Goal: Task Accomplishment & Management: Manage account settings

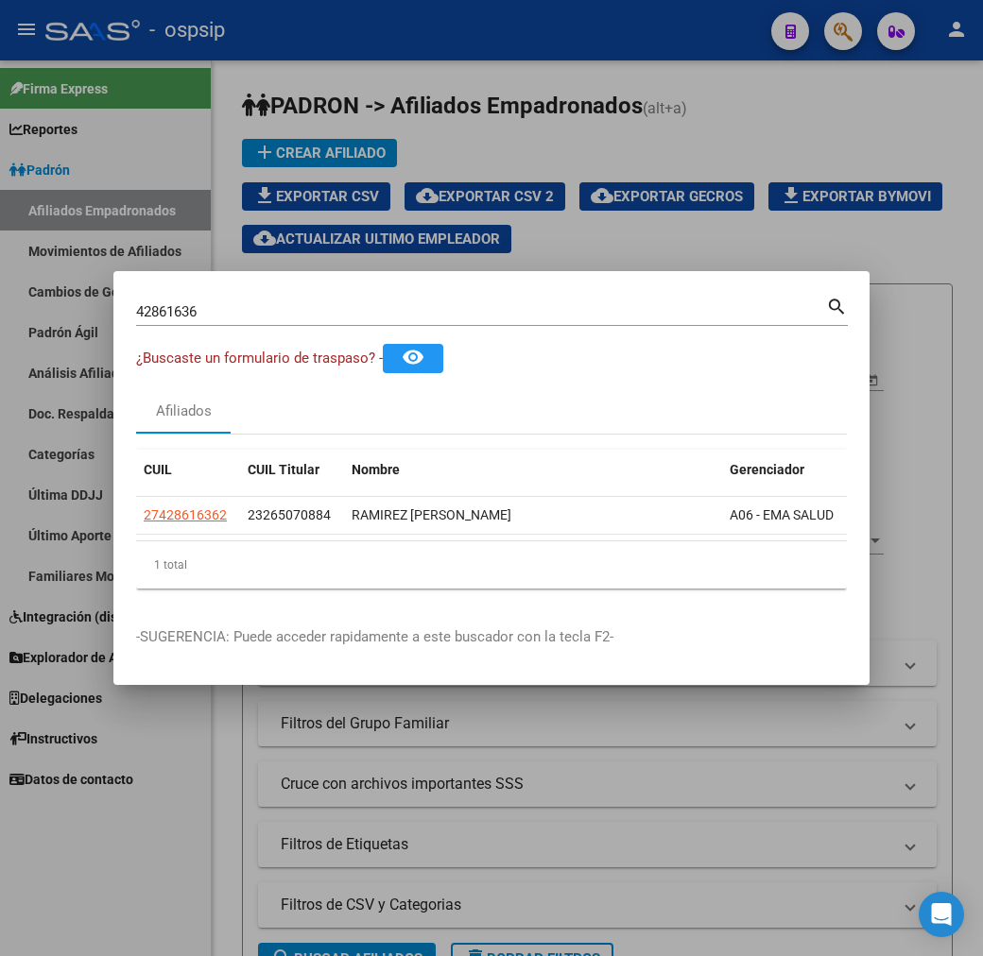
click at [535, 767] on div at bounding box center [491, 478] width 983 height 956
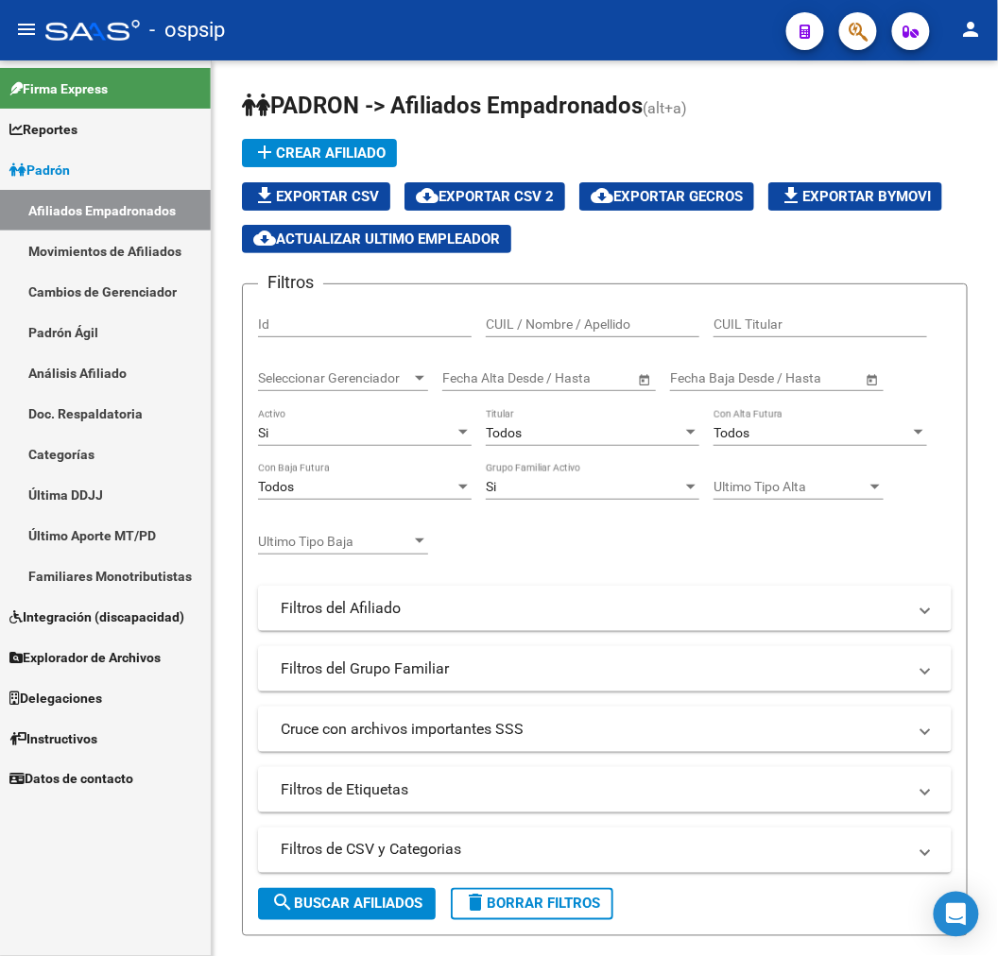
click at [861, 36] on icon "button" at bounding box center [857, 32] width 19 height 22
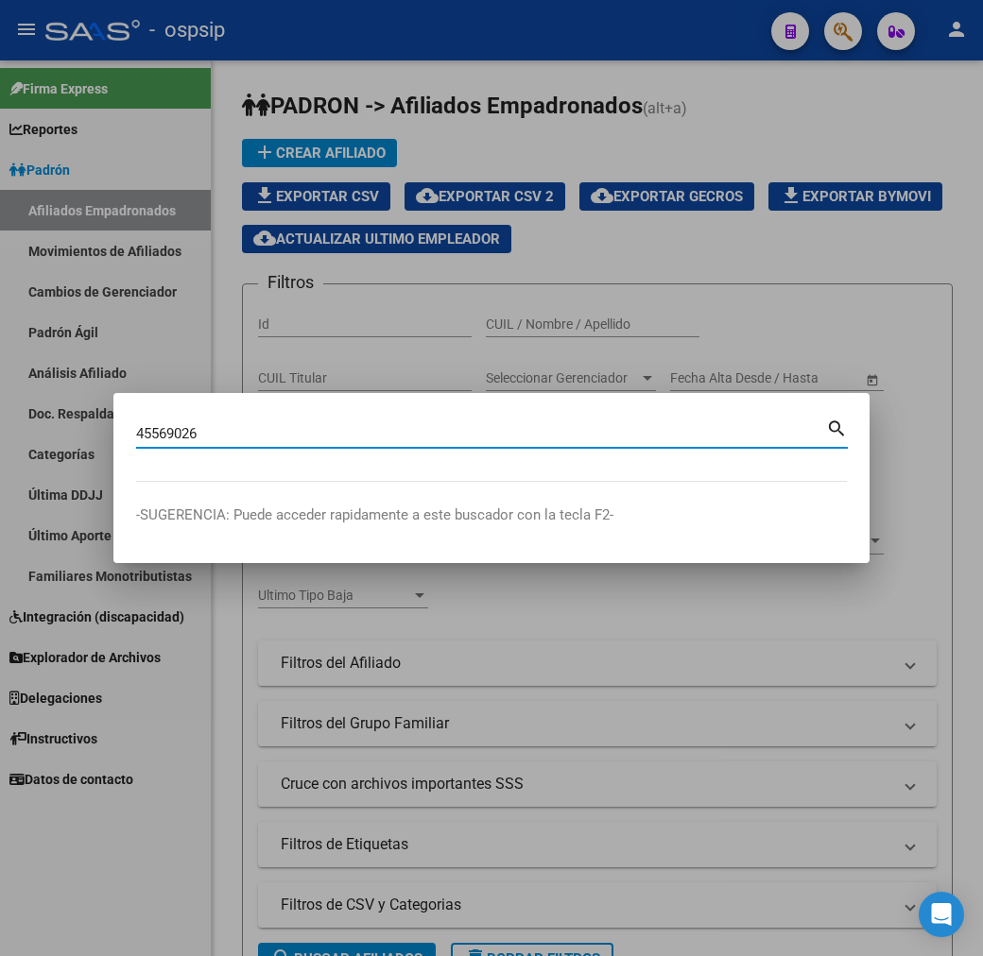
type input "45569026"
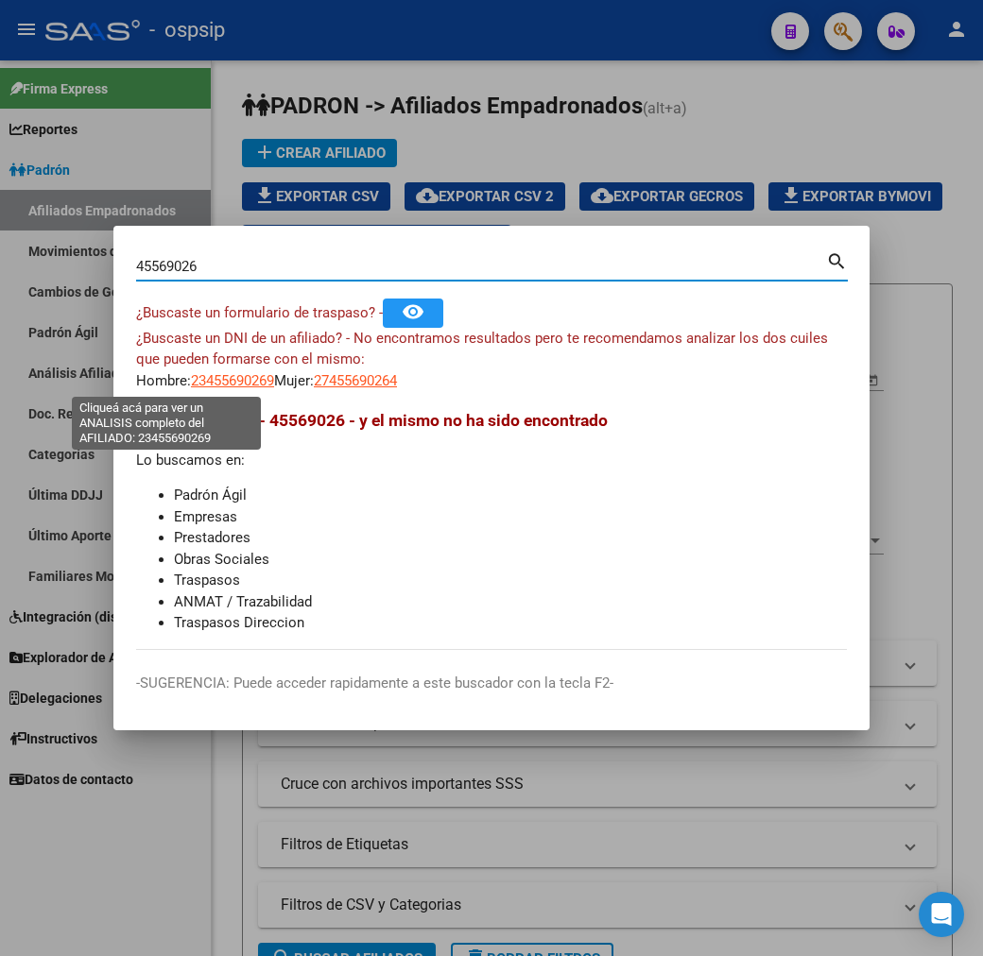
click at [191, 384] on span "23455690269" at bounding box center [232, 380] width 83 height 17
type textarea "23455690269"
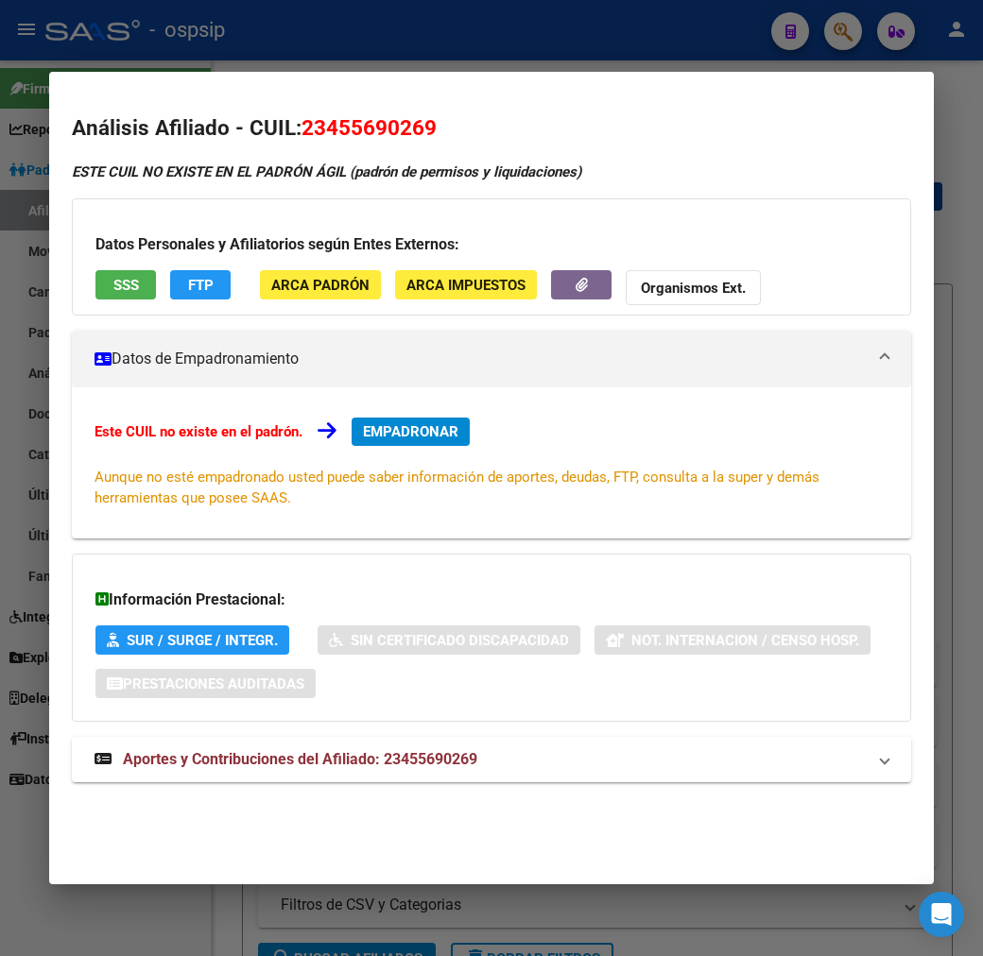
click at [499, 23] on div at bounding box center [491, 478] width 983 height 956
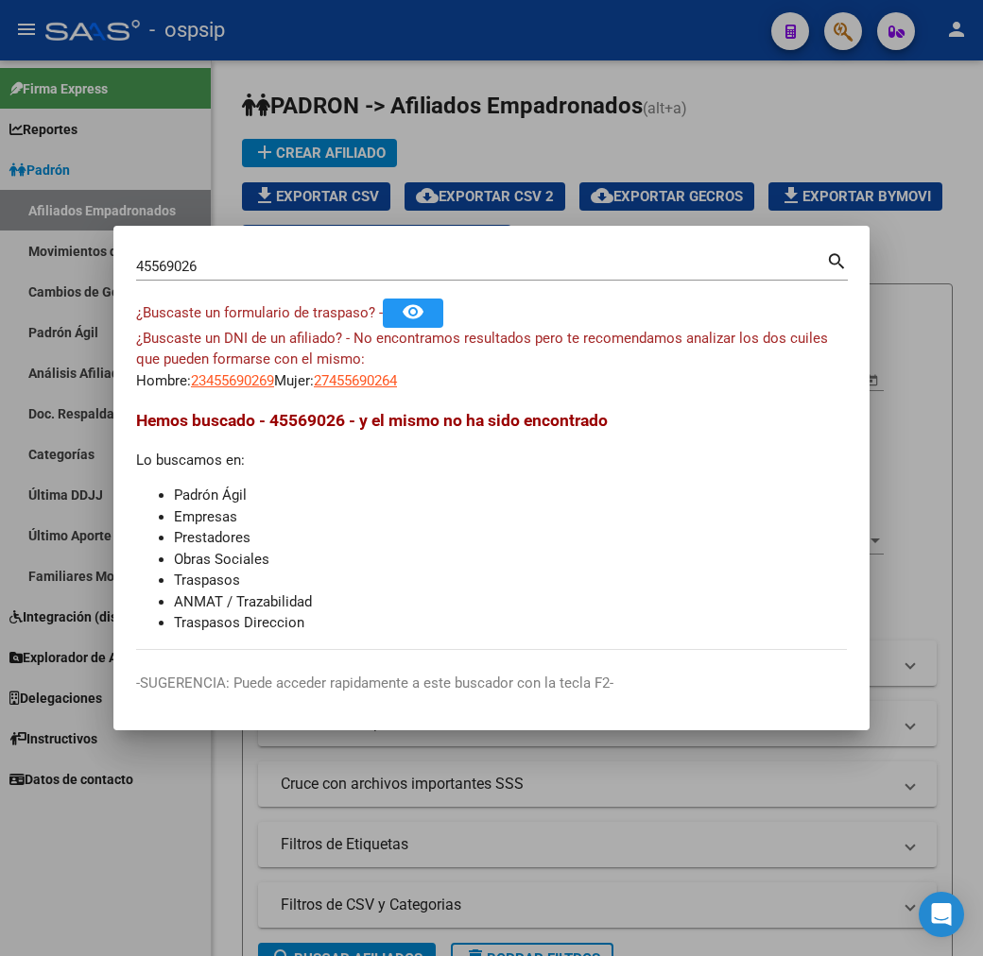
click at [498, 206] on div at bounding box center [491, 478] width 983 height 956
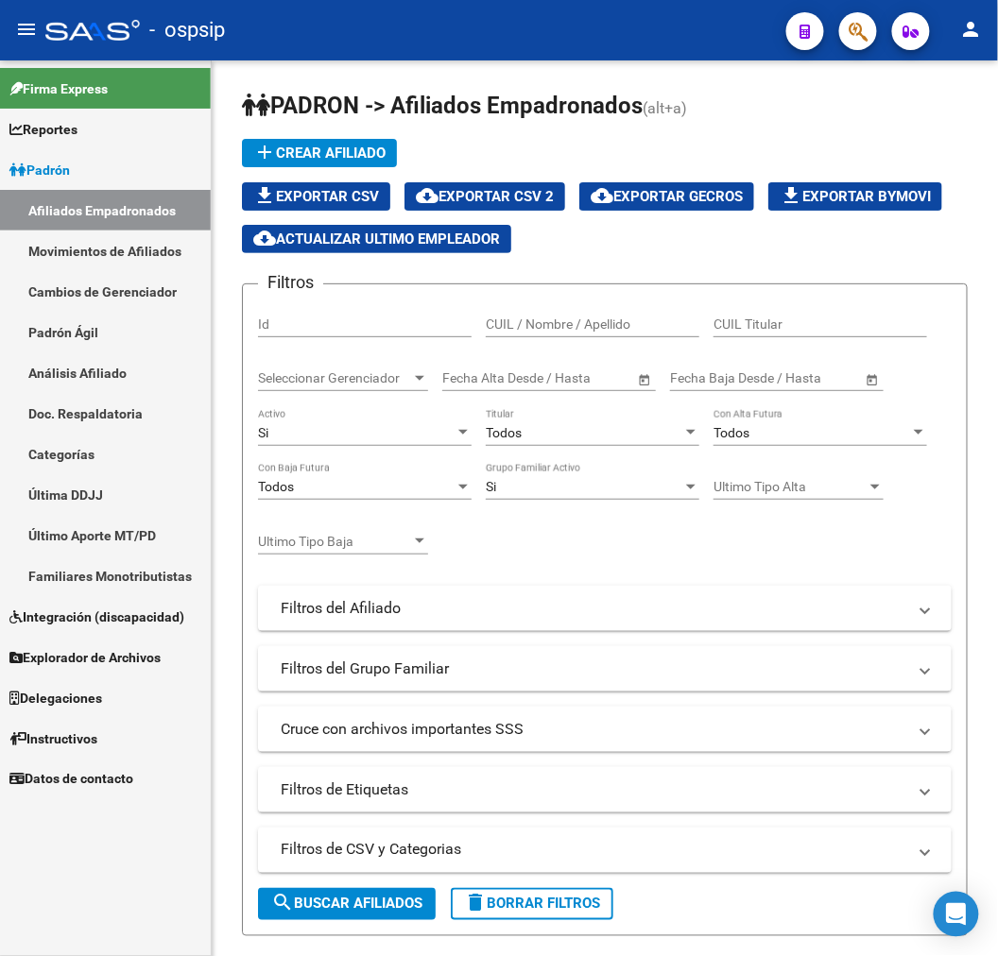
click at [869, 33] on button "button" at bounding box center [858, 31] width 38 height 38
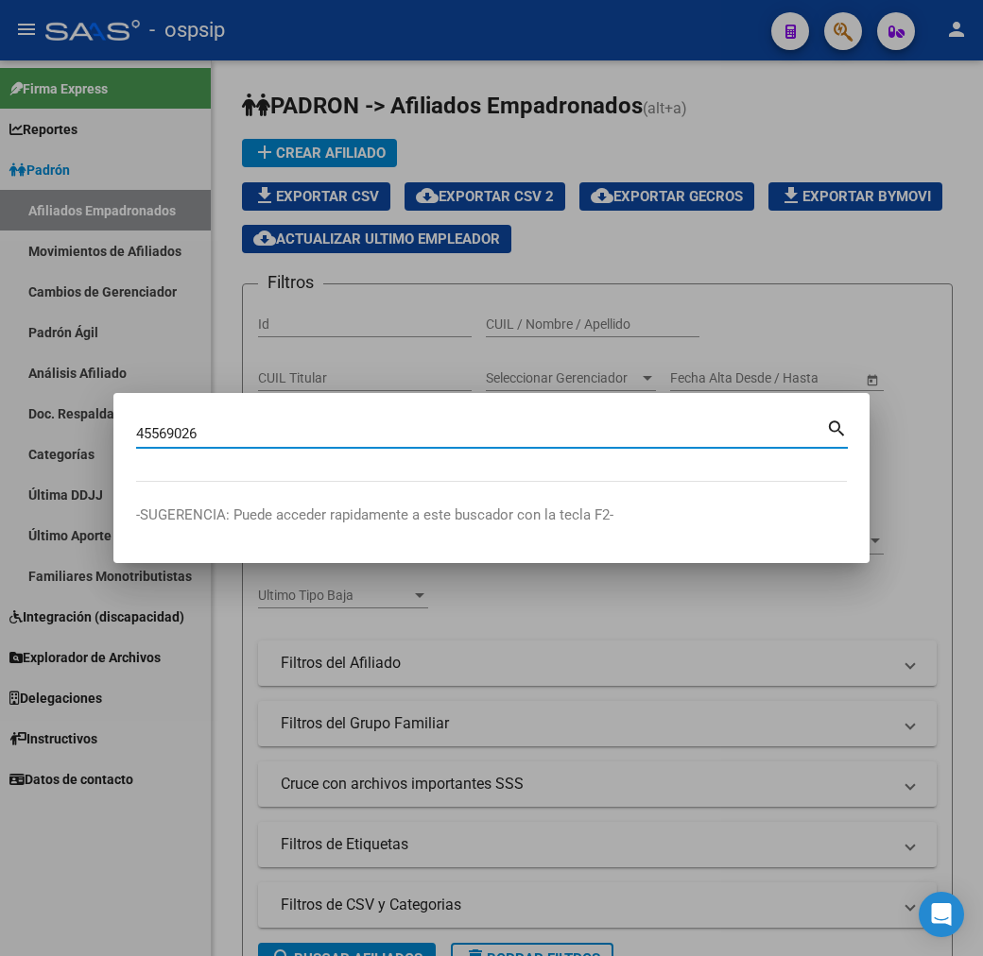
type input "45569026"
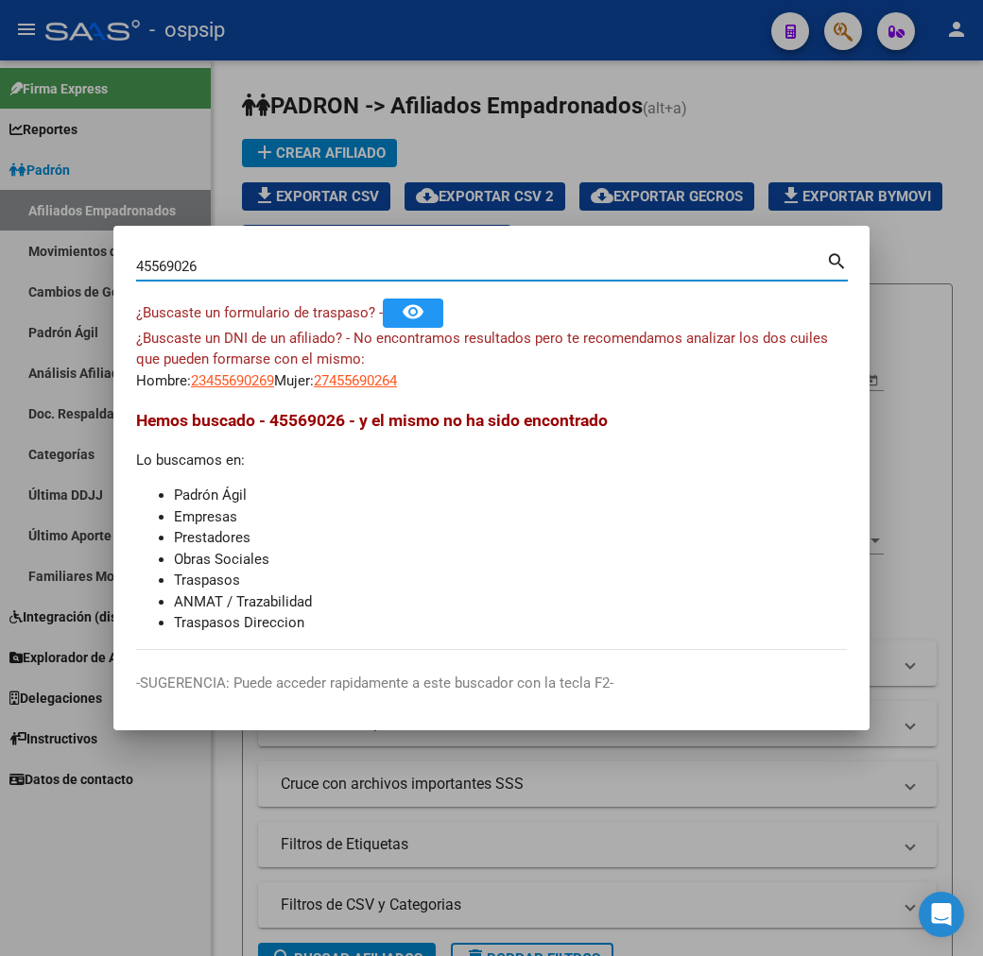
click at [136, 263] on input "45569026" at bounding box center [481, 266] width 690 height 17
drag, startPoint x: 134, startPoint y: 262, endPoint x: 20, endPoint y: 265, distance: 114.4
click at [9, 263] on div "45569026 Buscar (apellido, dni, cuil, nro traspaso, cuit, obra social) search ¿…" at bounding box center [491, 478] width 983 height 956
type input "42569026"
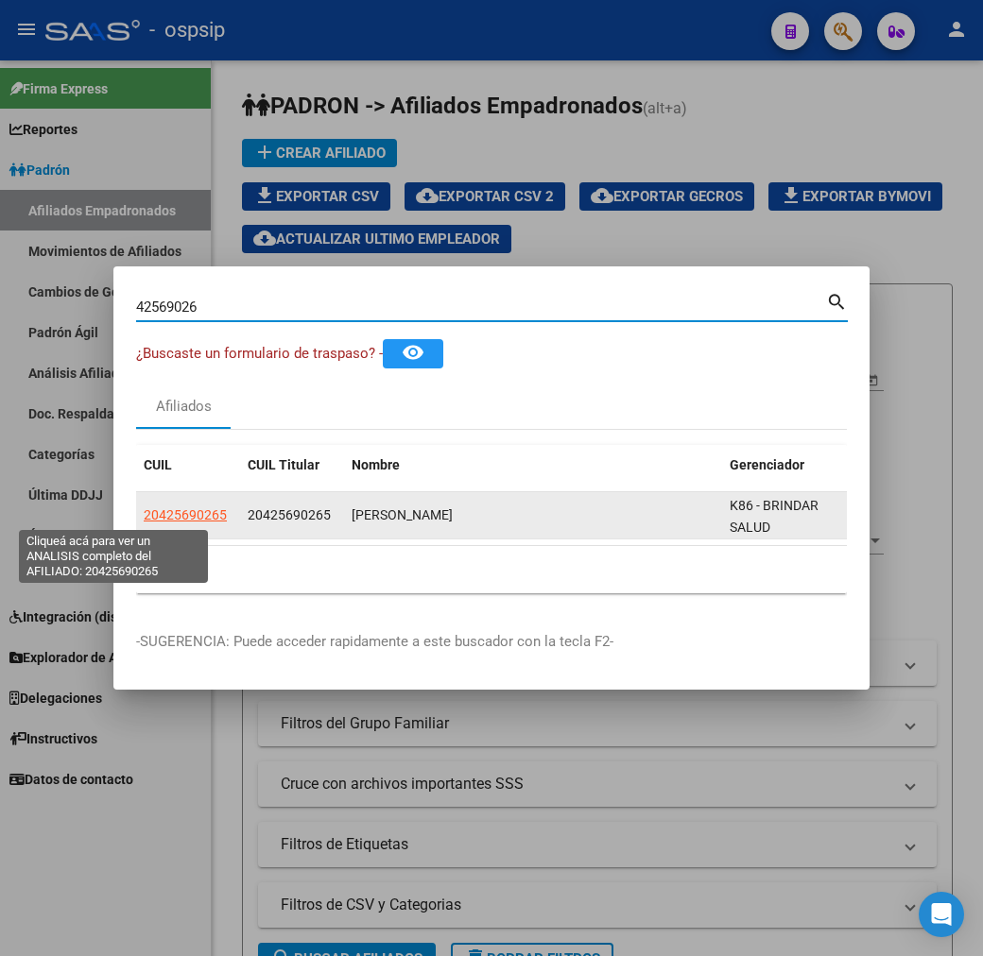
click at [144, 521] on span "20425690265" at bounding box center [185, 514] width 83 height 15
type textarea "20425690265"
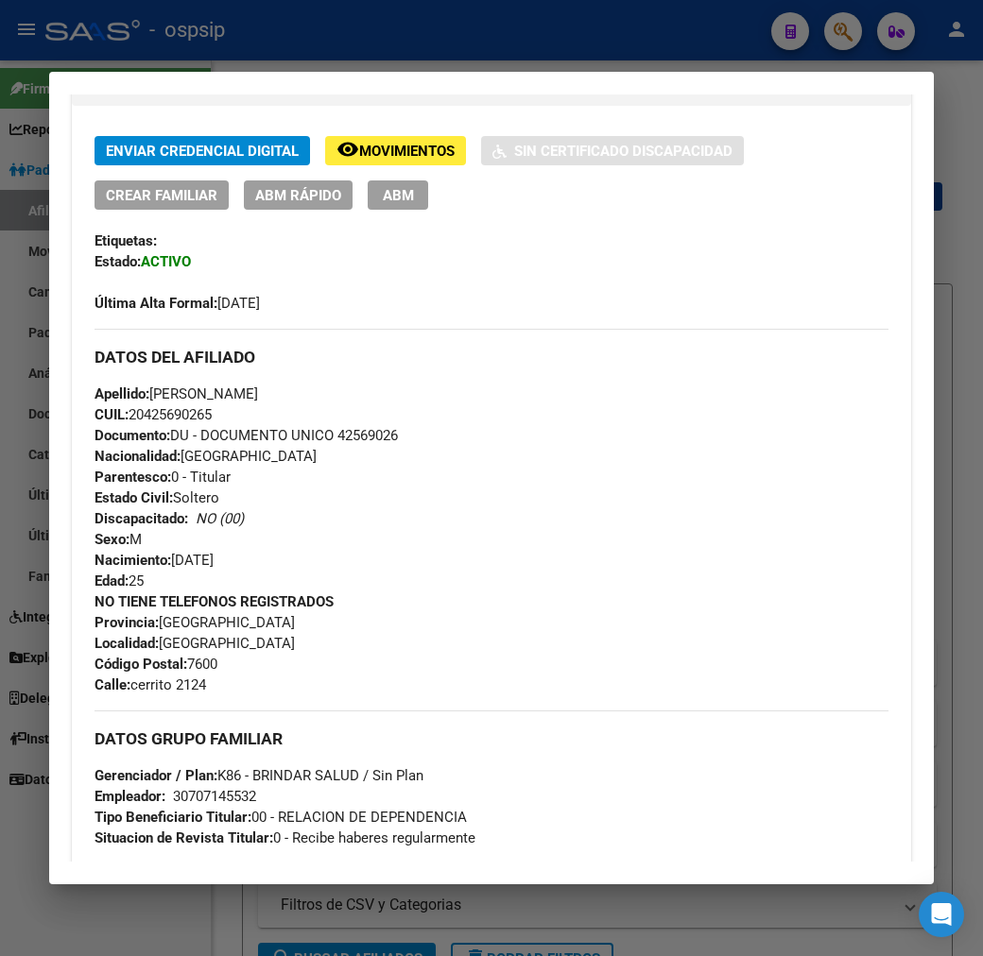
scroll to position [420, 0]
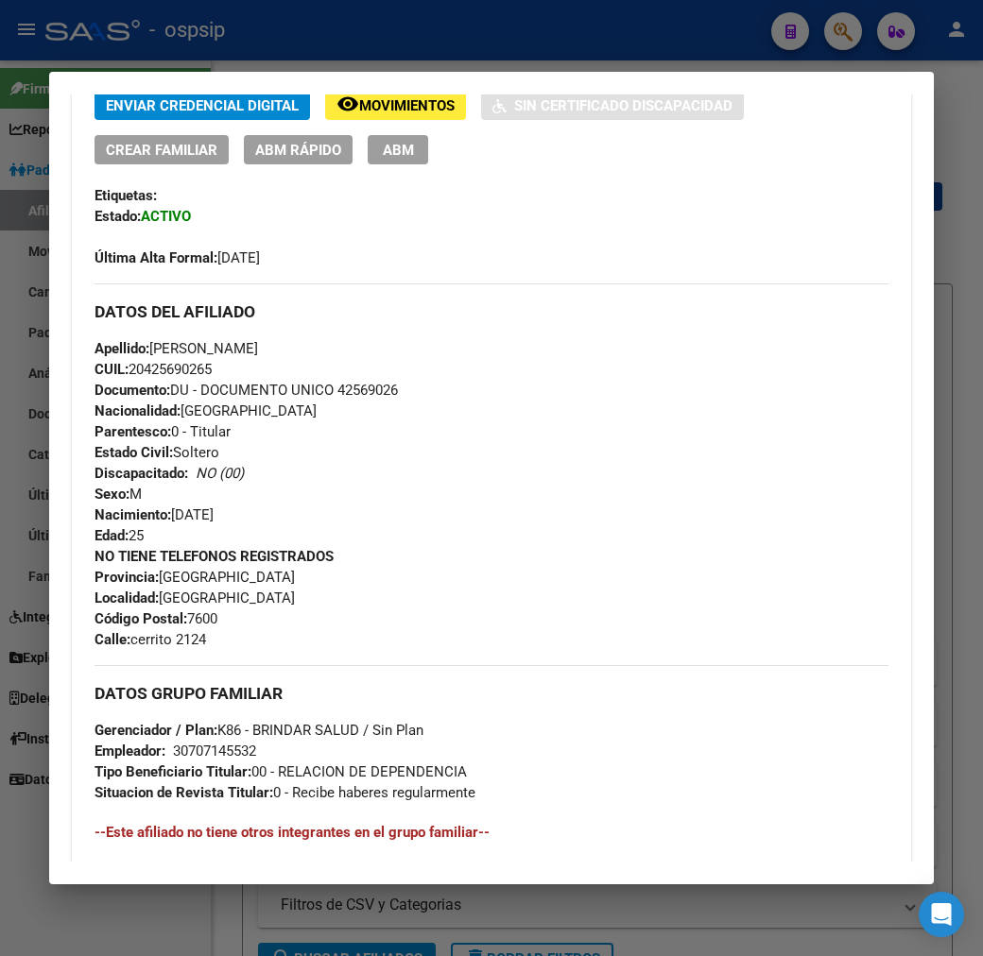
click at [691, 628] on div "NO TIENE TELEFONOS REGISTRADOS Provincia: [GEOGRAPHIC_DATA] Localidad: [GEOGRAP…" at bounding box center [491, 598] width 794 height 104
click at [537, 40] on div at bounding box center [491, 478] width 983 height 956
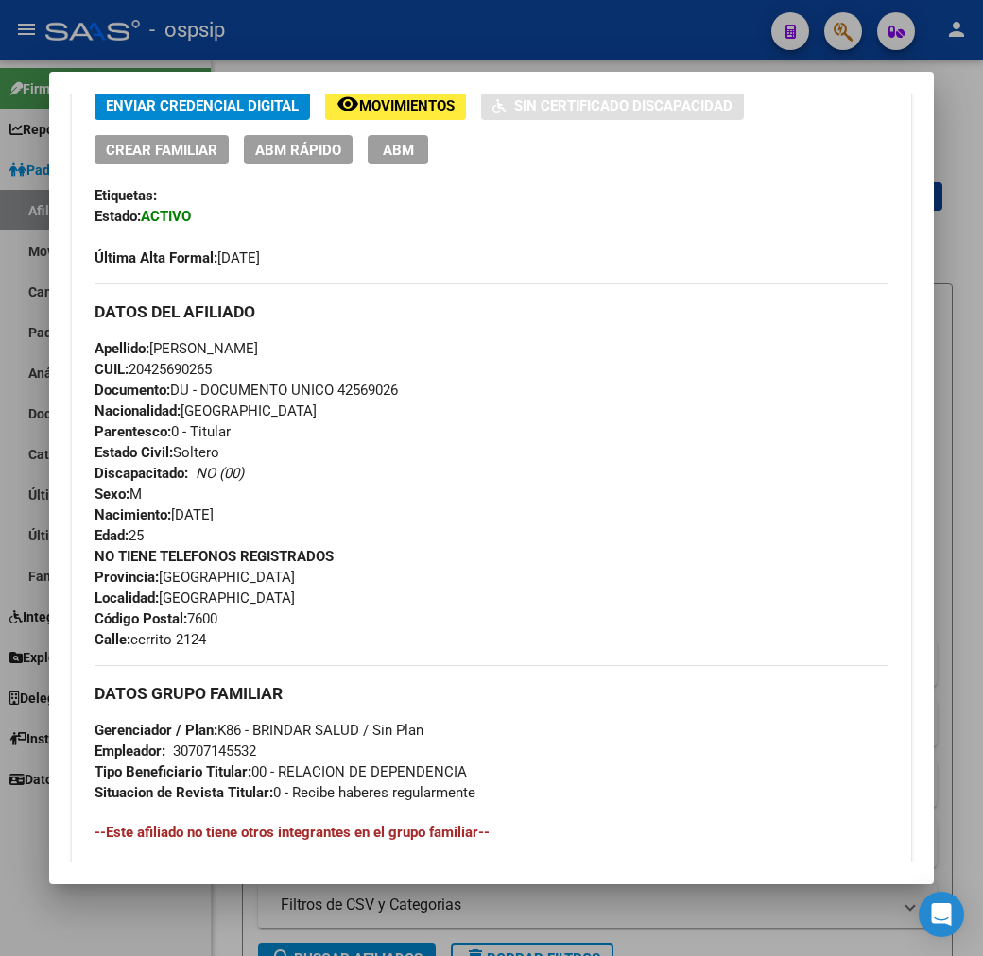
click at [537, 40] on div at bounding box center [491, 478] width 983 height 956
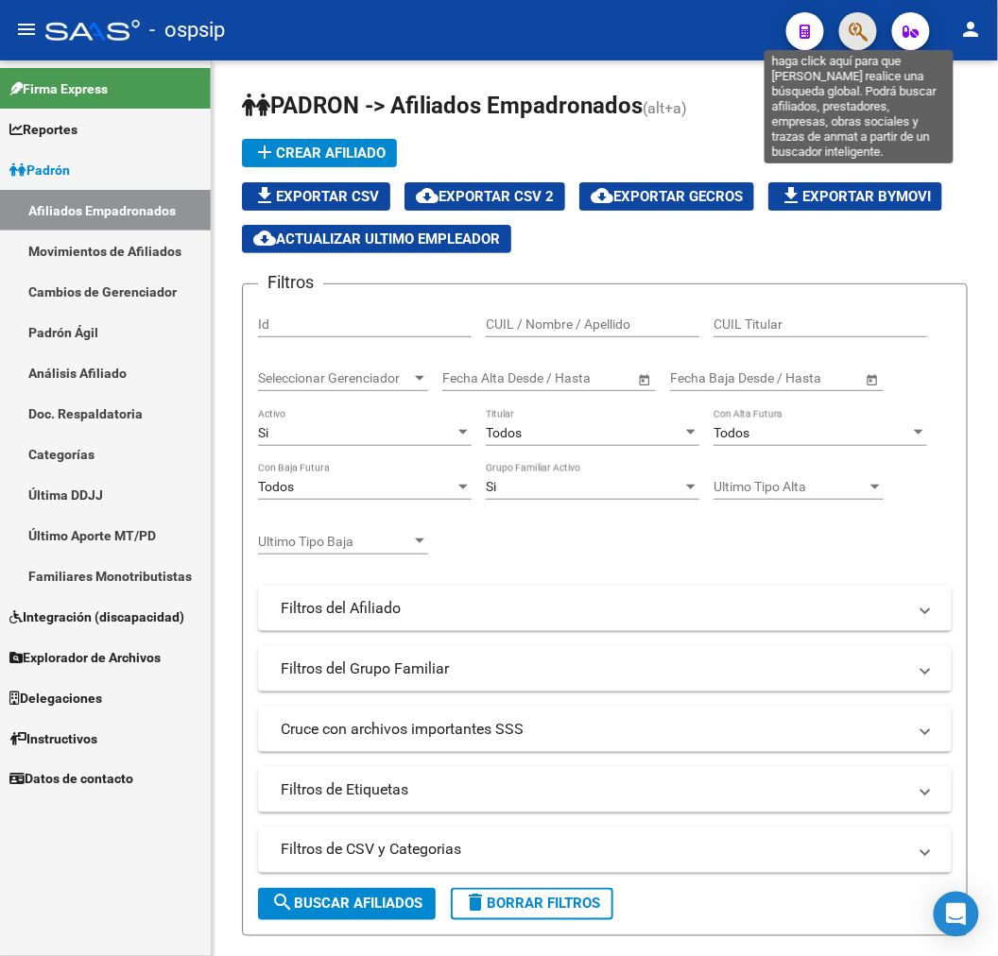
click at [857, 34] on icon "button" at bounding box center [857, 32] width 19 height 22
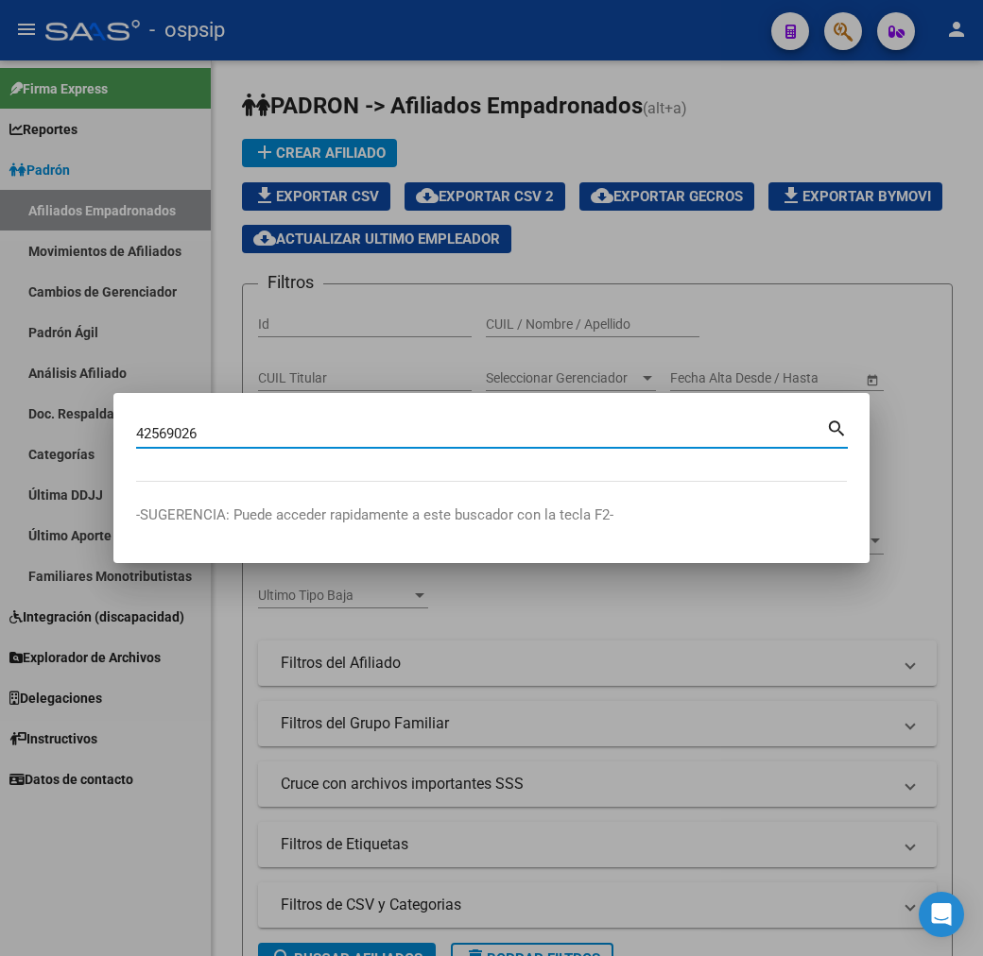
type input "42569026"
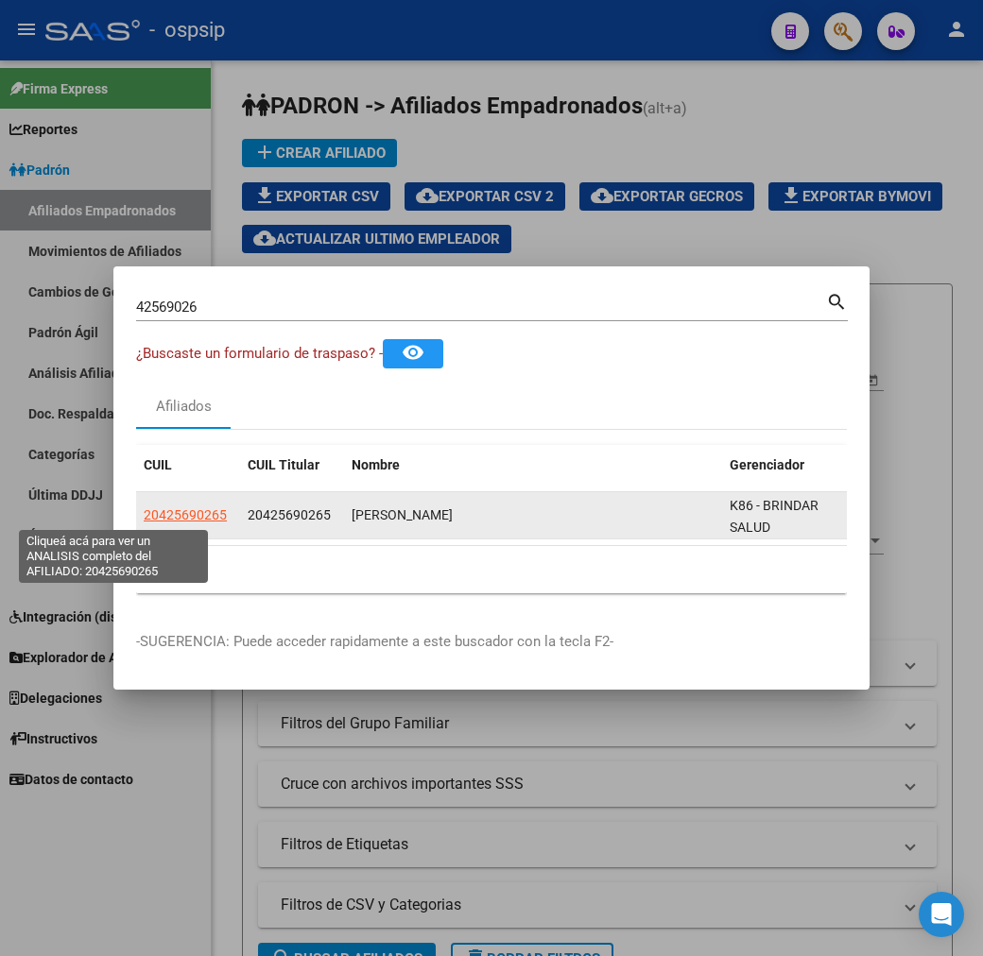
click at [144, 508] on span "20425690265" at bounding box center [185, 514] width 83 height 15
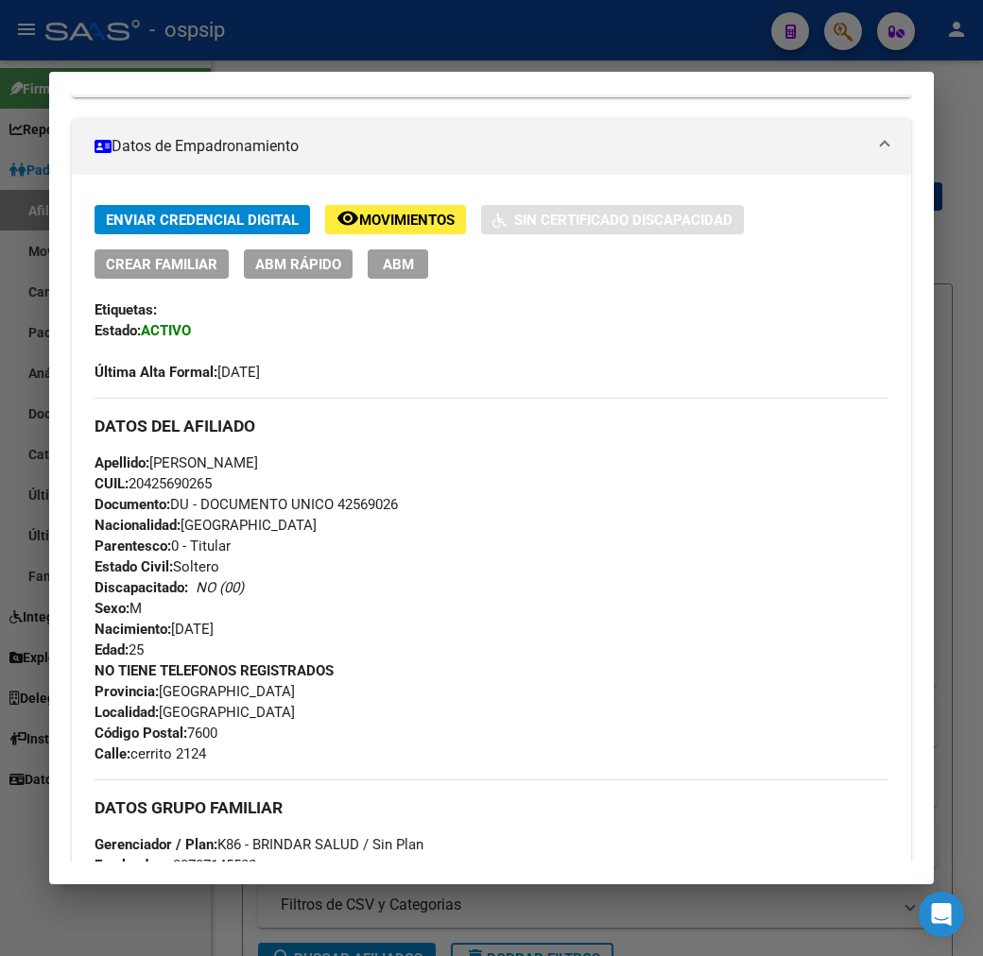
scroll to position [315, 0]
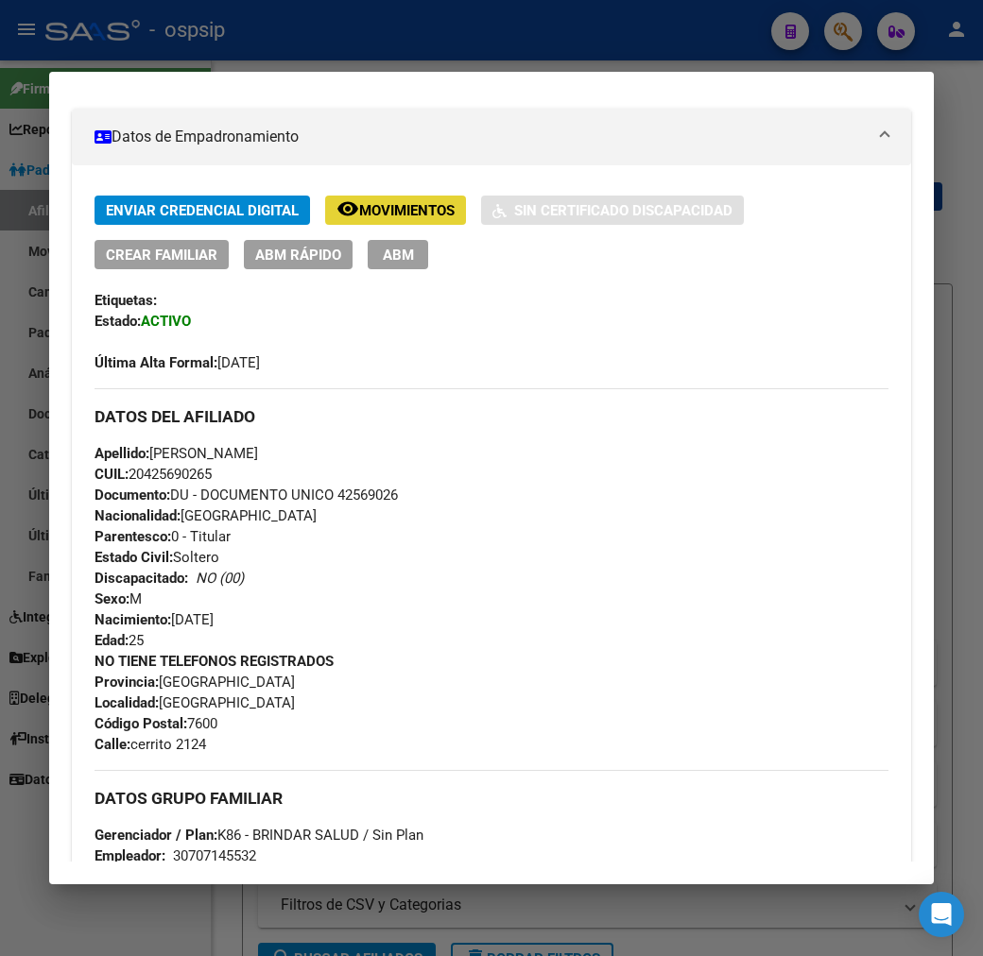
click at [407, 208] on span "Movimientos" at bounding box center [406, 210] width 95 height 17
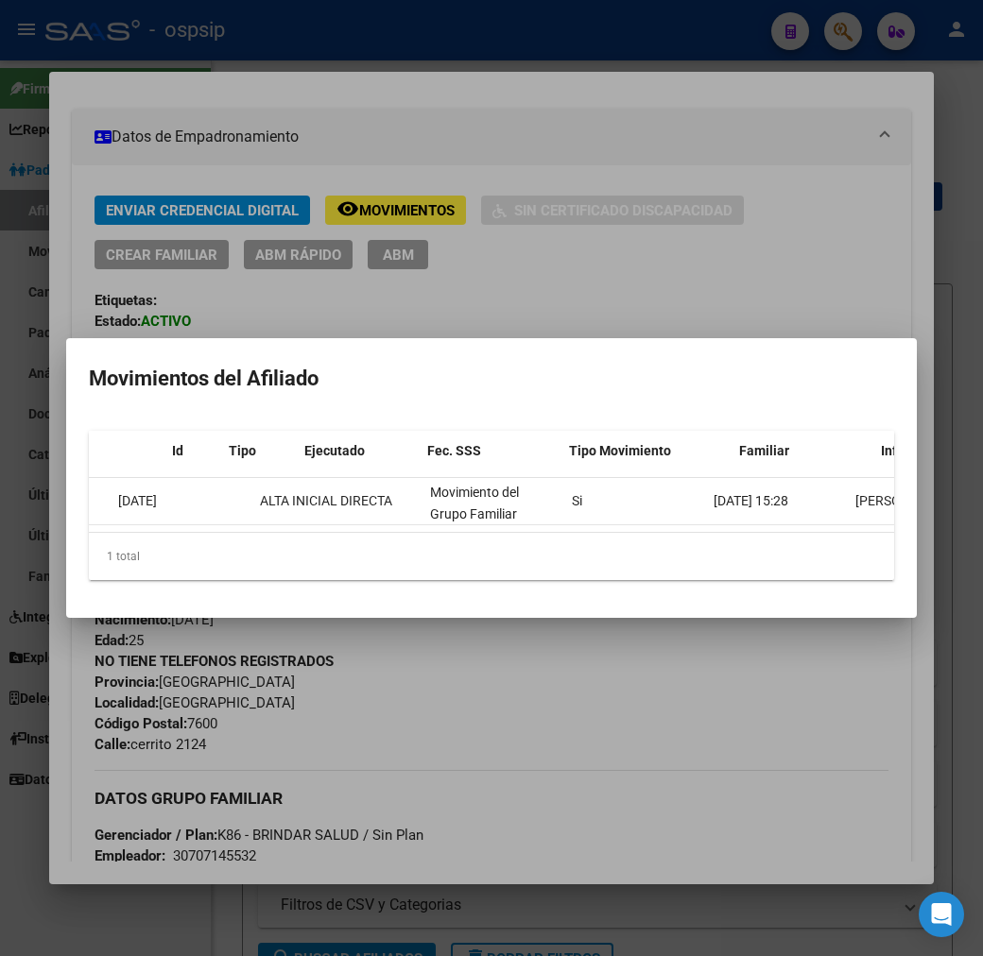
scroll to position [0, 0]
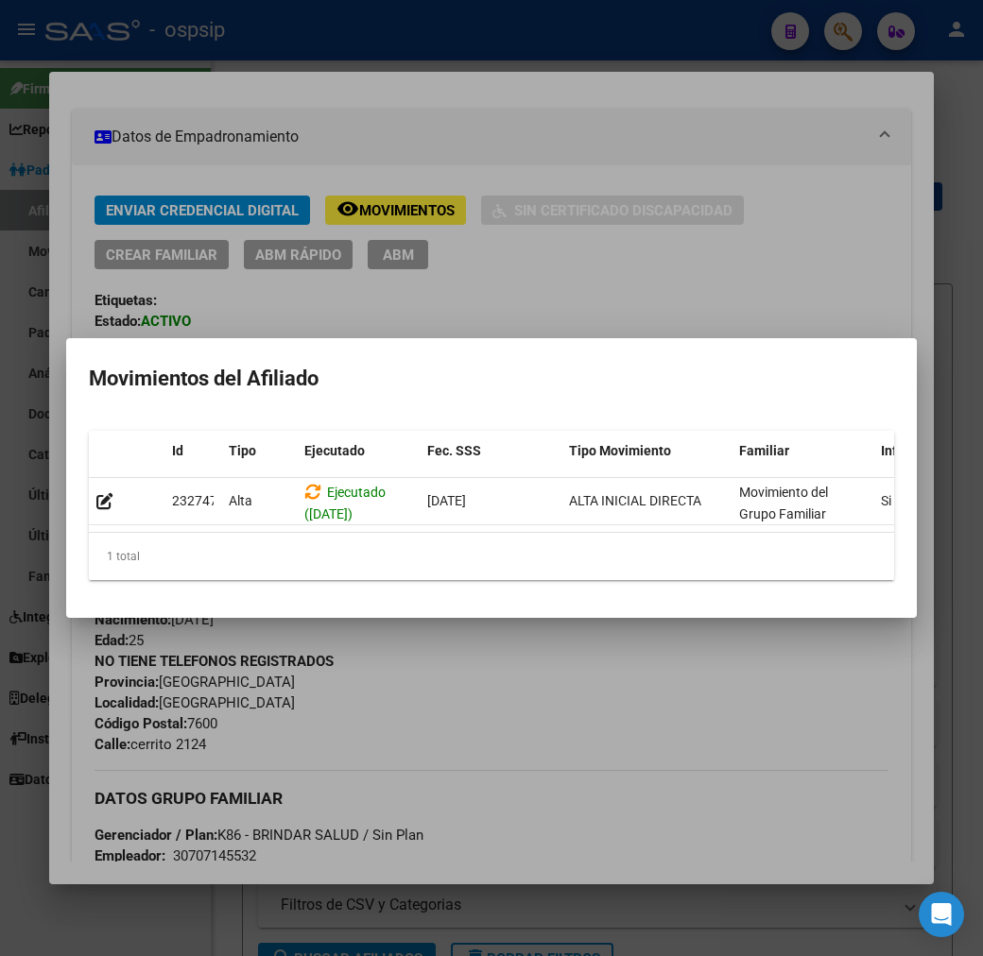
click at [582, 798] on div at bounding box center [491, 478] width 983 height 956
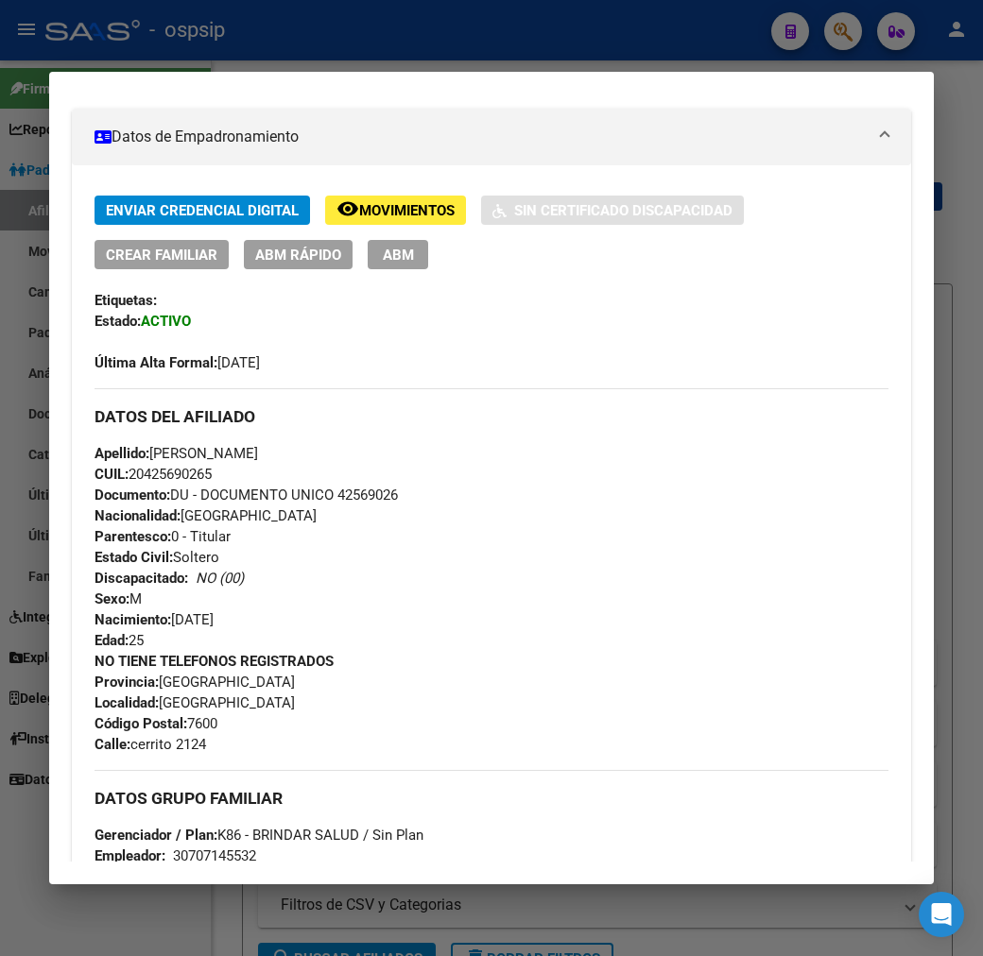
click at [359, 210] on span "Movimientos" at bounding box center [406, 210] width 95 height 17
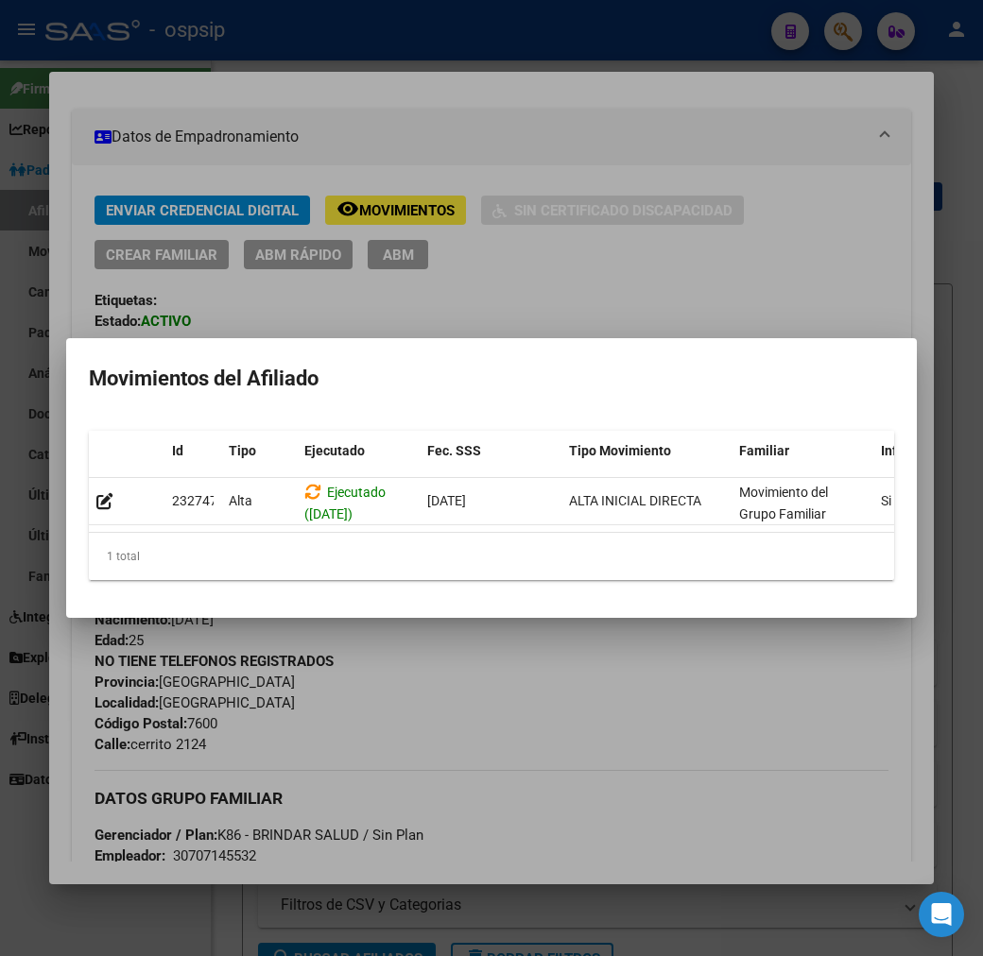
click at [521, 827] on div at bounding box center [491, 478] width 983 height 956
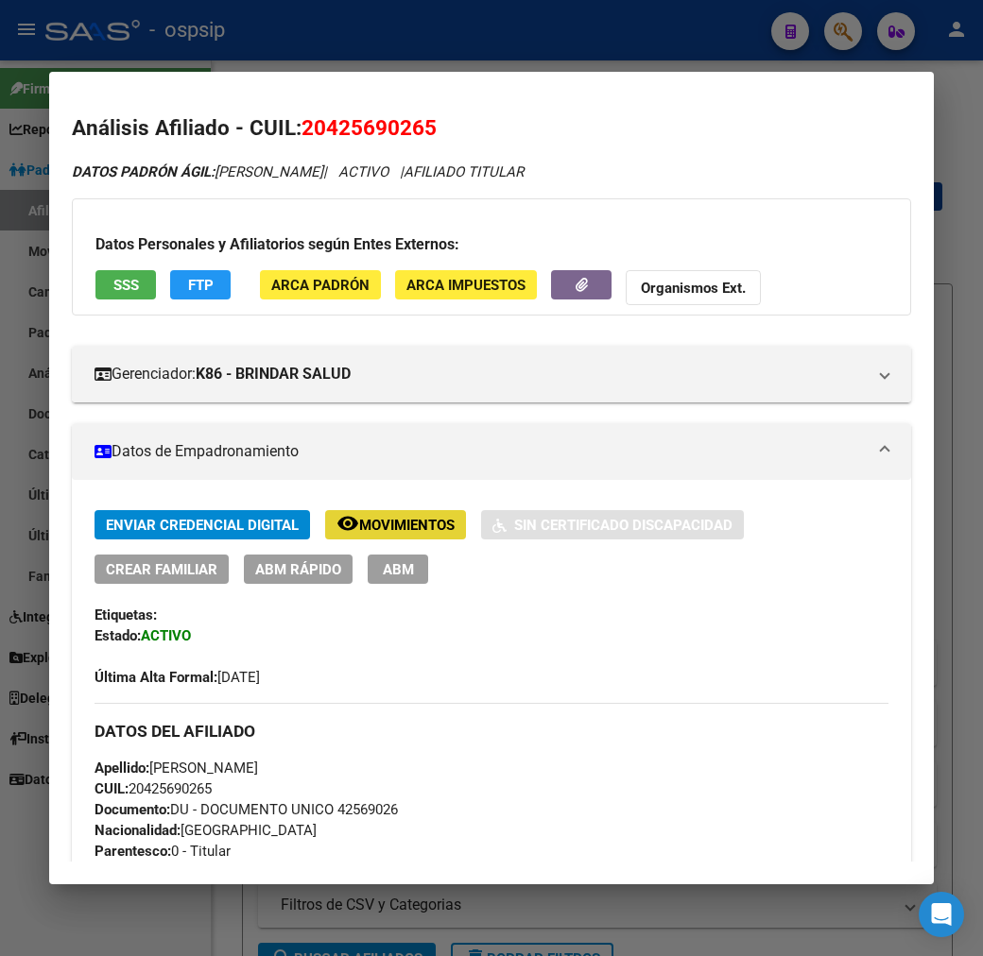
click at [378, 512] on button "remove_red_eye Movimientos" at bounding box center [395, 524] width 141 height 29
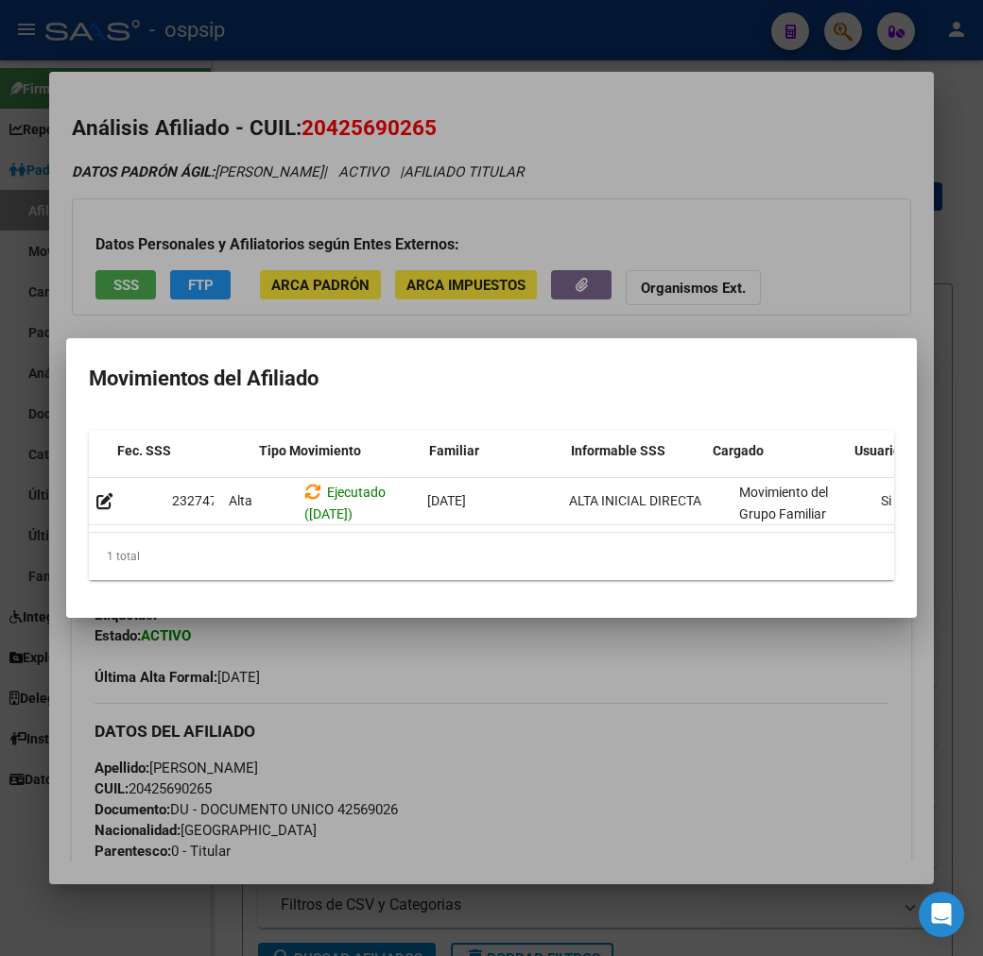
scroll to position [0, 309]
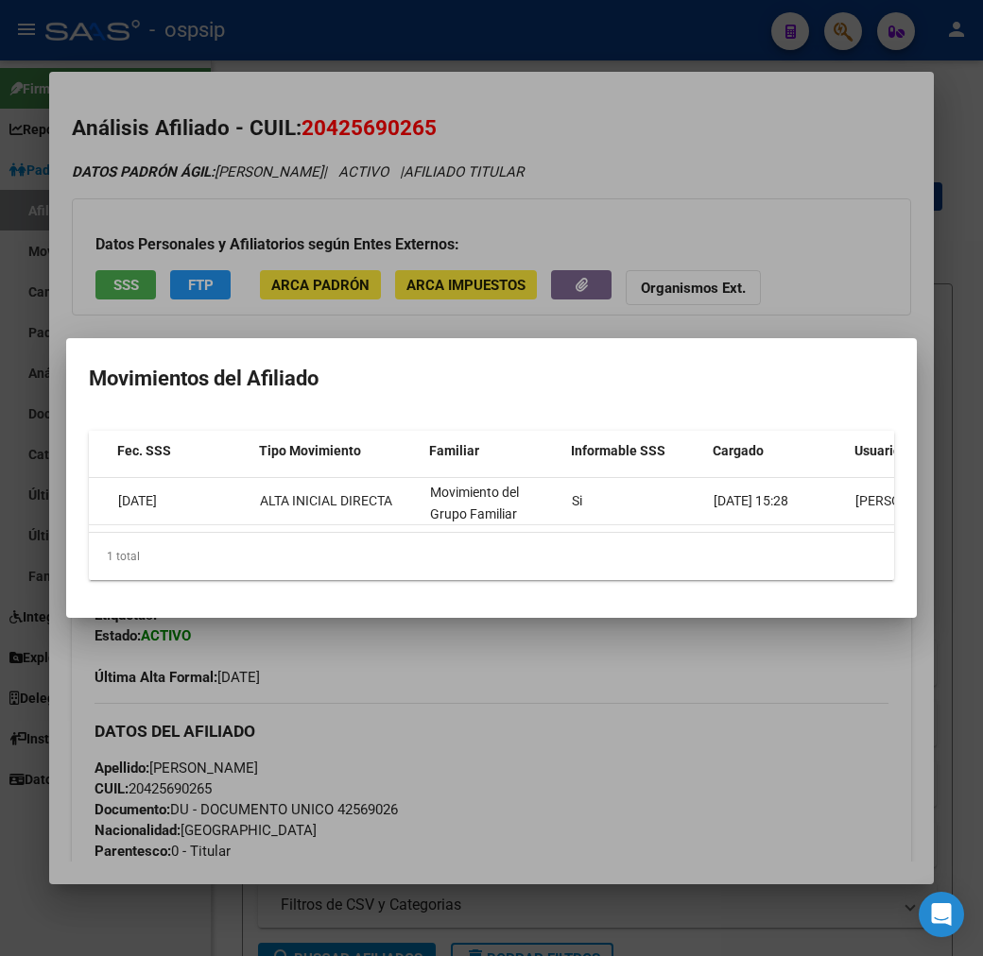
click at [798, 762] on div at bounding box center [491, 478] width 983 height 956
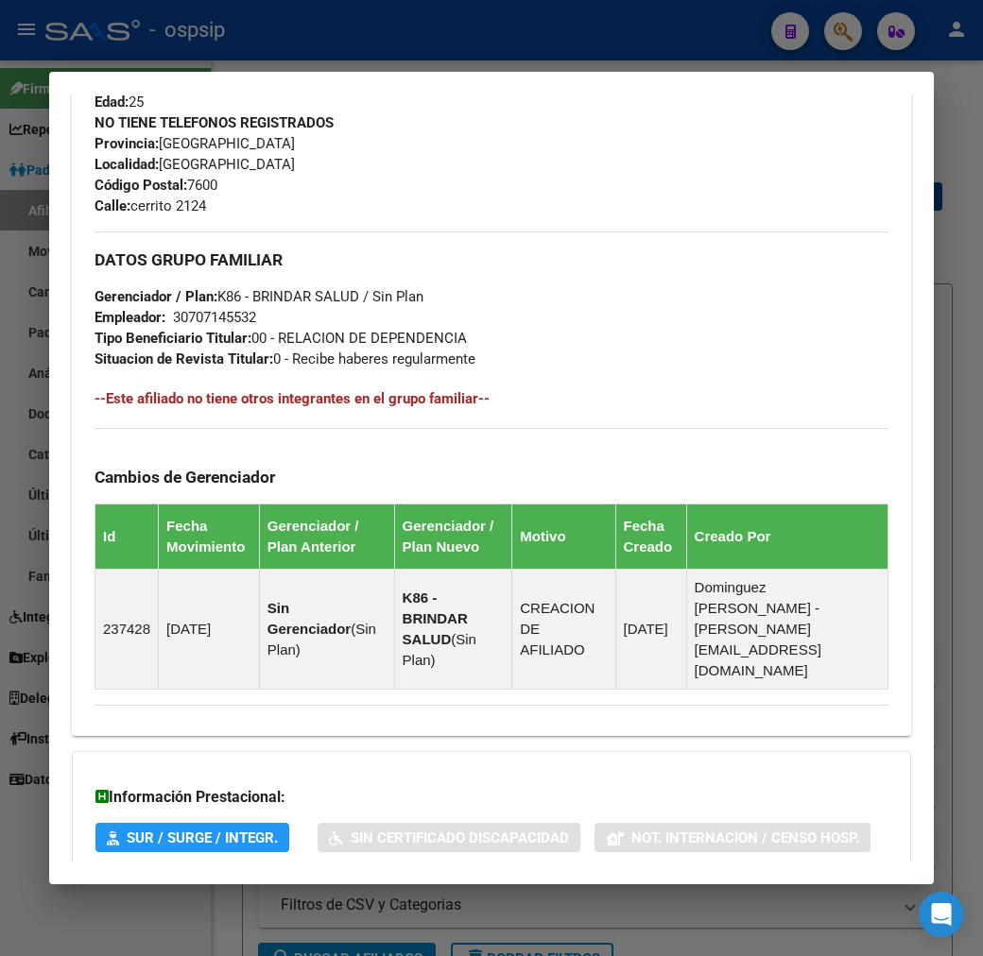
scroll to position [952, 0]
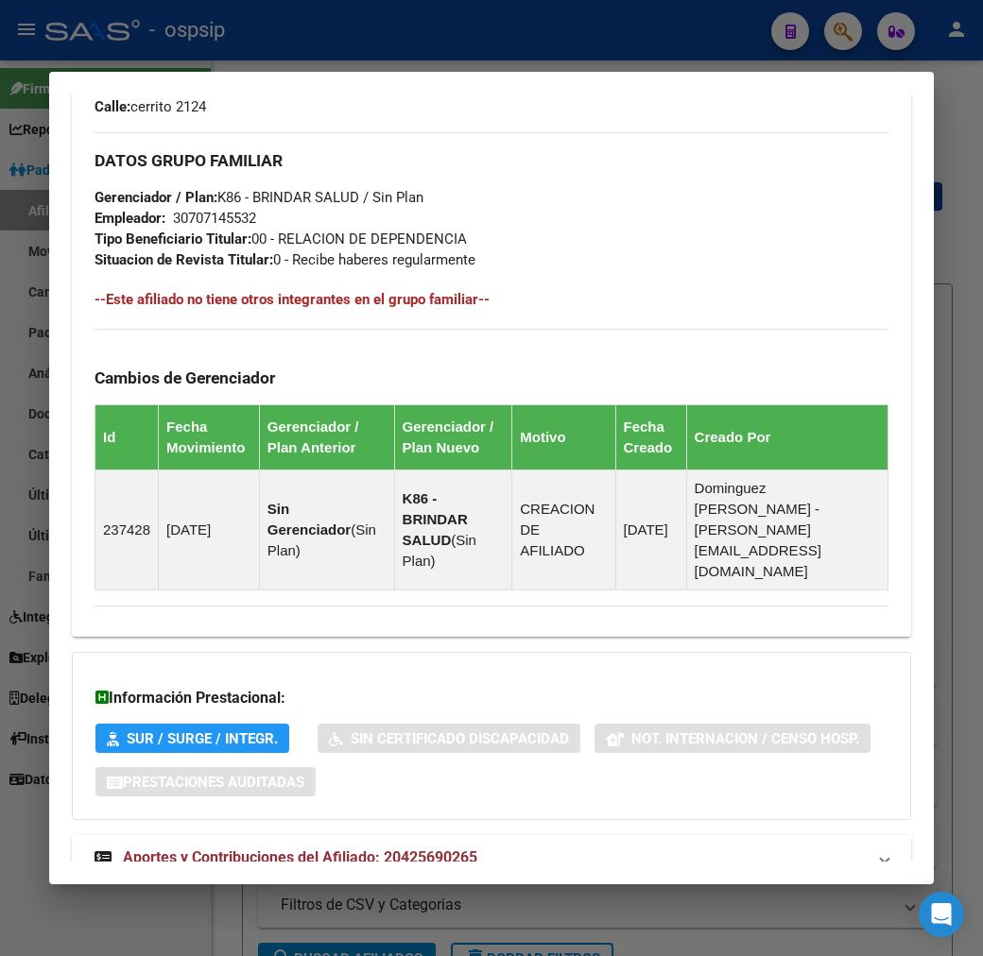
click at [631, 847] on mat-panel-title "Aportes y Contribuciones del Afiliado: 20425690265" at bounding box center [479, 858] width 771 height 23
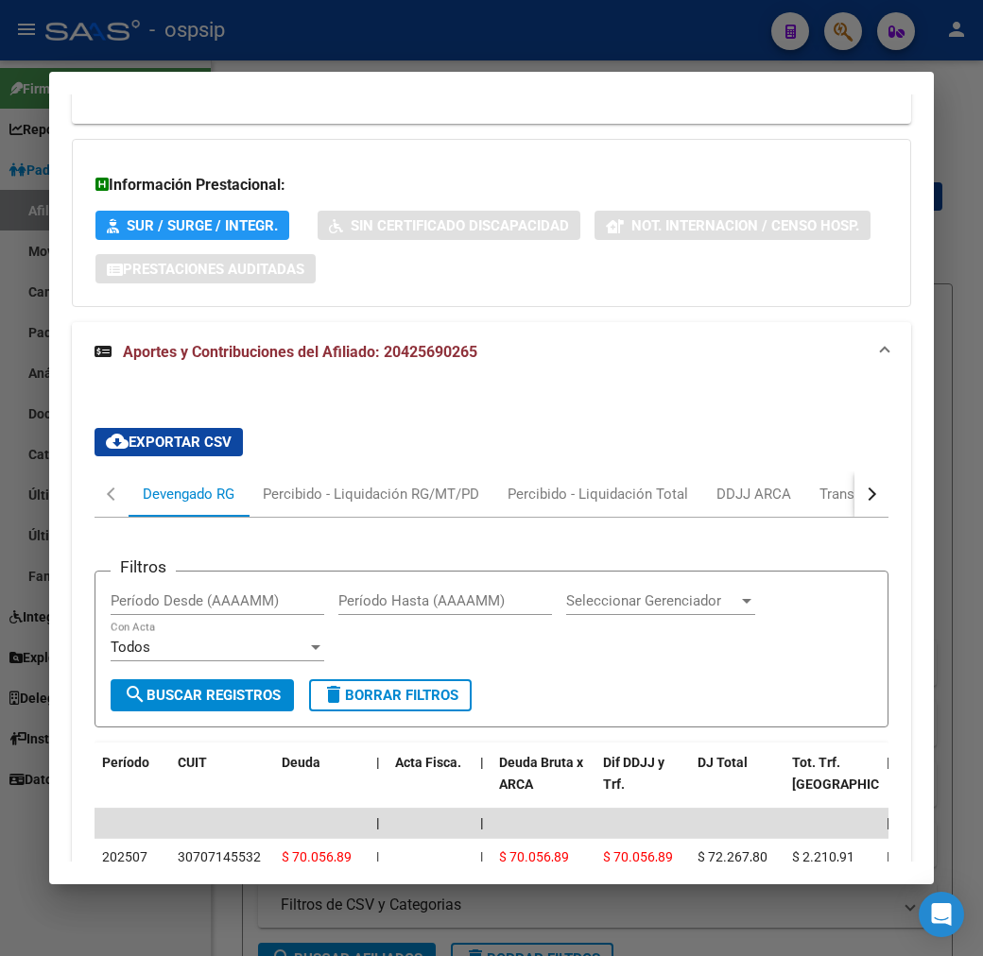
click at [880, 471] on button "button" at bounding box center [871, 493] width 34 height 45
click at [803, 484] on div "ARCA Relaciones Laborales" at bounding box center [801, 494] width 177 height 21
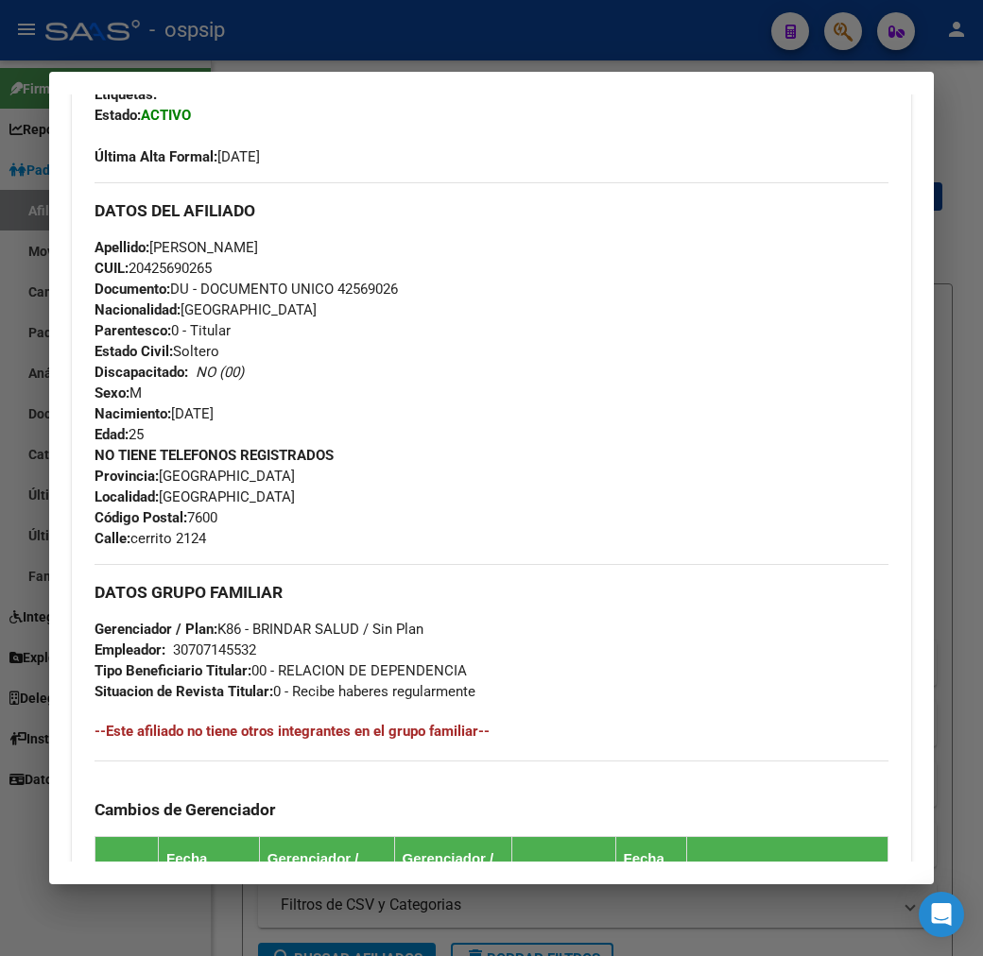
scroll to position [524, 0]
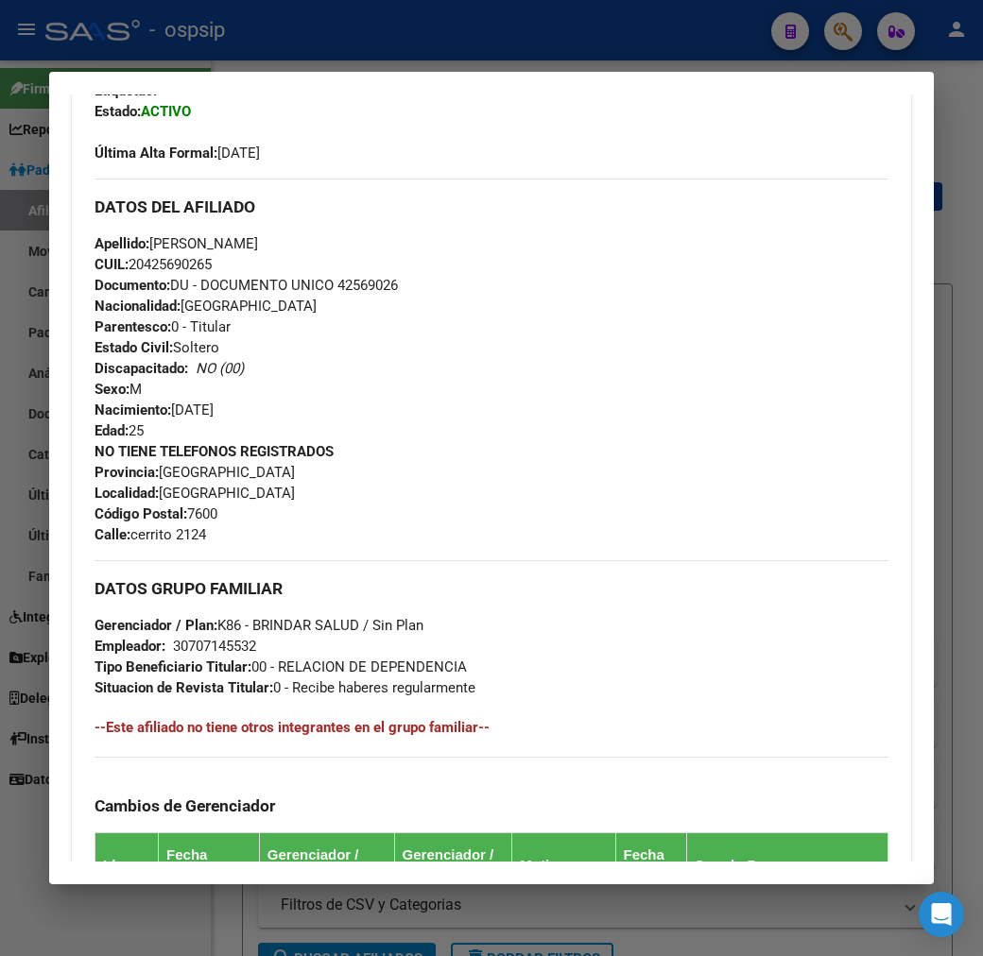
click at [723, 455] on div "NO TIENE TELEFONOS REGISTRADOS Provincia: [GEOGRAPHIC_DATA] Localidad: [GEOGRAP…" at bounding box center [491, 493] width 794 height 104
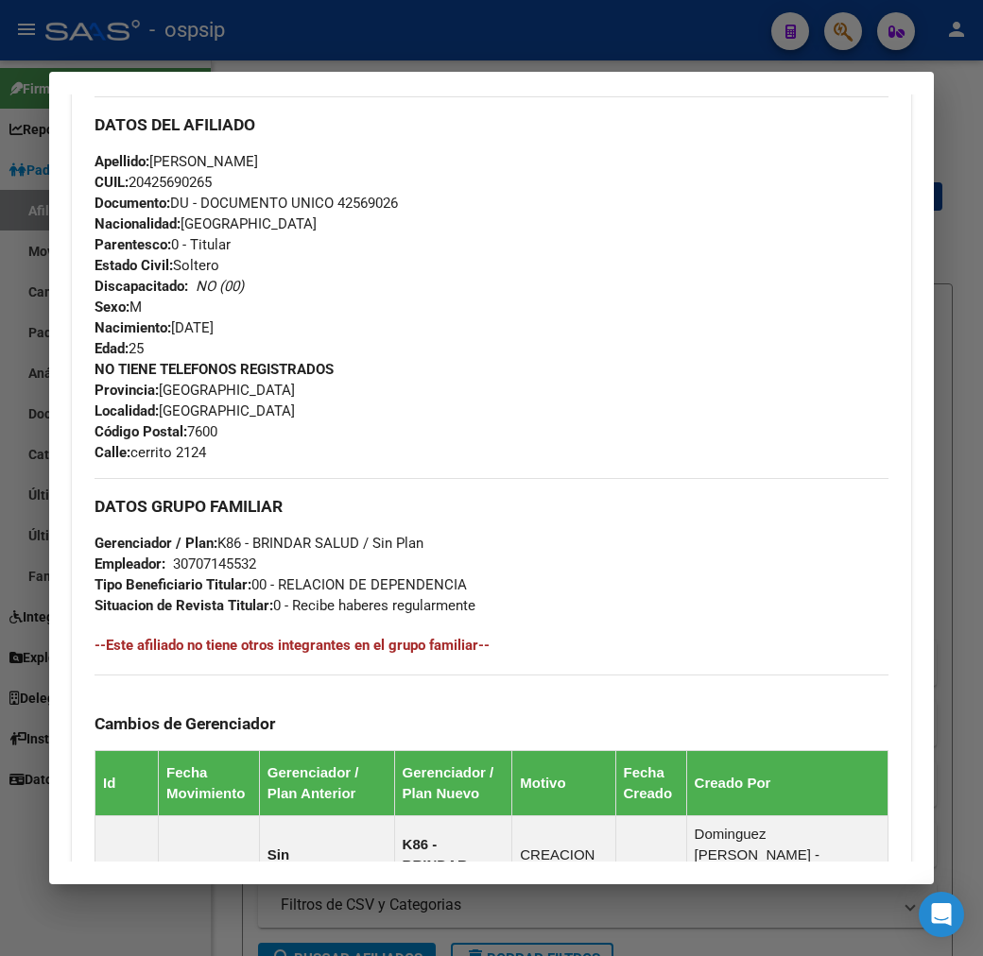
scroll to position [0, 0]
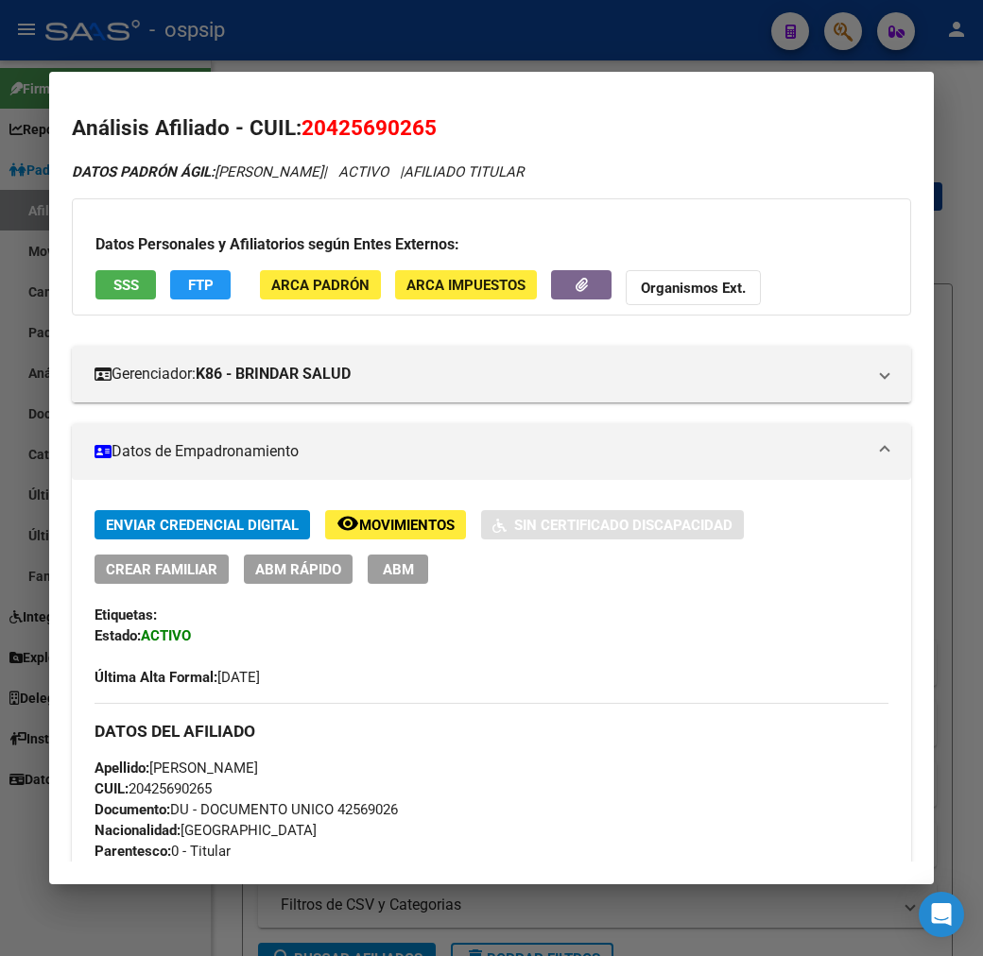
click at [498, 78] on mat-dialog-container "Análisis Afiliado - CUIL: 20425690265 DATOS PADRÓN ÁGIL: [PERSON_NAME] | ACTIVO…" at bounding box center [491, 478] width 884 height 813
click at [501, 74] on mat-dialog-container "Análisis Afiliado - CUIL: 20425690265 DATOS PADRÓN ÁGIL: [PERSON_NAME] | ACTIVO…" at bounding box center [491, 478] width 884 height 813
click at [505, 63] on div at bounding box center [491, 478] width 983 height 956
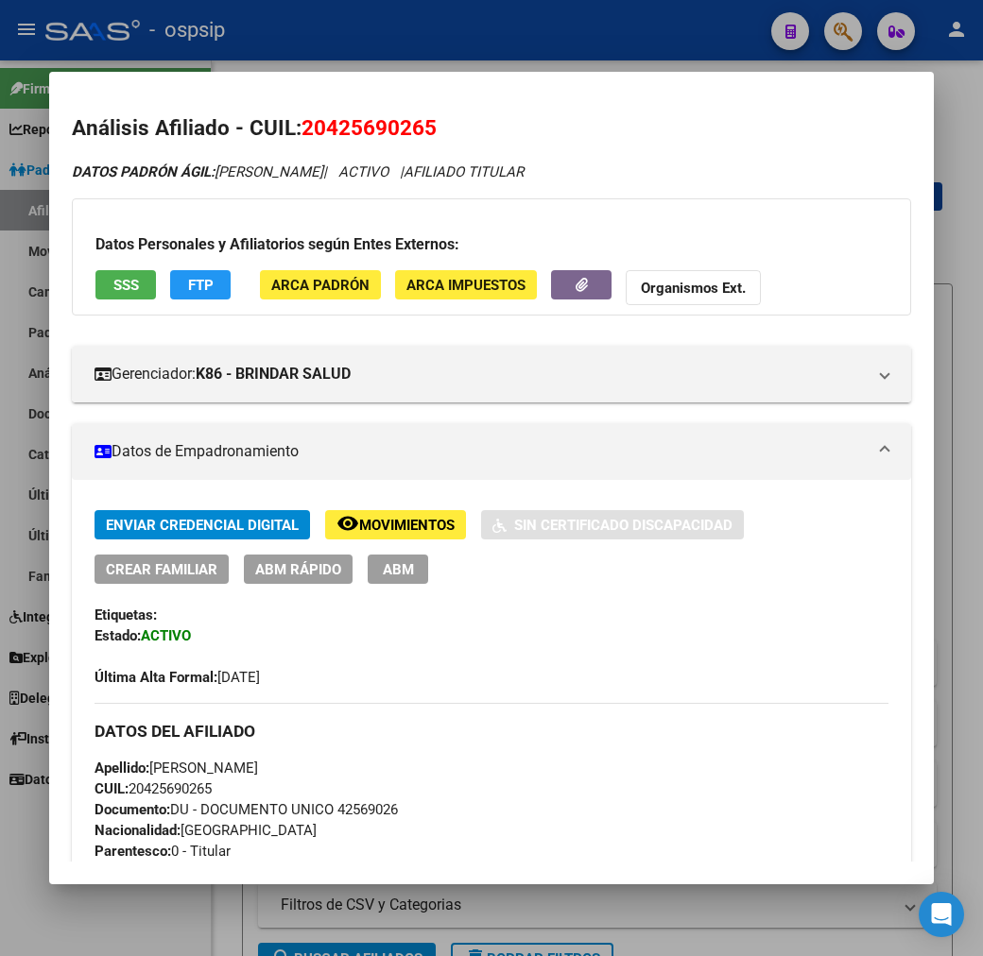
click at [506, 61] on div at bounding box center [491, 478] width 983 height 956
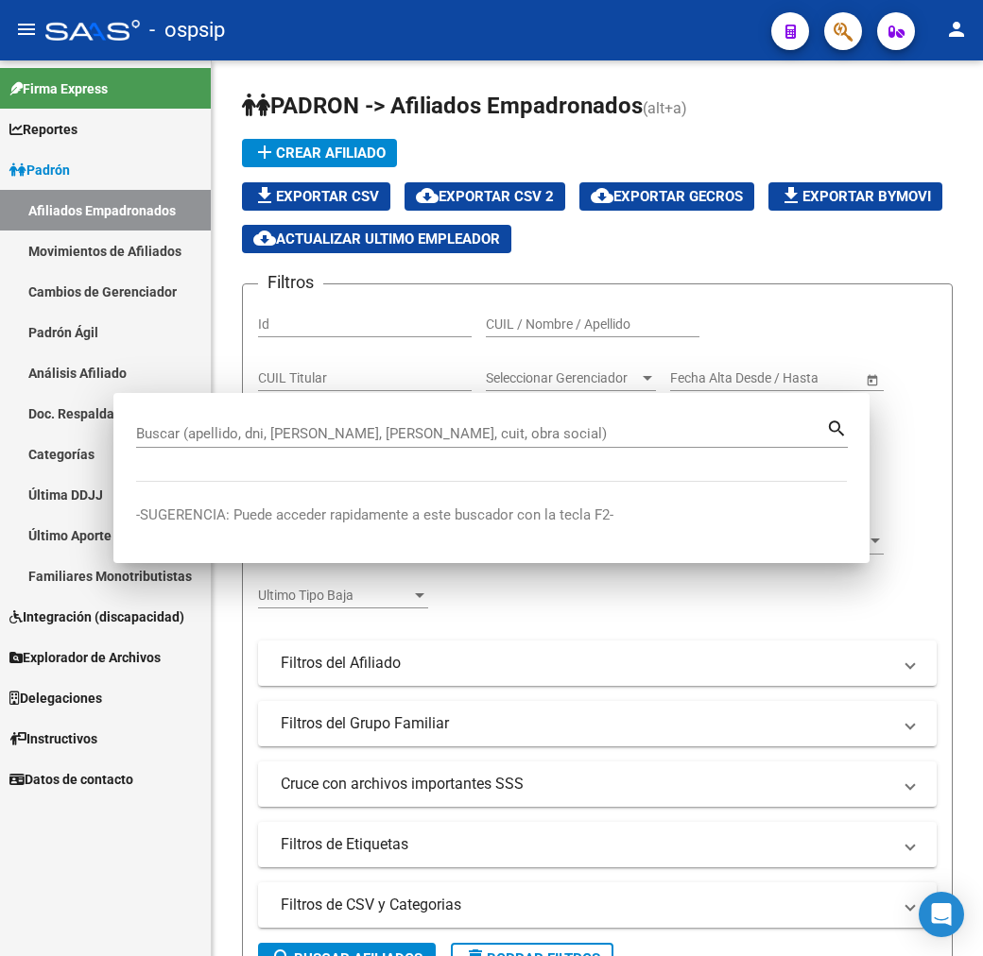
click at [506, 61] on div "PADRON -> Afiliados Empadronados (alt+a) add Crear Afiliado file_download Expor…" at bounding box center [597, 946] width 771 height 1773
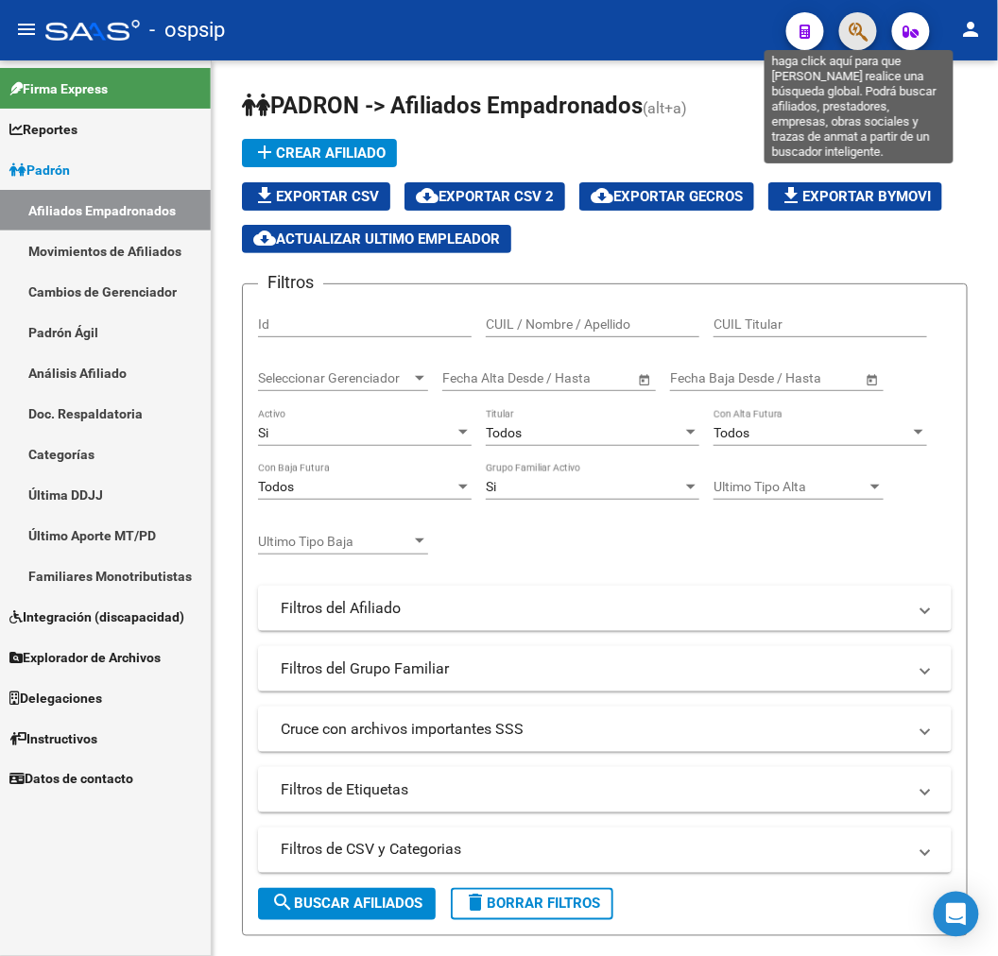
click at [848, 42] on icon "button" at bounding box center [857, 32] width 19 height 22
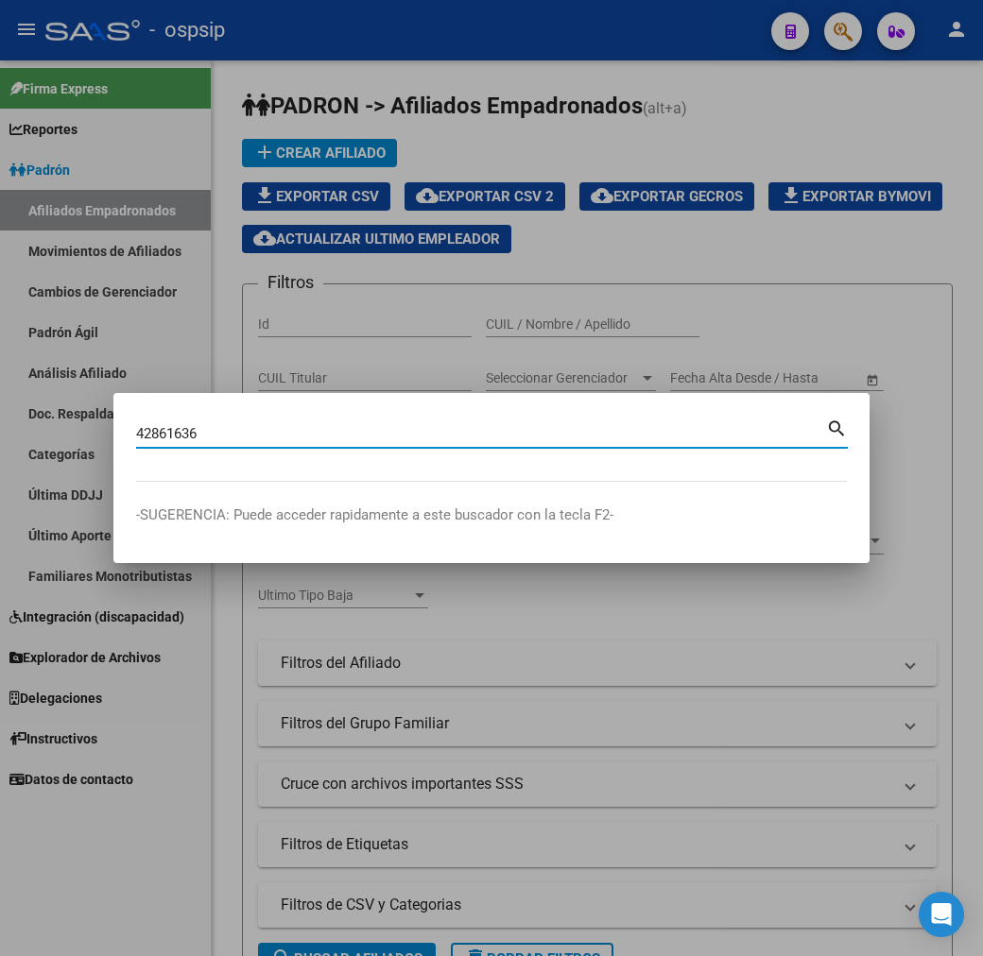
type input "42861636"
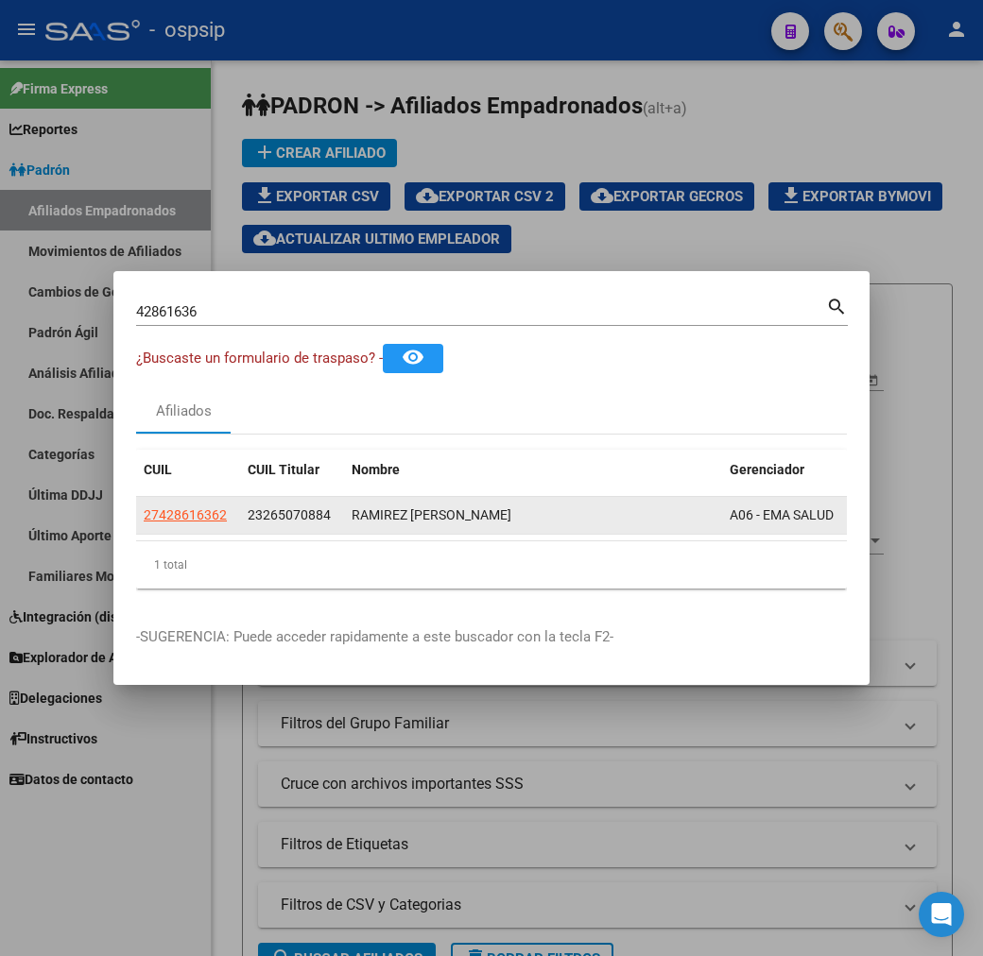
click at [144, 524] on app-link-go-to "27428616362" at bounding box center [185, 516] width 83 height 22
click at [144, 507] on span "27428616362" at bounding box center [185, 514] width 83 height 15
type textarea "27428616362"
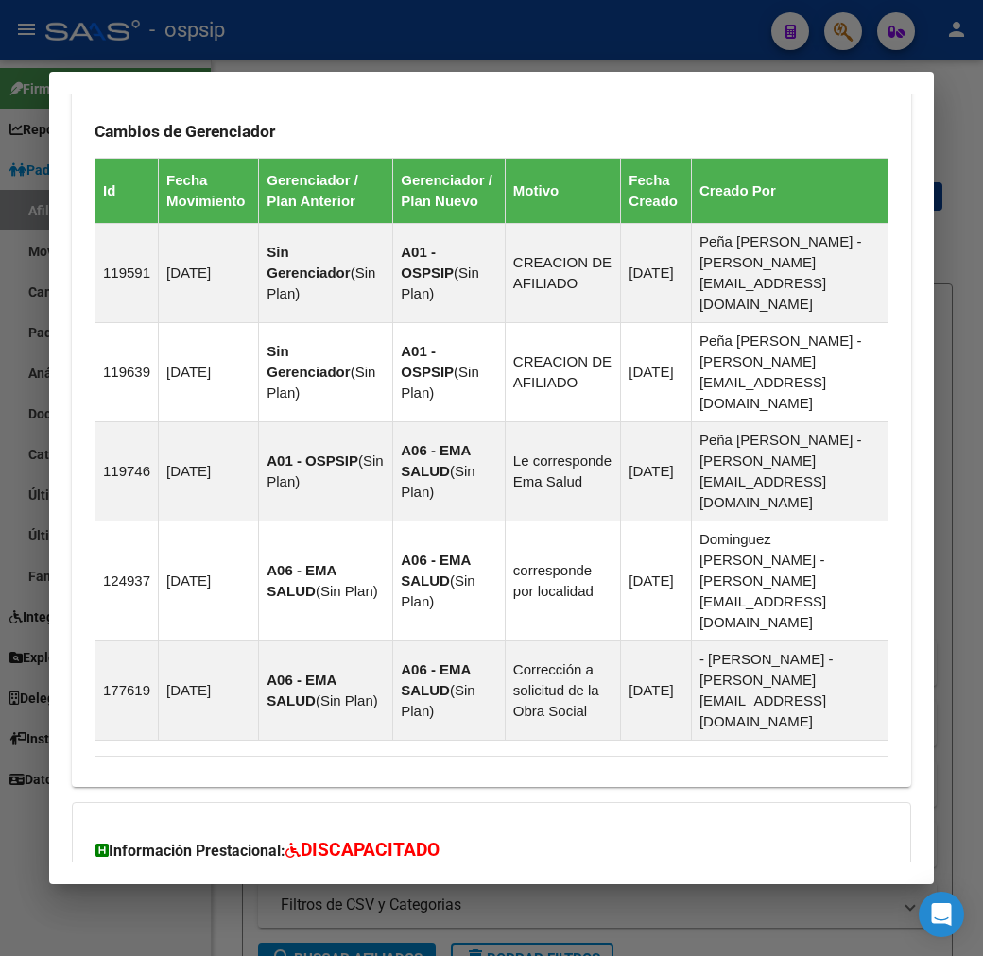
scroll to position [1447, 0]
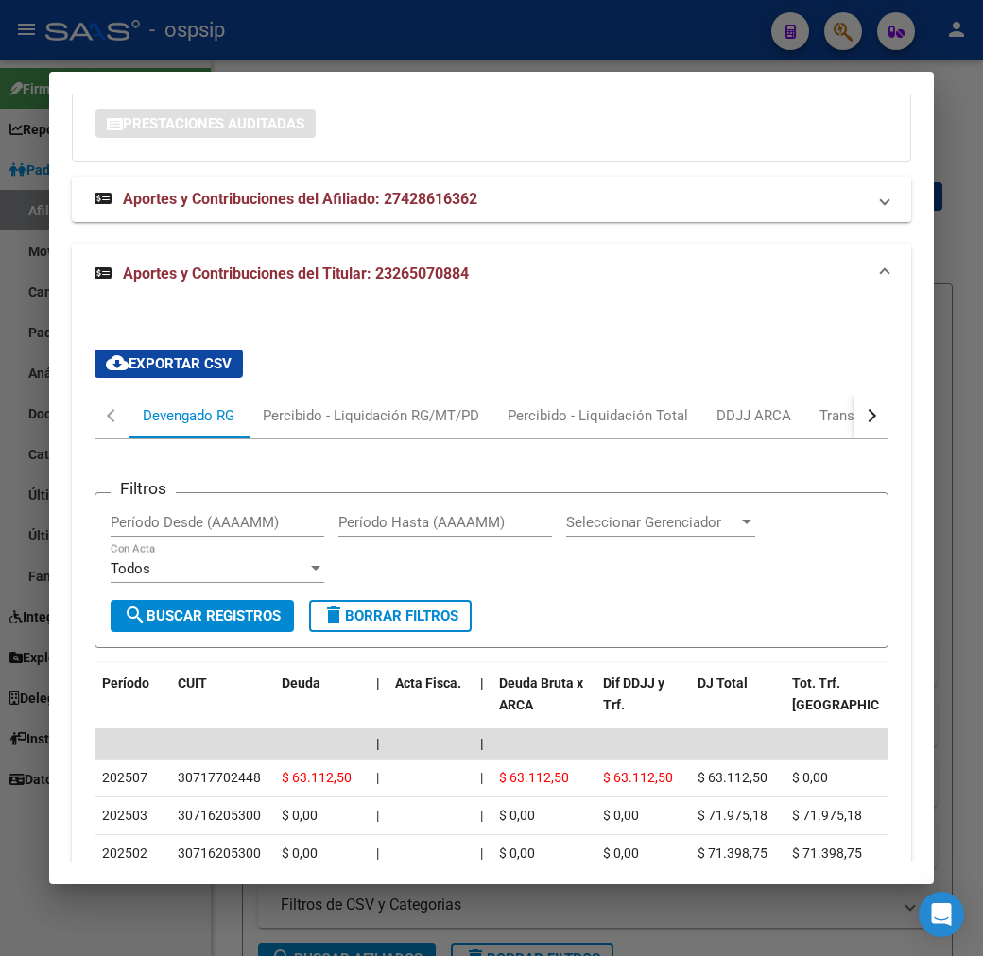
scroll to position [2169, 0]
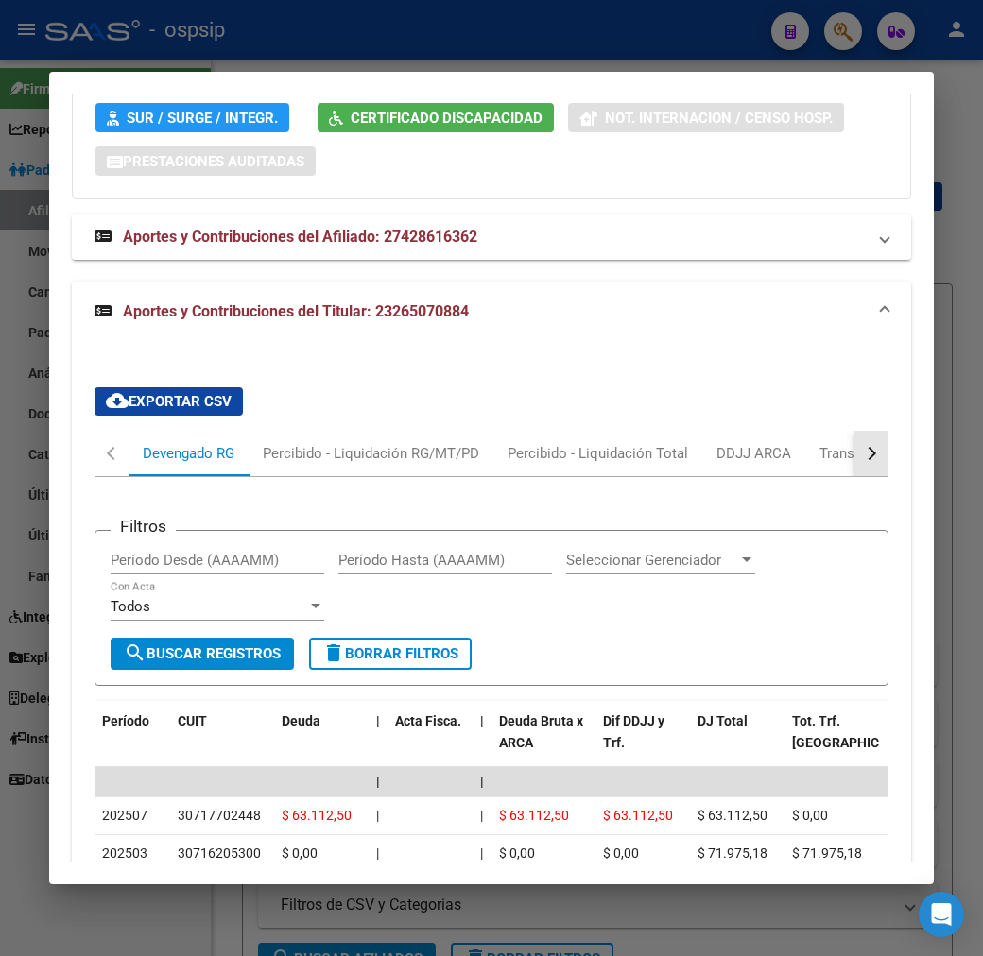
click at [876, 447] on div "button" at bounding box center [869, 453] width 13 height 13
click at [769, 372] on div "cloud_download Exportar CSV Devengado RG Percibido - Liquidación RG/MT/PD Perci…" at bounding box center [491, 807] width 794 height 870
click at [775, 431] on div "ARCA Relaciones Laborales" at bounding box center [801, 453] width 205 height 45
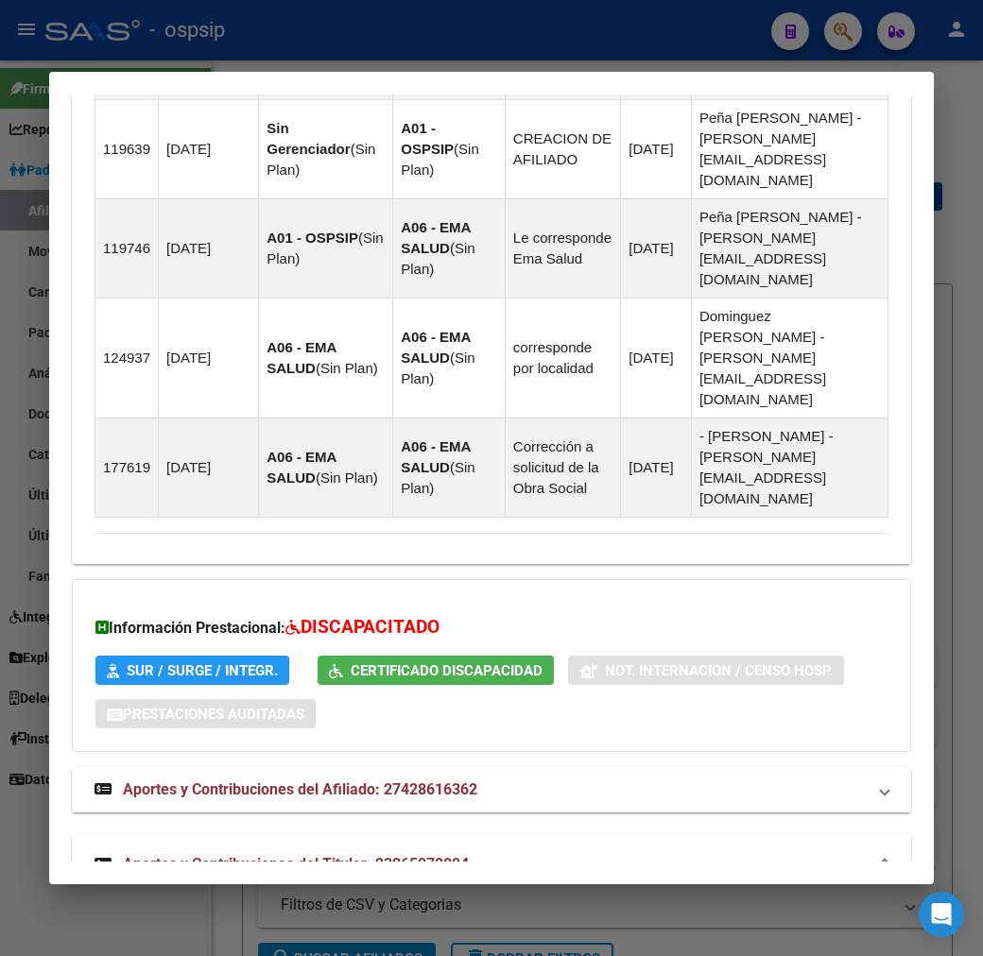
scroll to position [2064, 0]
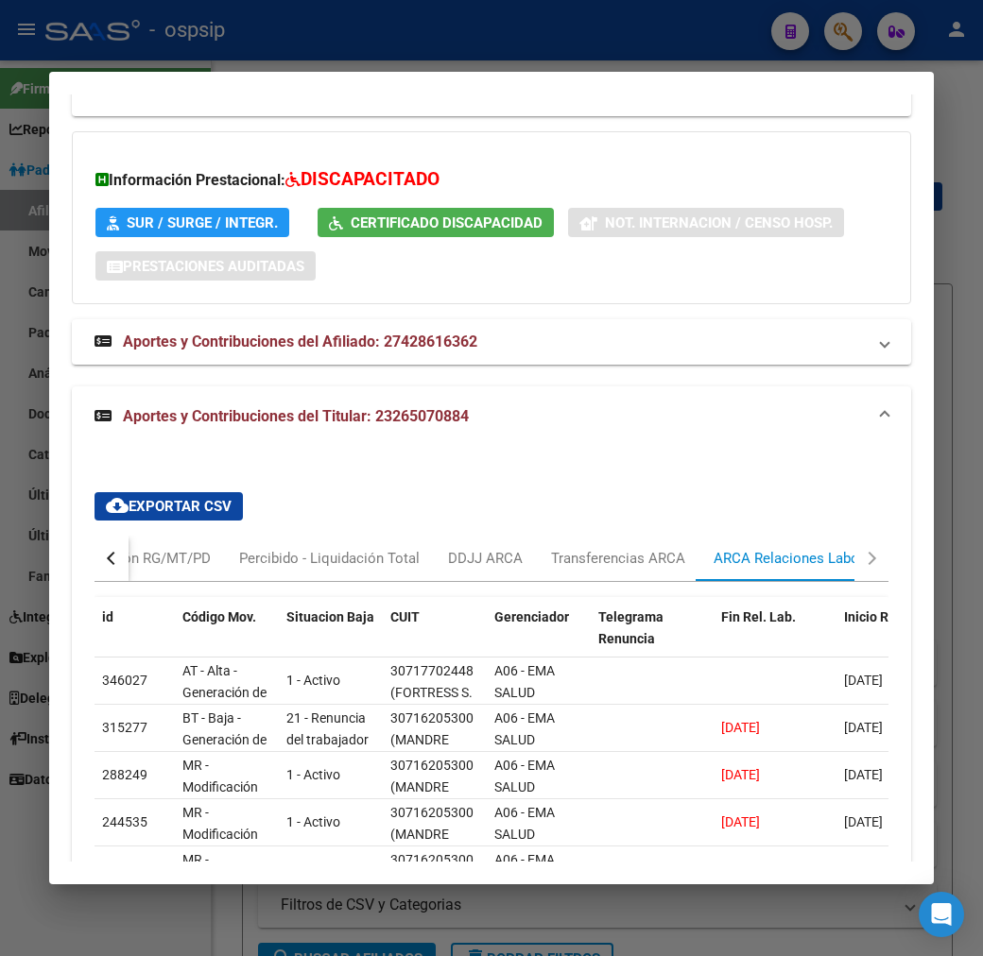
click at [298, 34] on div at bounding box center [491, 478] width 983 height 956
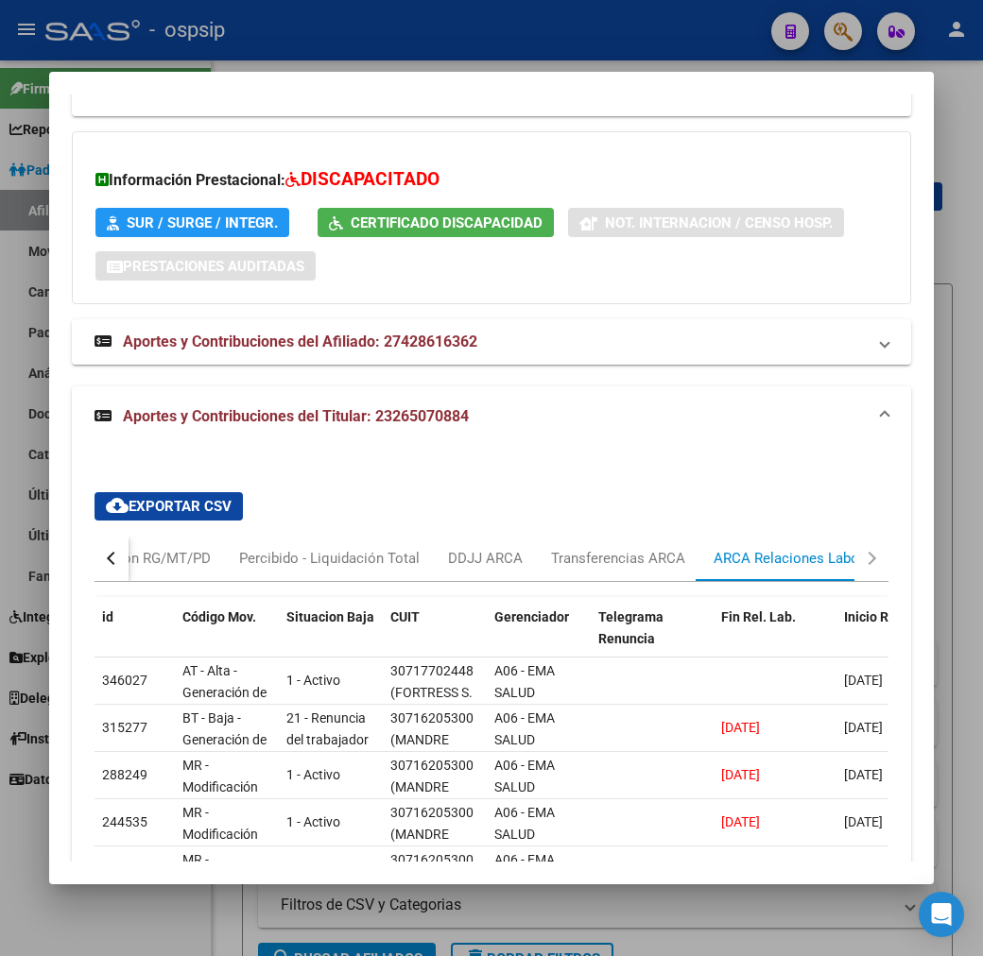
click at [298, 34] on div at bounding box center [491, 478] width 983 height 956
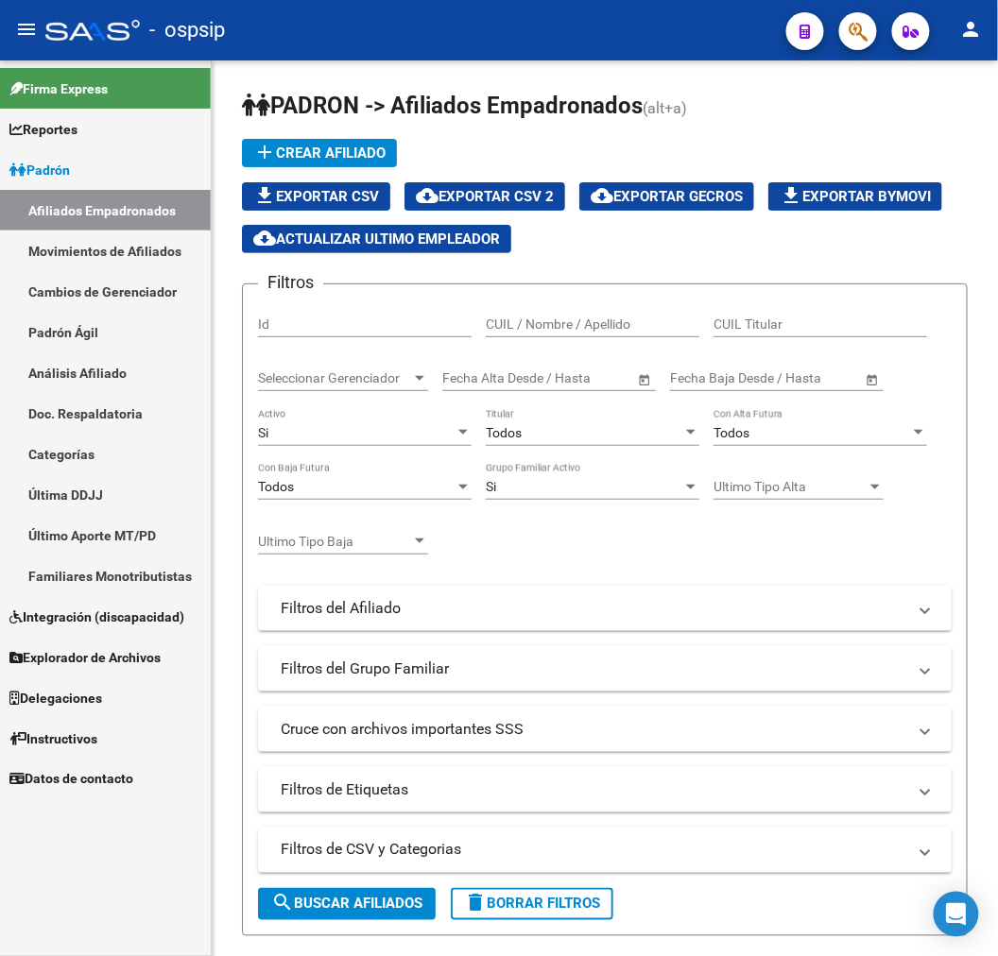
click at [867, 28] on icon "button" at bounding box center [857, 32] width 19 height 22
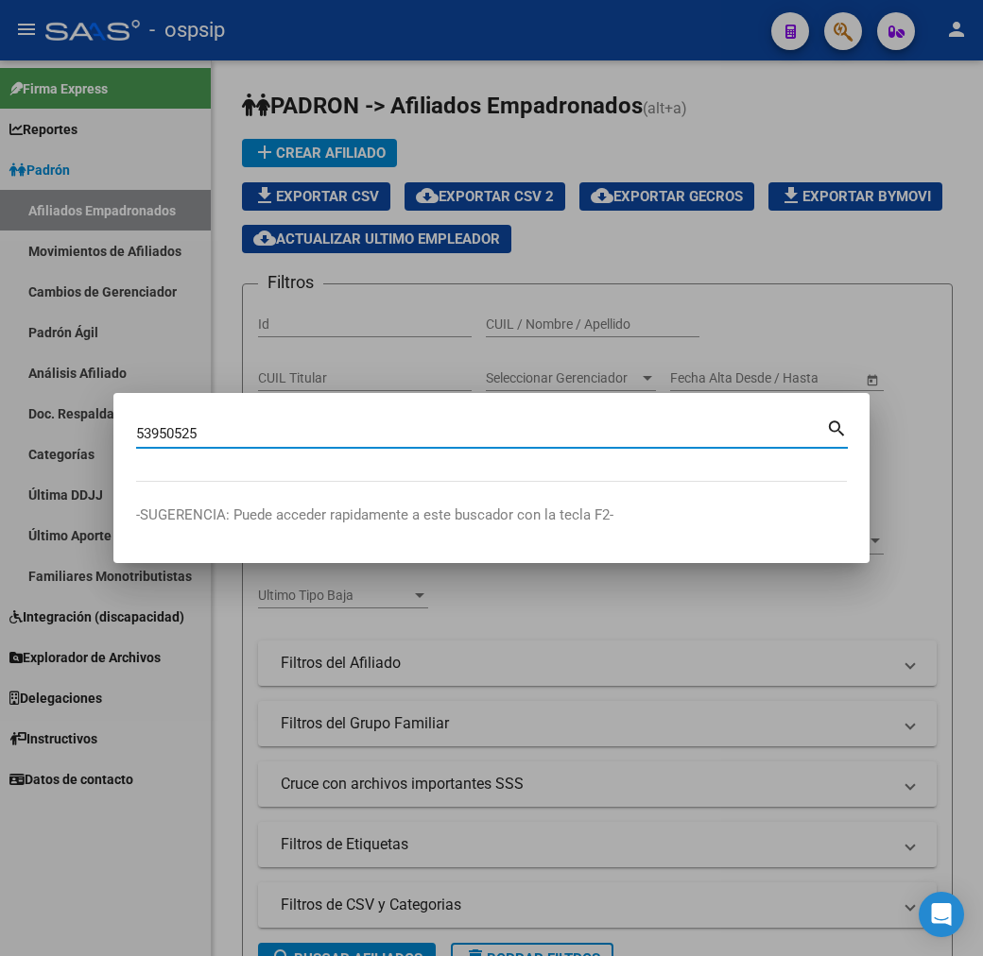
type input "53950525"
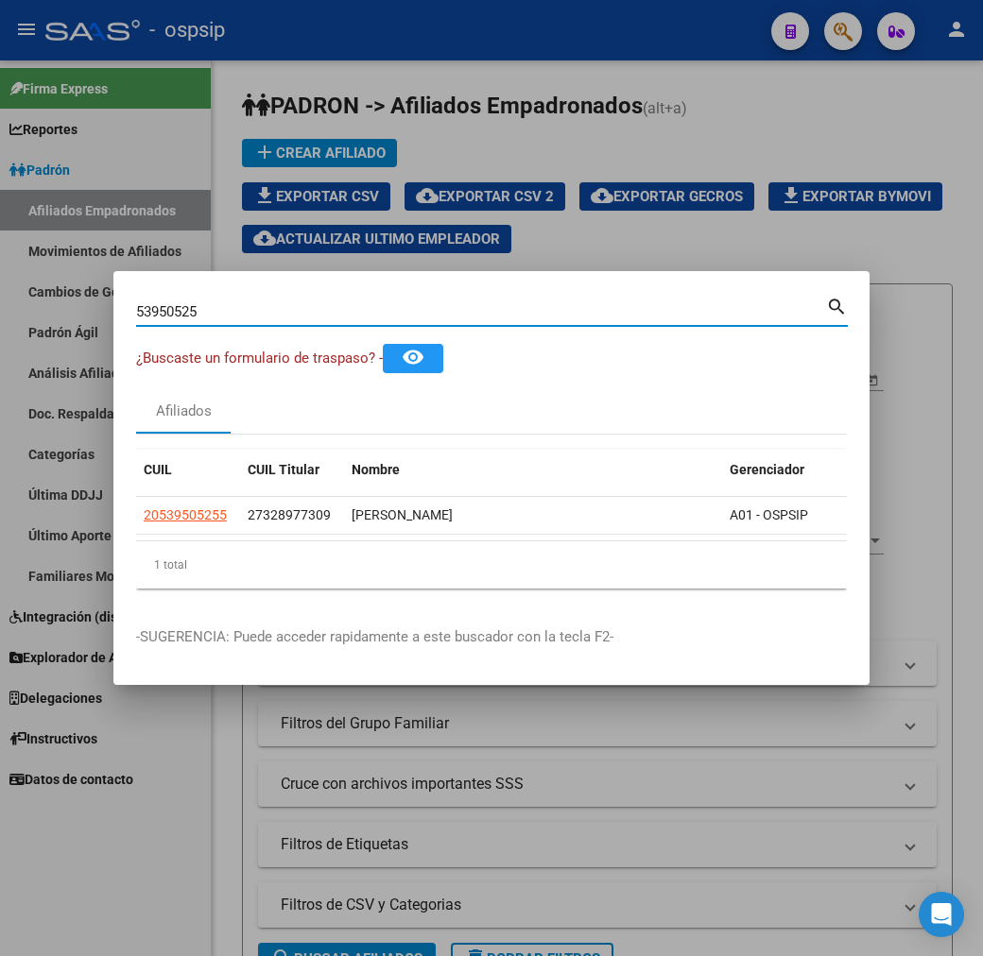
click at [136, 310] on input "53950525" at bounding box center [481, 311] width 690 height 17
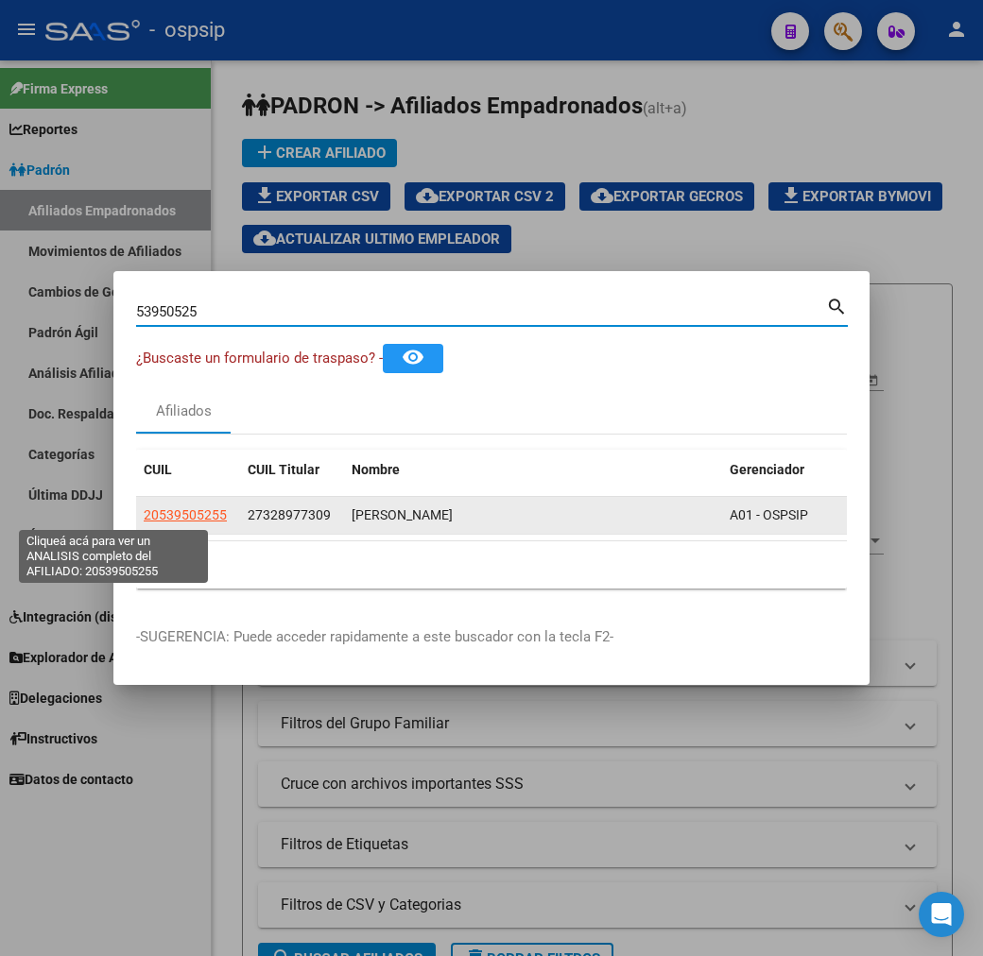
click at [144, 516] on span "20539505255" at bounding box center [185, 514] width 83 height 15
type textarea "20539505255"
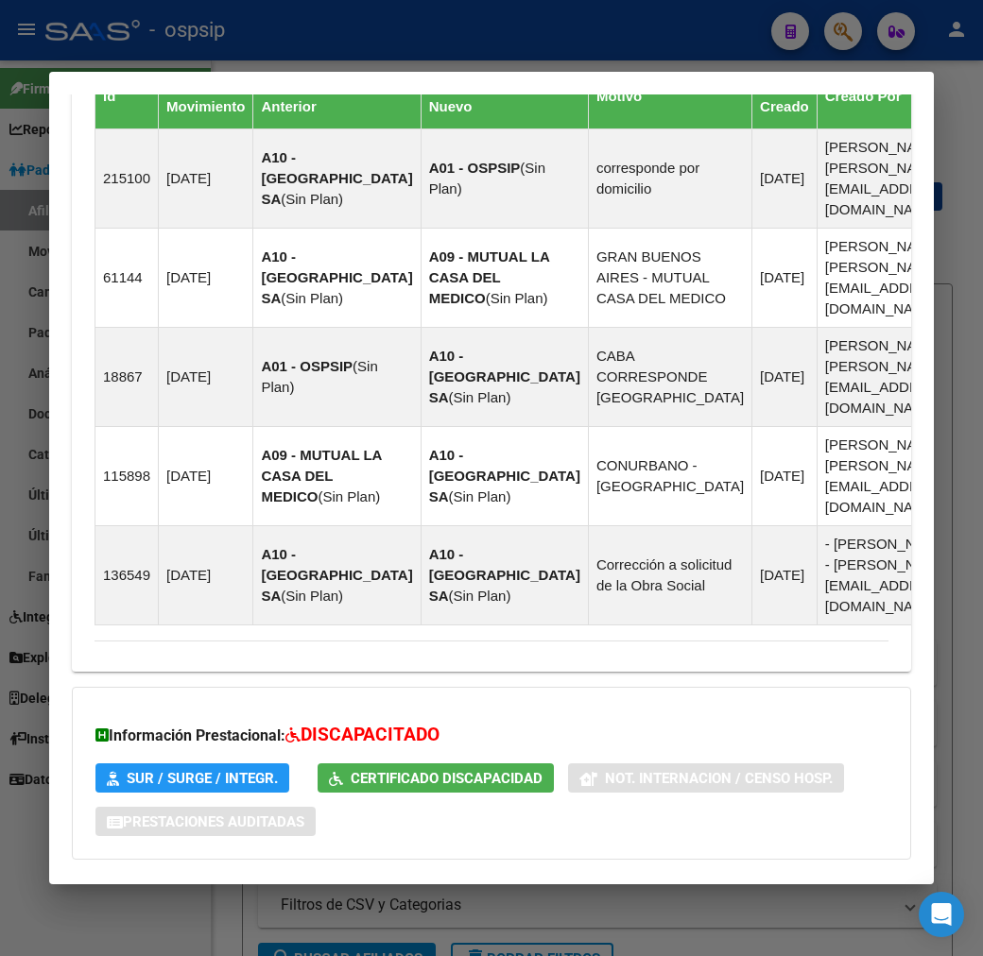
scroll to position [1582, 0]
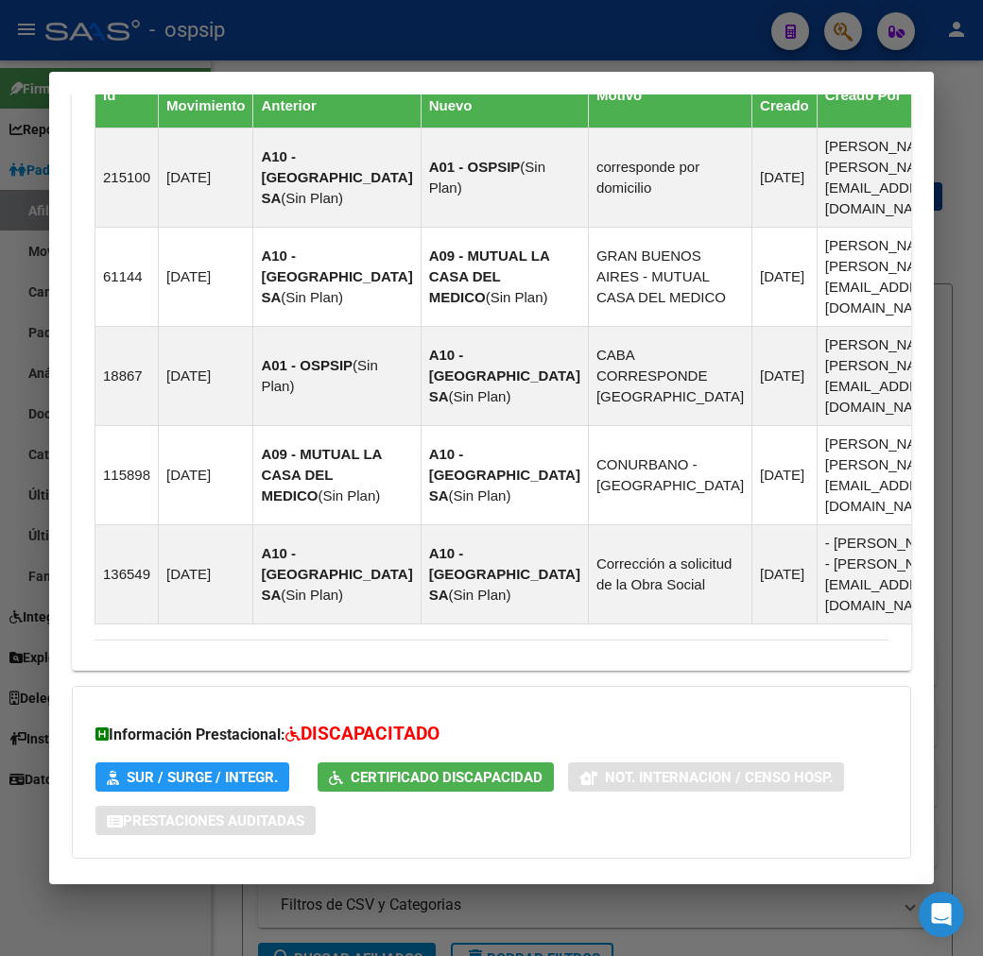
click at [610, 952] on mat-panel-title "Aportes y Contribuciones del Titular: 27328977309" at bounding box center [479, 963] width 771 height 23
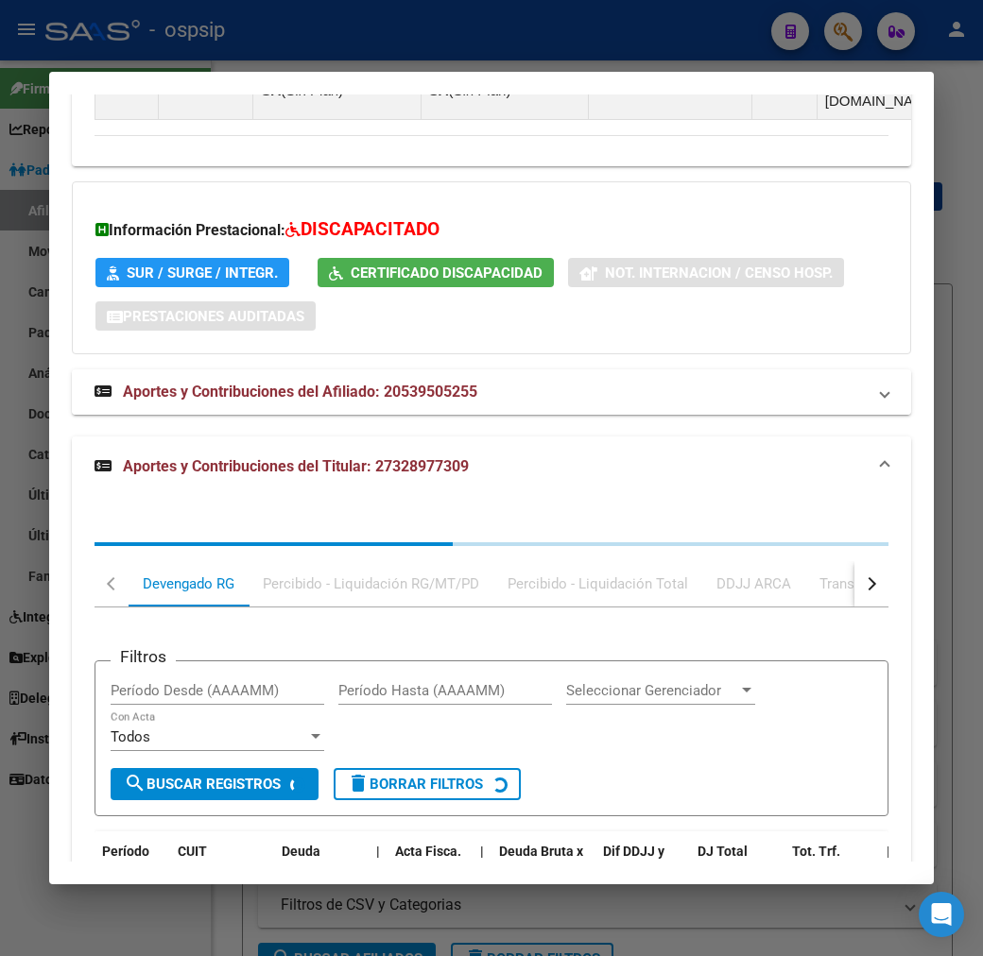
scroll to position [2094, 0]
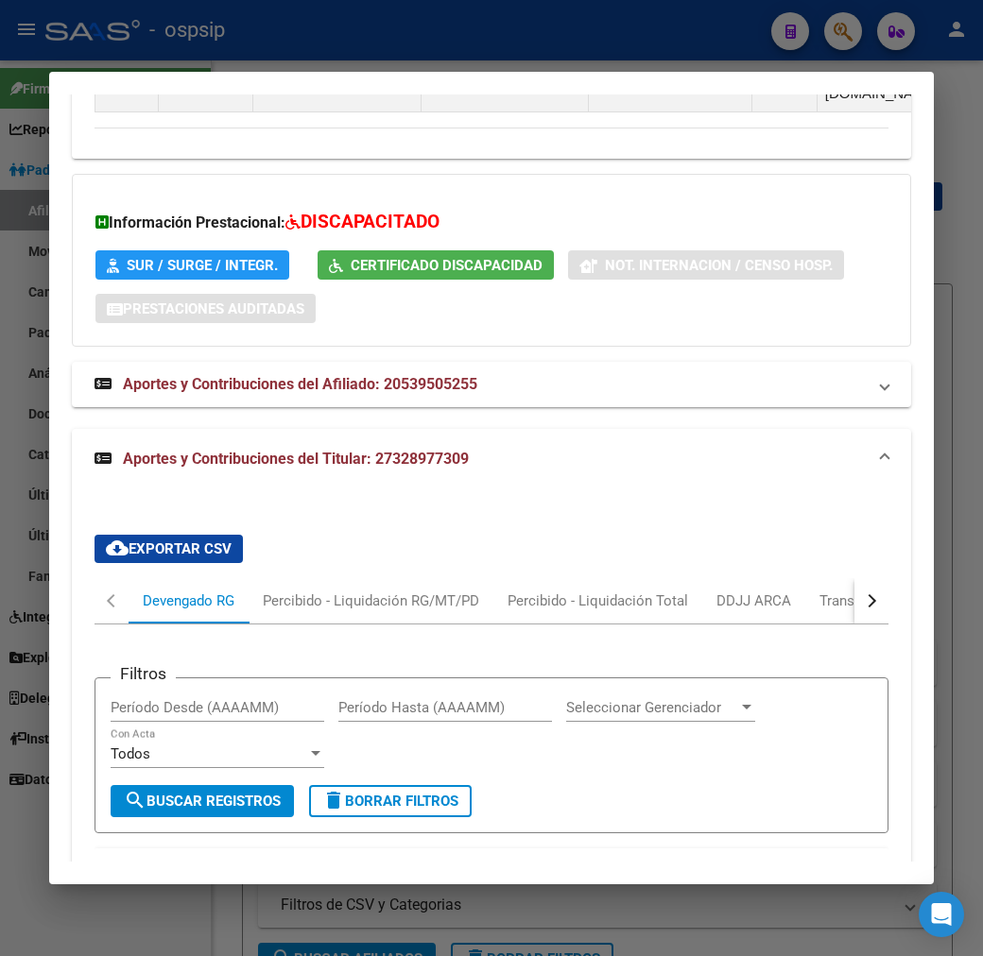
click at [884, 578] on button "button" at bounding box center [871, 600] width 34 height 45
click at [850, 578] on div "ARCA Relaciones Laborales" at bounding box center [802, 600] width 205 height 45
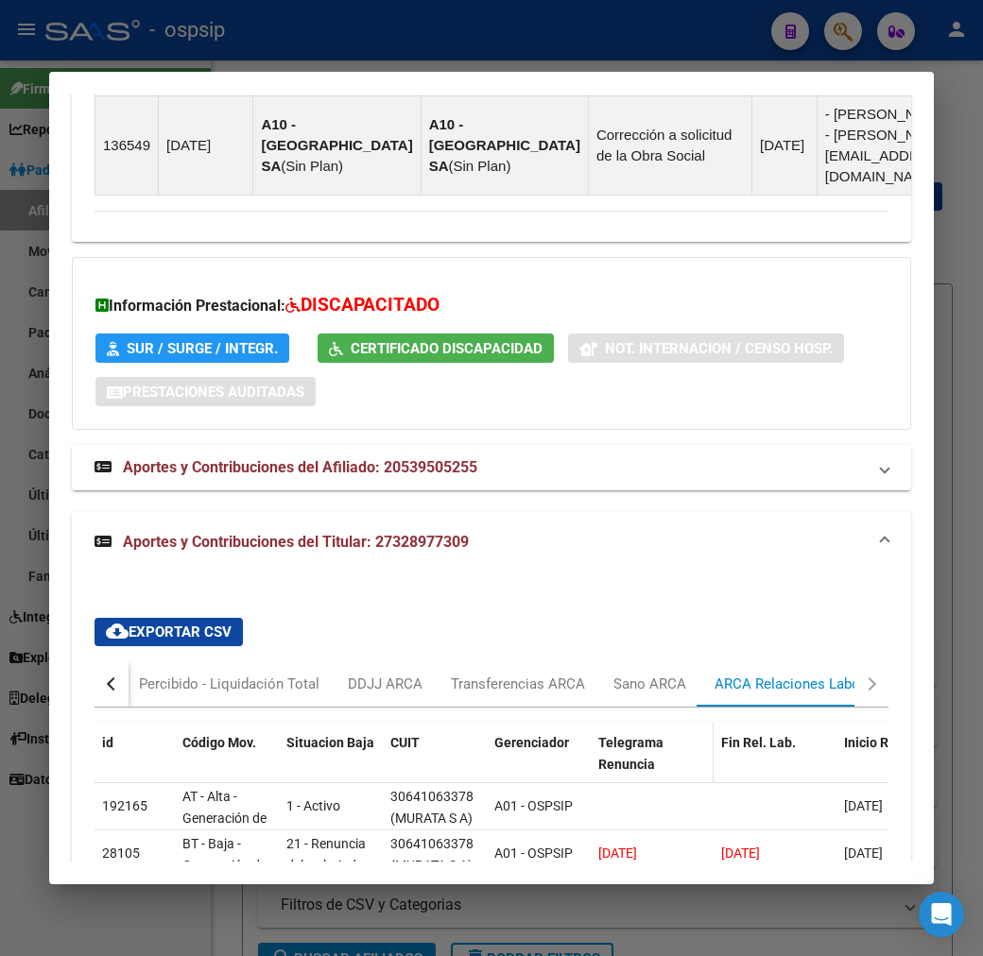
scroll to position [2017, 0]
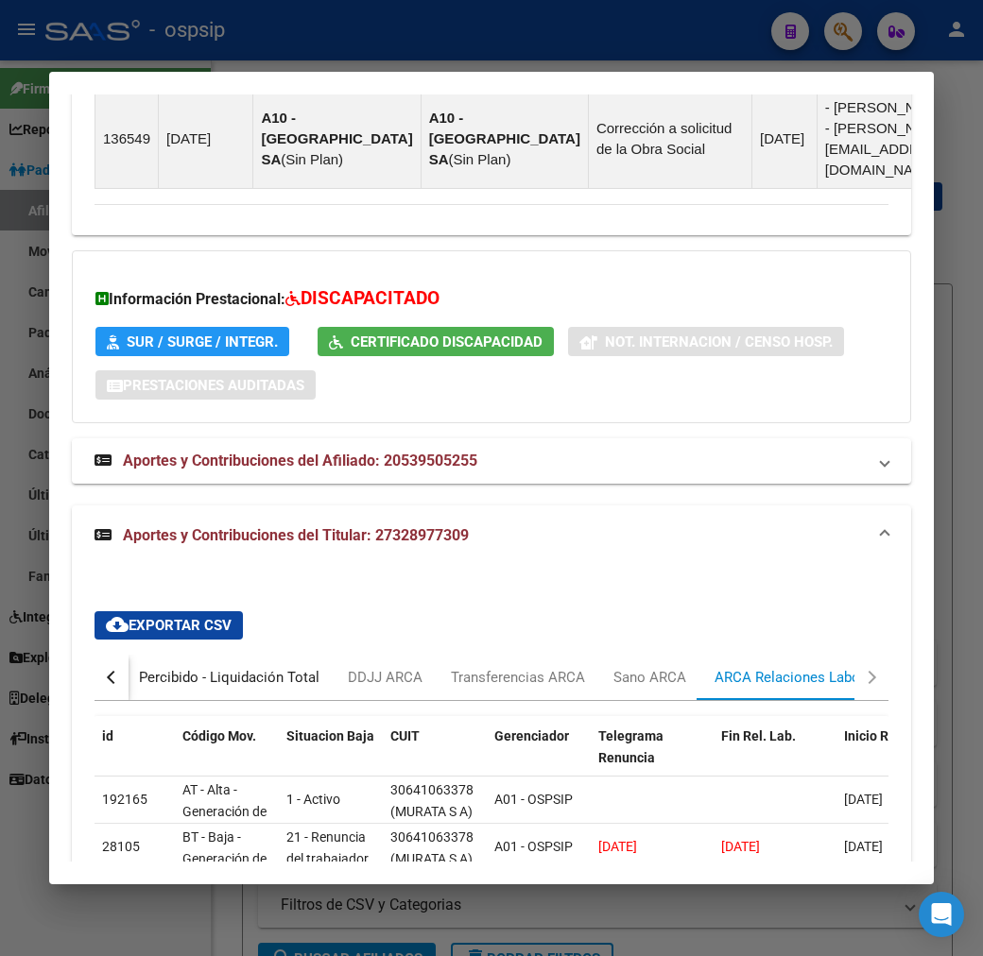
click at [139, 667] on div "Percibido - Liquidación Total" at bounding box center [229, 677] width 180 height 21
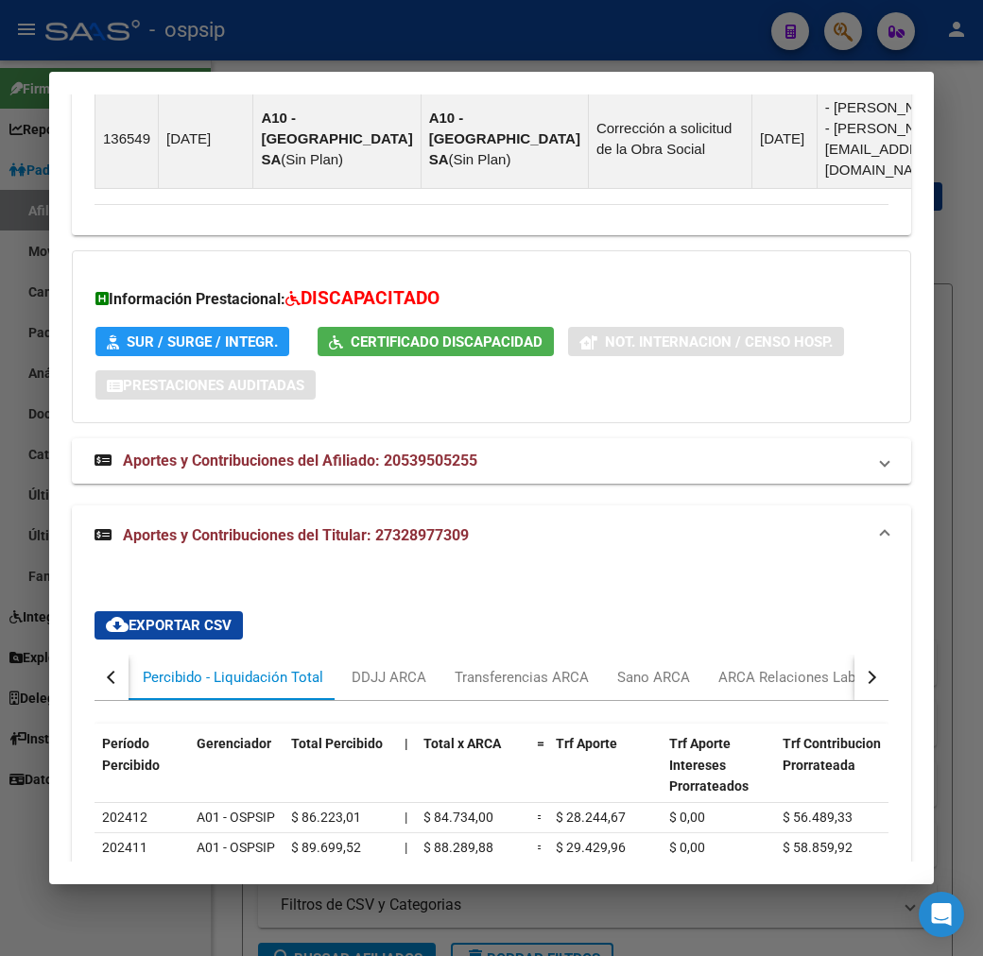
click at [94, 655] on button "button" at bounding box center [111, 677] width 34 height 45
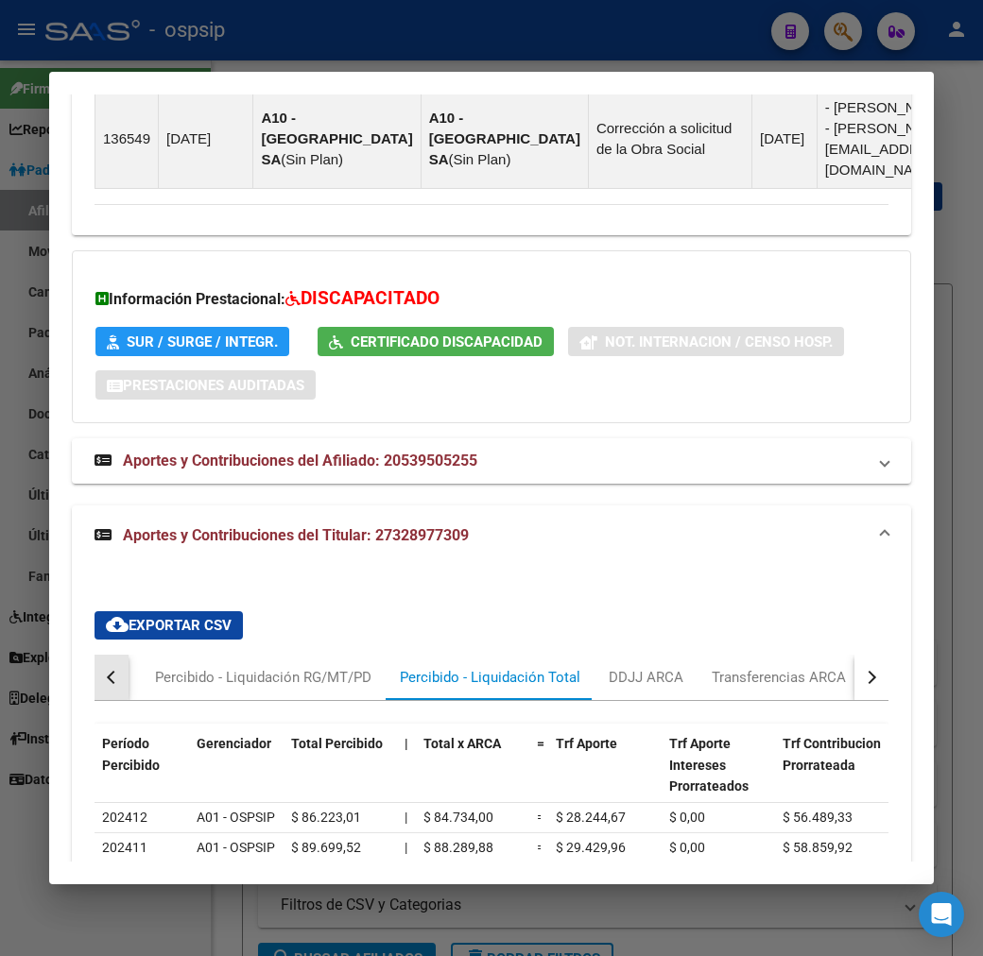
click at [94, 655] on button "button" at bounding box center [111, 677] width 34 height 45
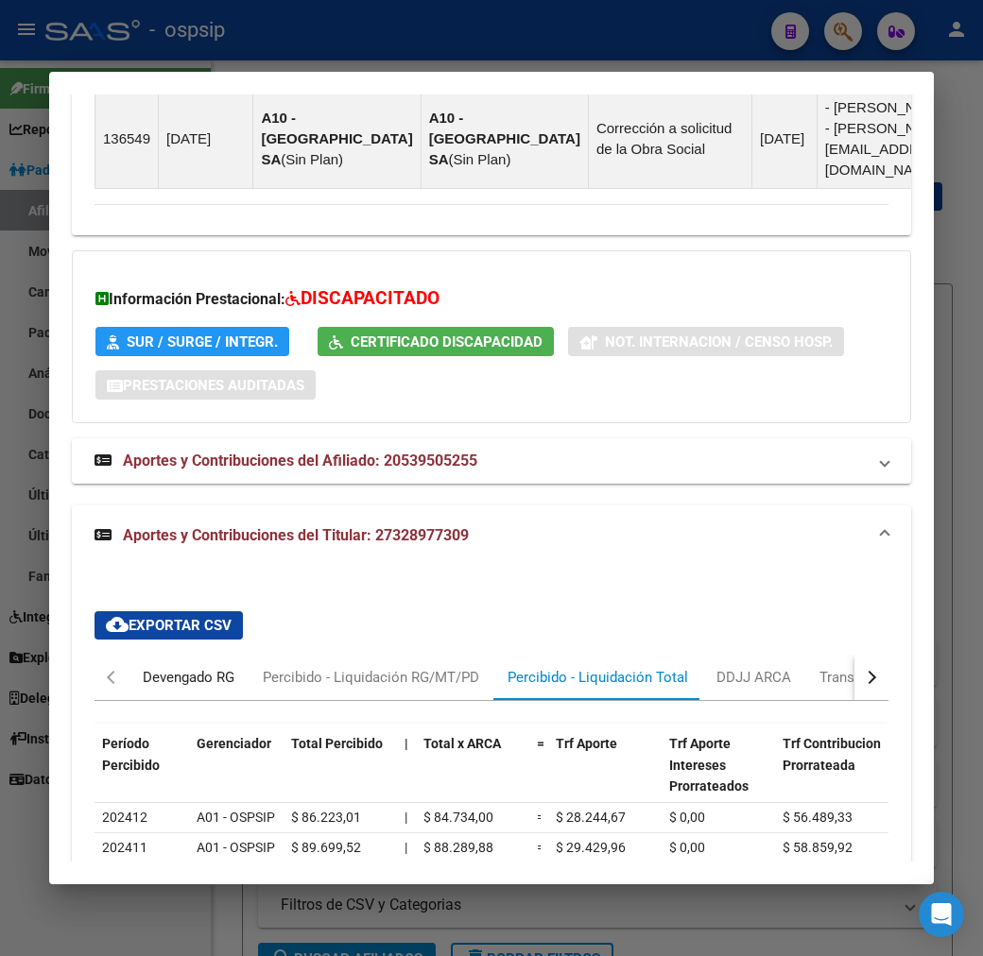
click at [168, 667] on div "Devengado RG" at bounding box center [189, 677] width 92 height 21
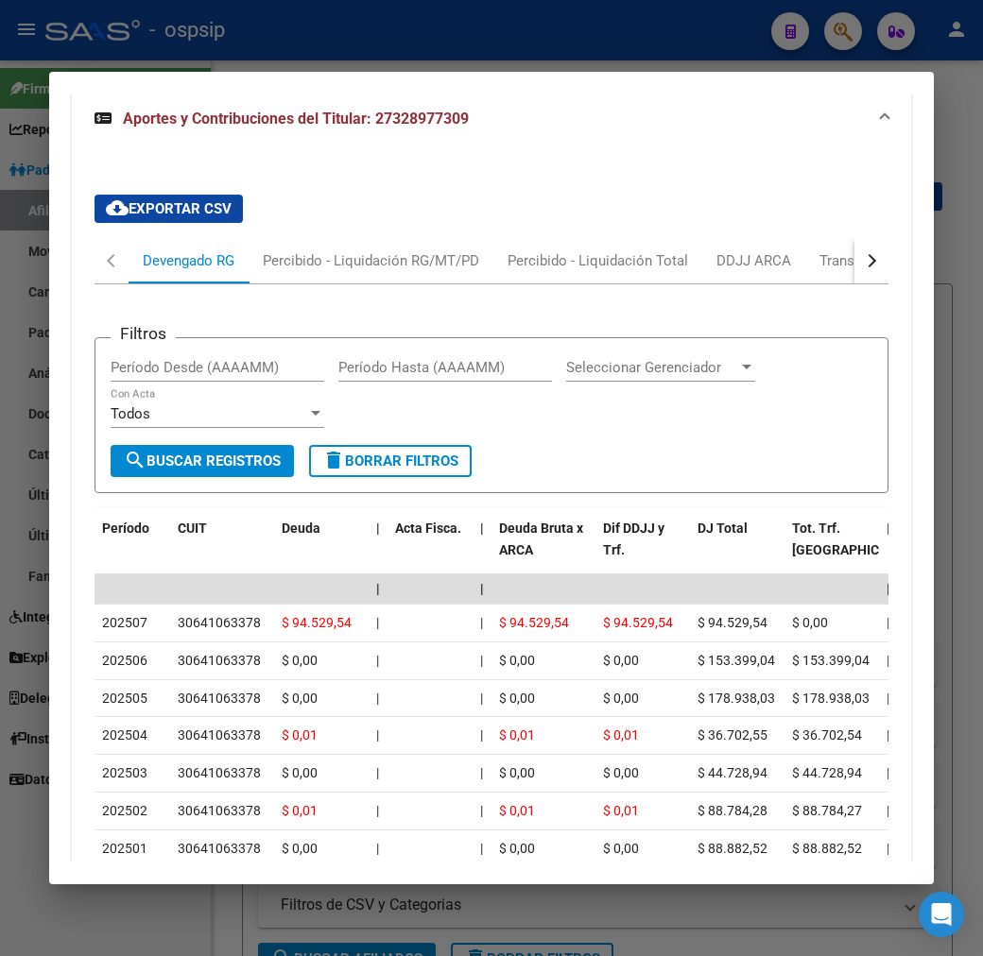
scroll to position [2227, 0]
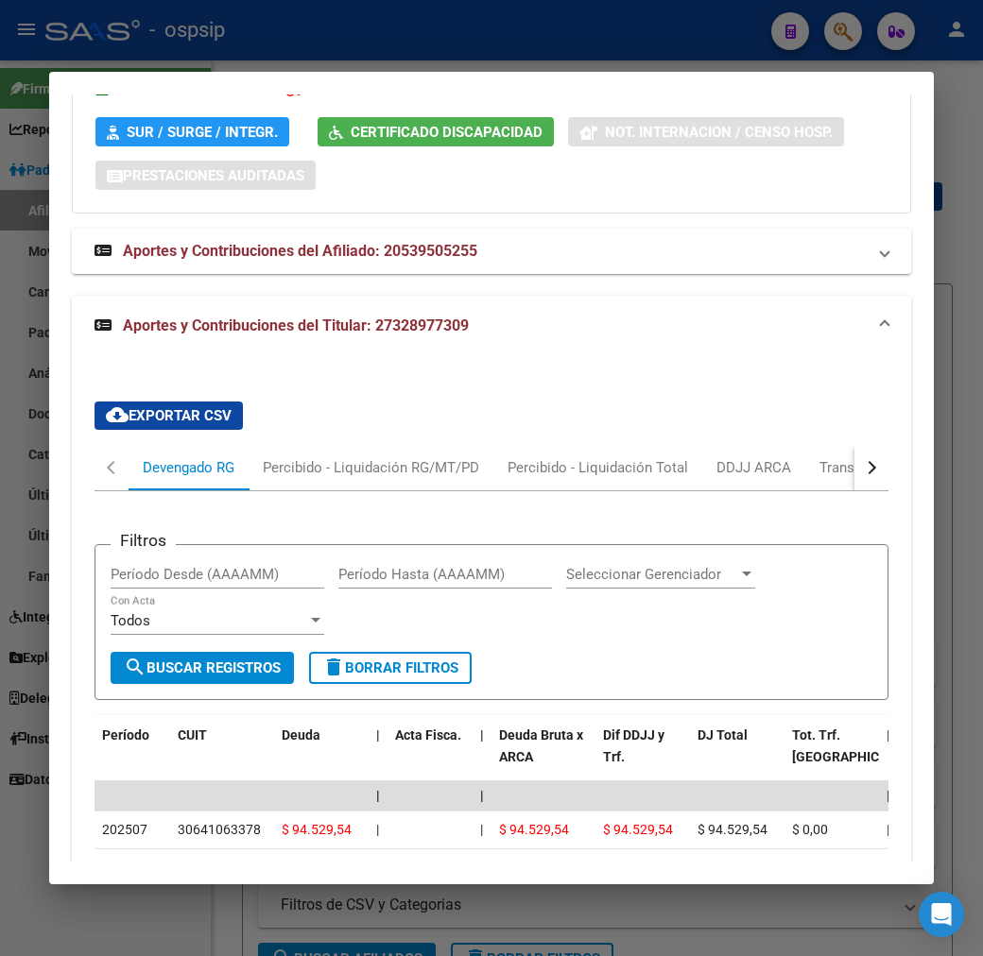
click at [904, 386] on div "cloud_download Exportar CSV Devengado RG Percibido - Liquidación RG/MT/PD Perci…" at bounding box center [491, 828] width 839 height 885
click at [748, 457] on div "DDJJ ARCA" at bounding box center [753, 467] width 75 height 21
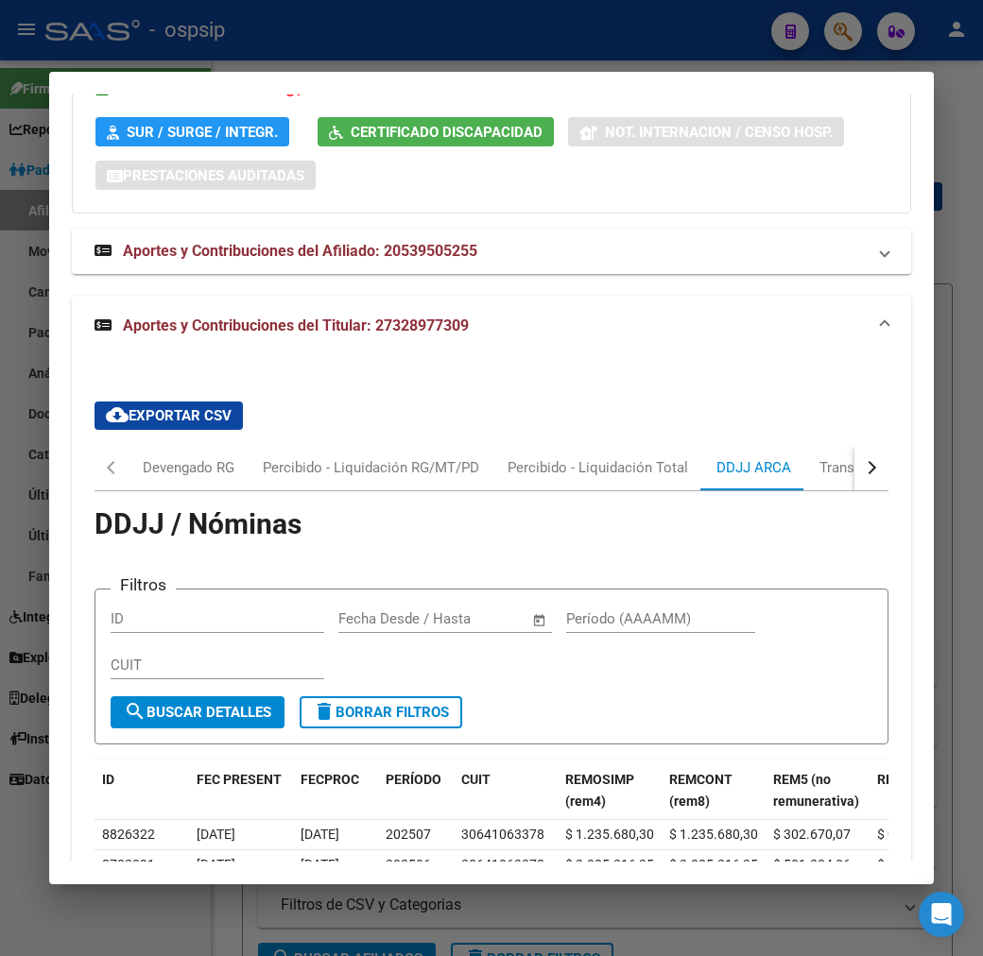
scroll to position [2476, 0]
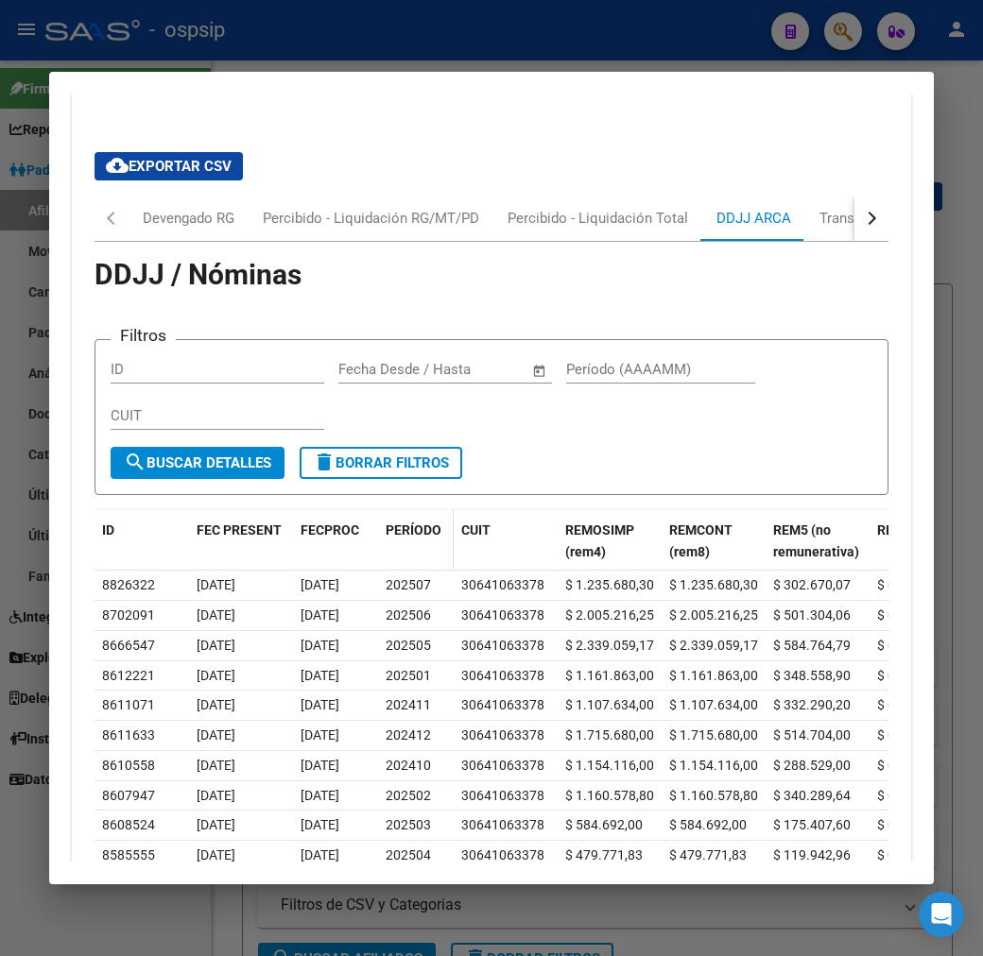
click at [389, 522] on span "PERÍODO" at bounding box center [413, 529] width 56 height 15
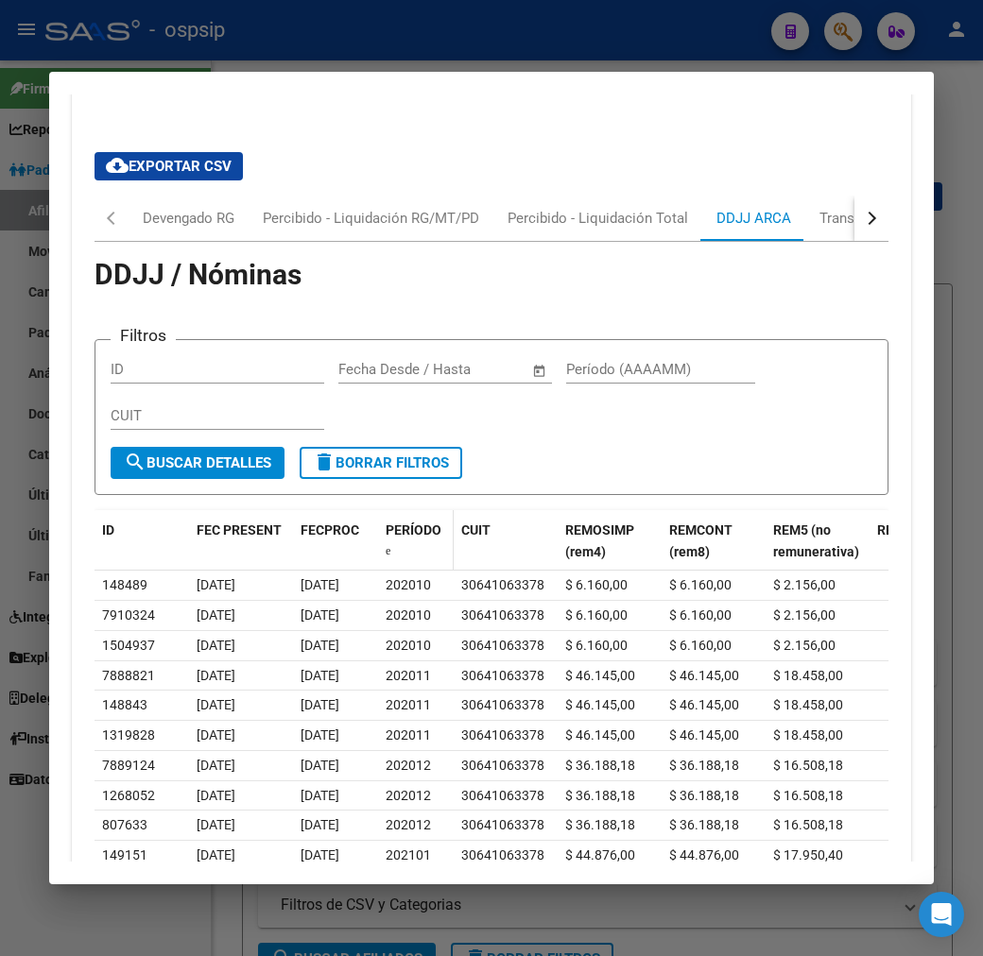
click at [389, 522] on span "PERÍODO" at bounding box center [413, 529] width 56 height 15
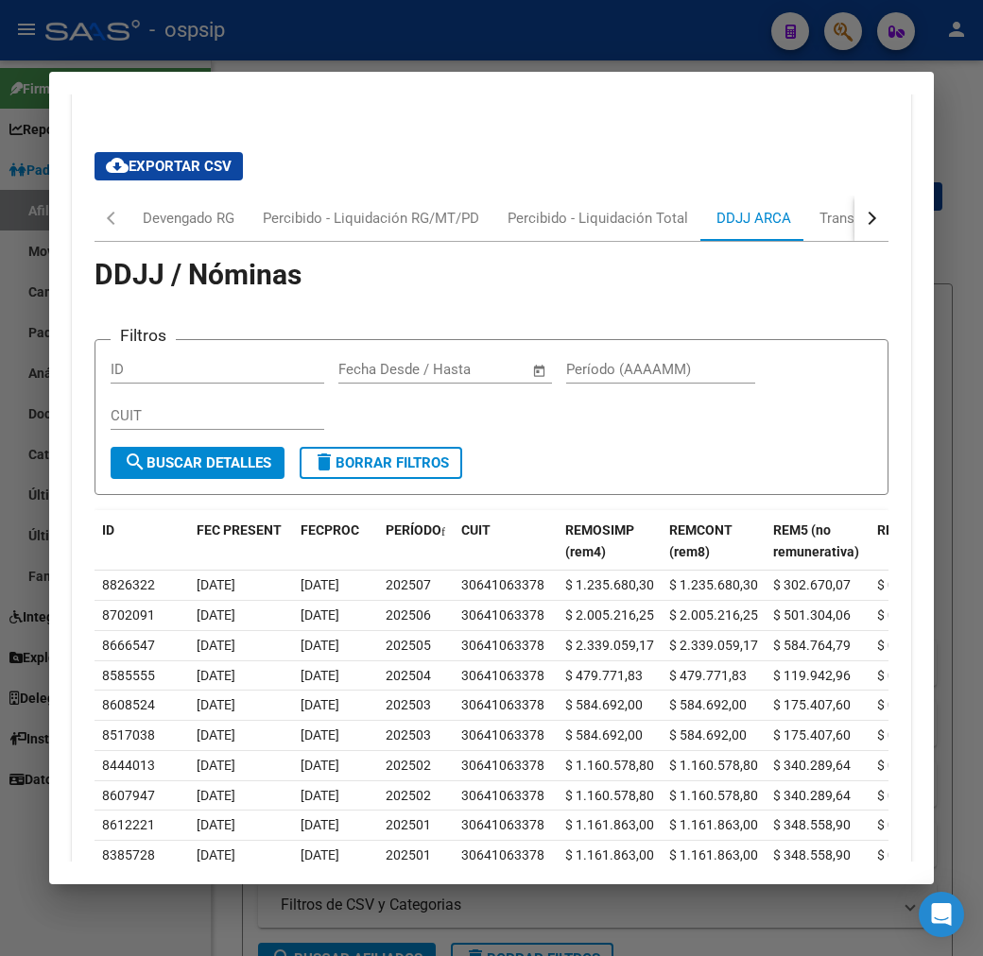
click at [329, 48] on div at bounding box center [491, 478] width 983 height 956
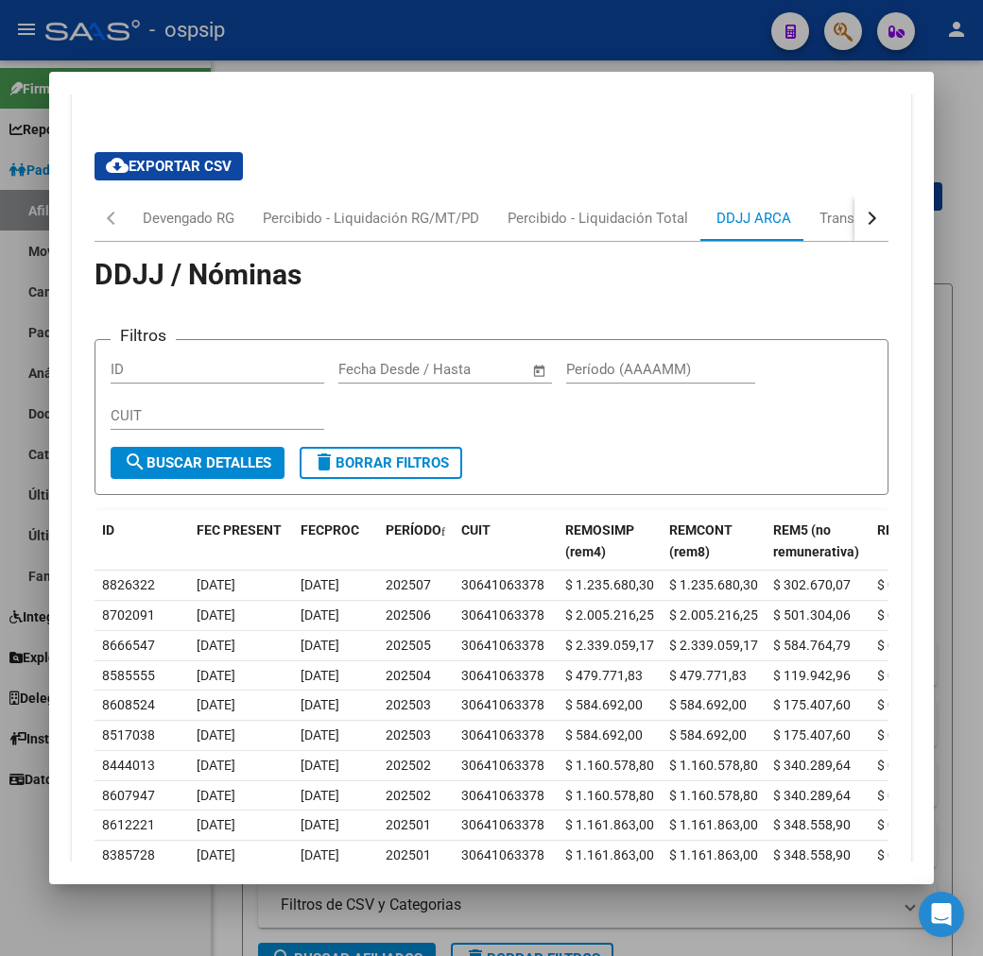
click at [329, 48] on div at bounding box center [491, 478] width 983 height 956
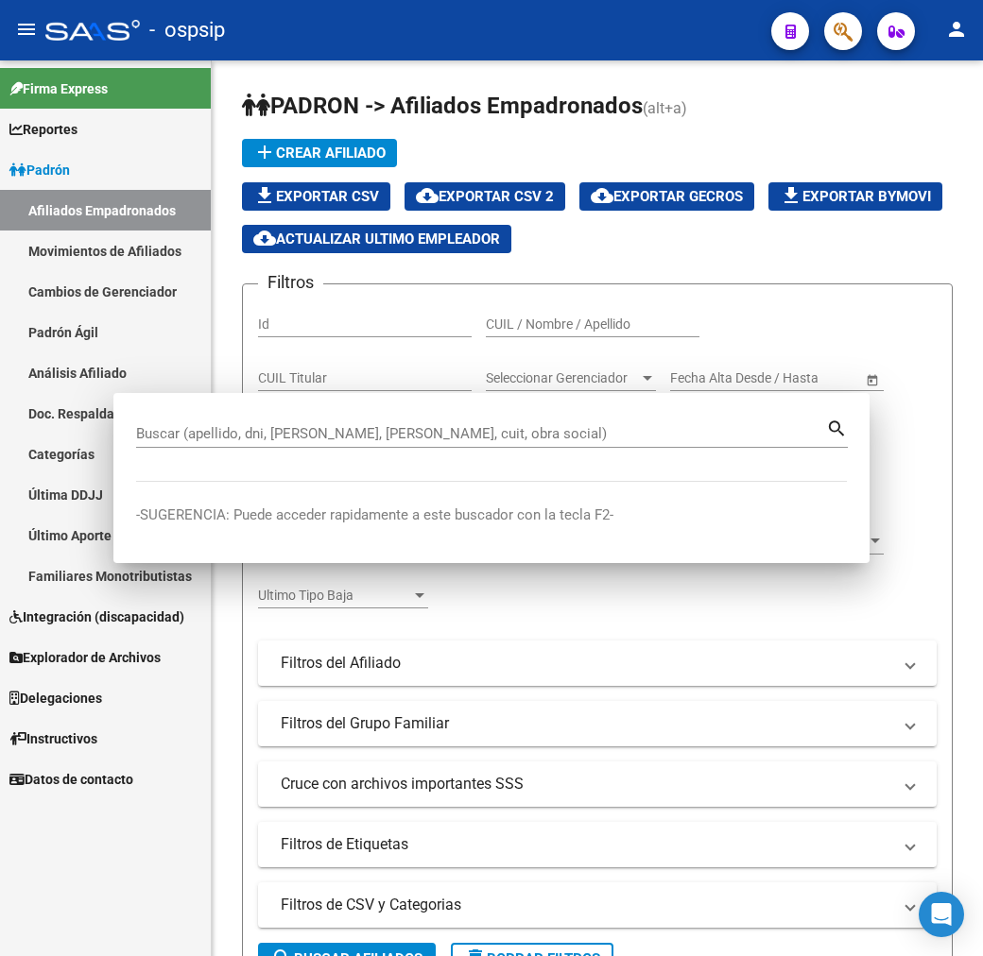
click at [329, 48] on div "- ospsip" at bounding box center [400, 30] width 711 height 42
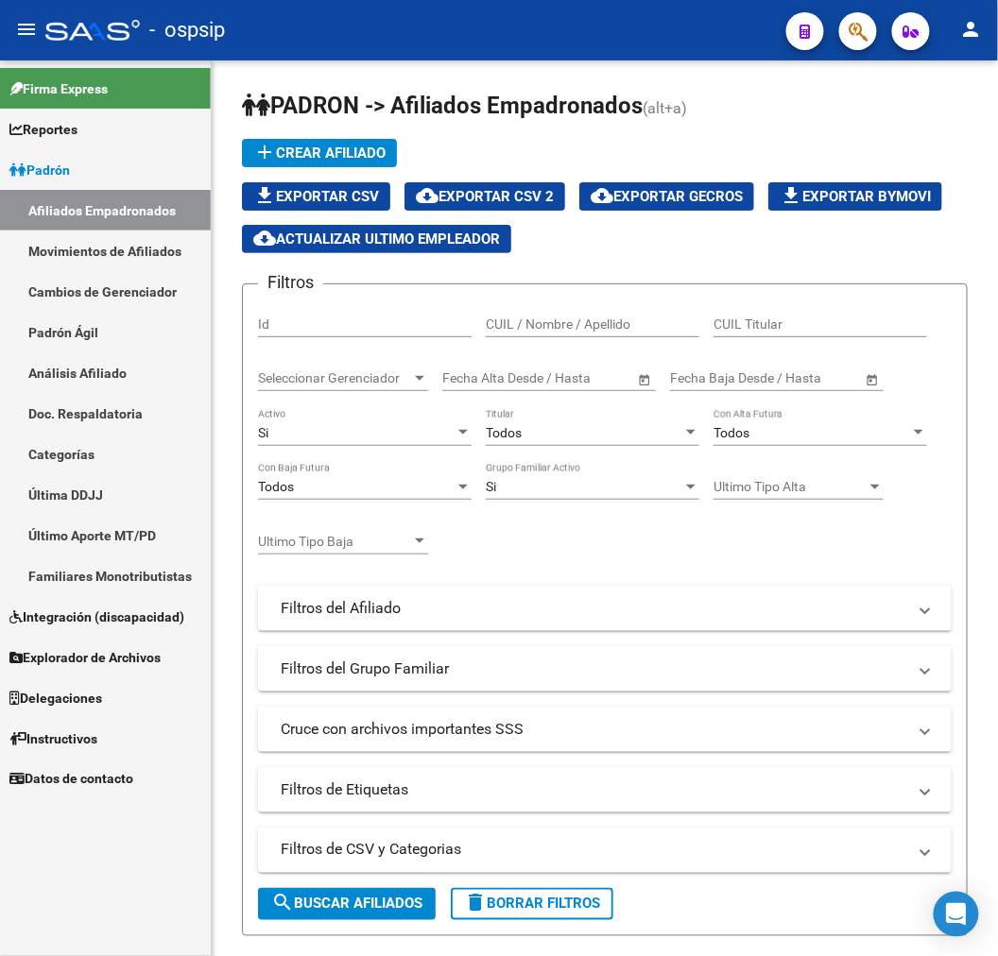
click at [862, 43] on span "button" at bounding box center [857, 31] width 19 height 39
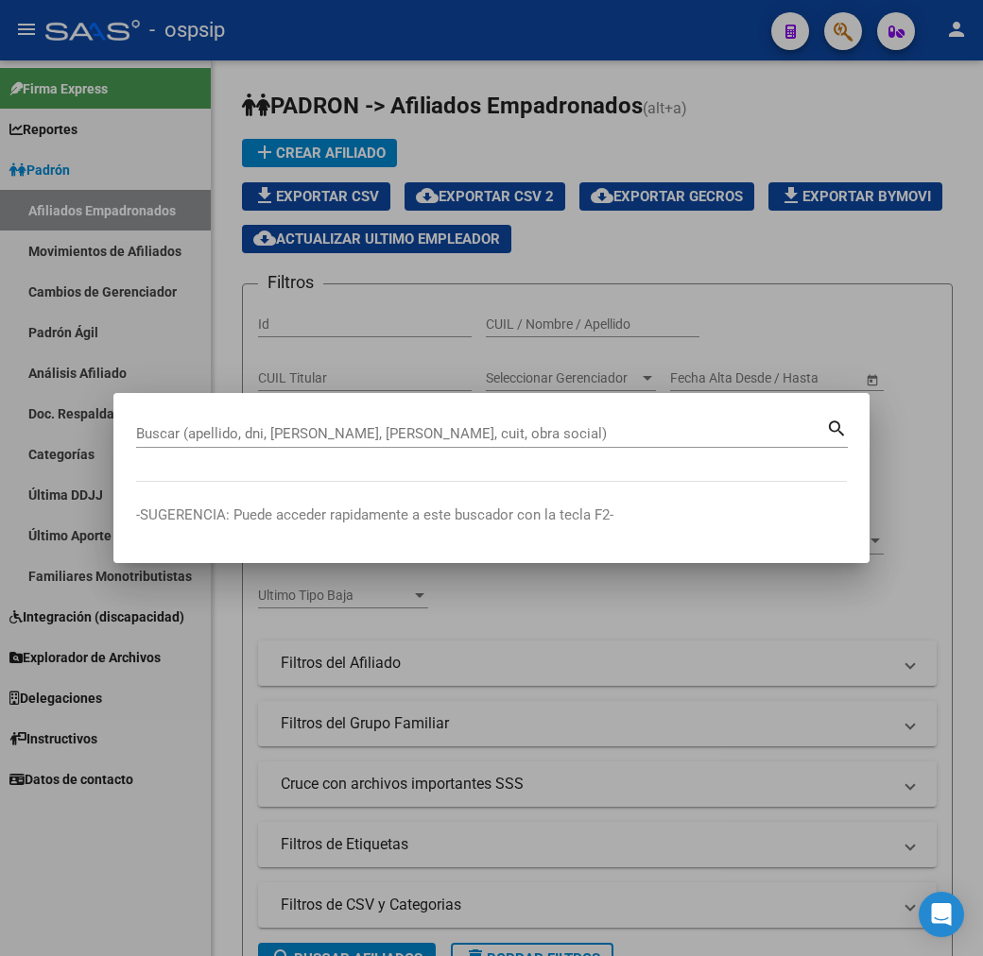
click at [376, 451] on div "Buscar (apellido, dni, [PERSON_NAME], nro traspaso, cuit, obra social) search" at bounding box center [491, 441] width 711 height 50
click at [371, 446] on div "Buscar (apellido, dni, [PERSON_NAME], [PERSON_NAME], cuit, obra social)" at bounding box center [481, 434] width 690 height 28
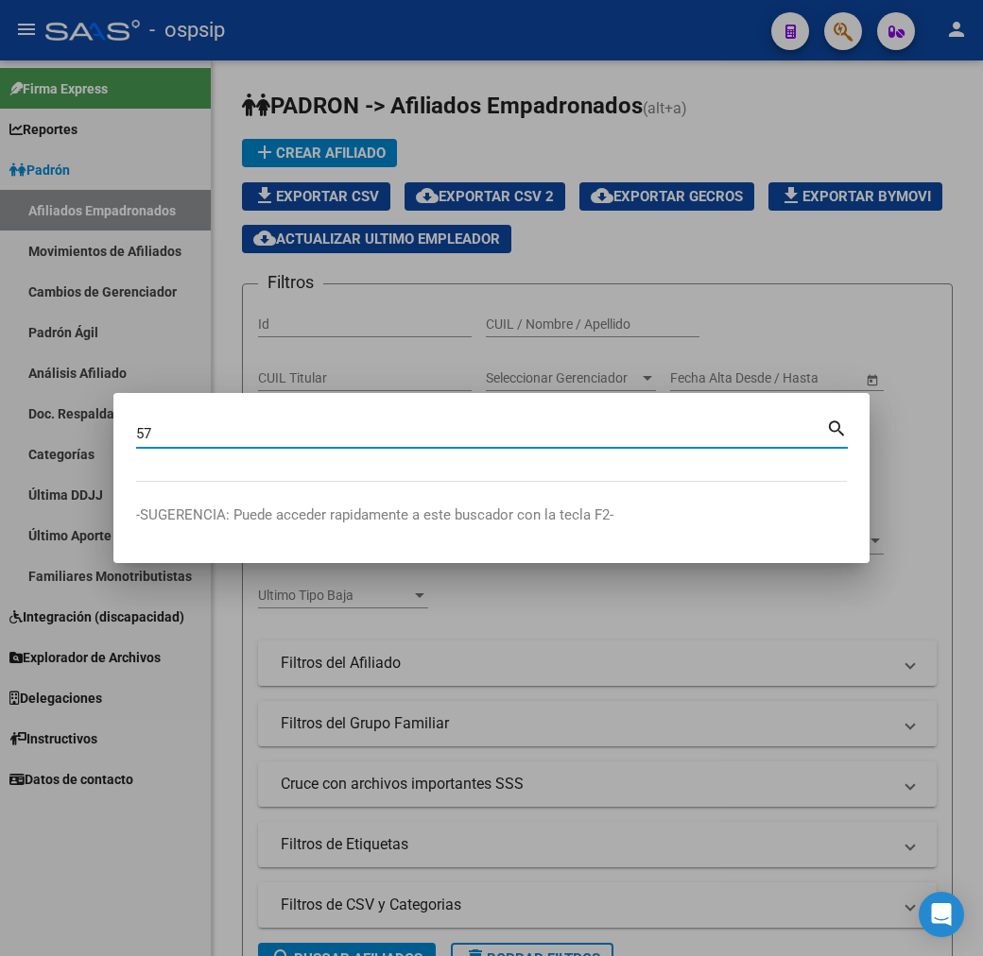
type input "5"
type input "57307662"
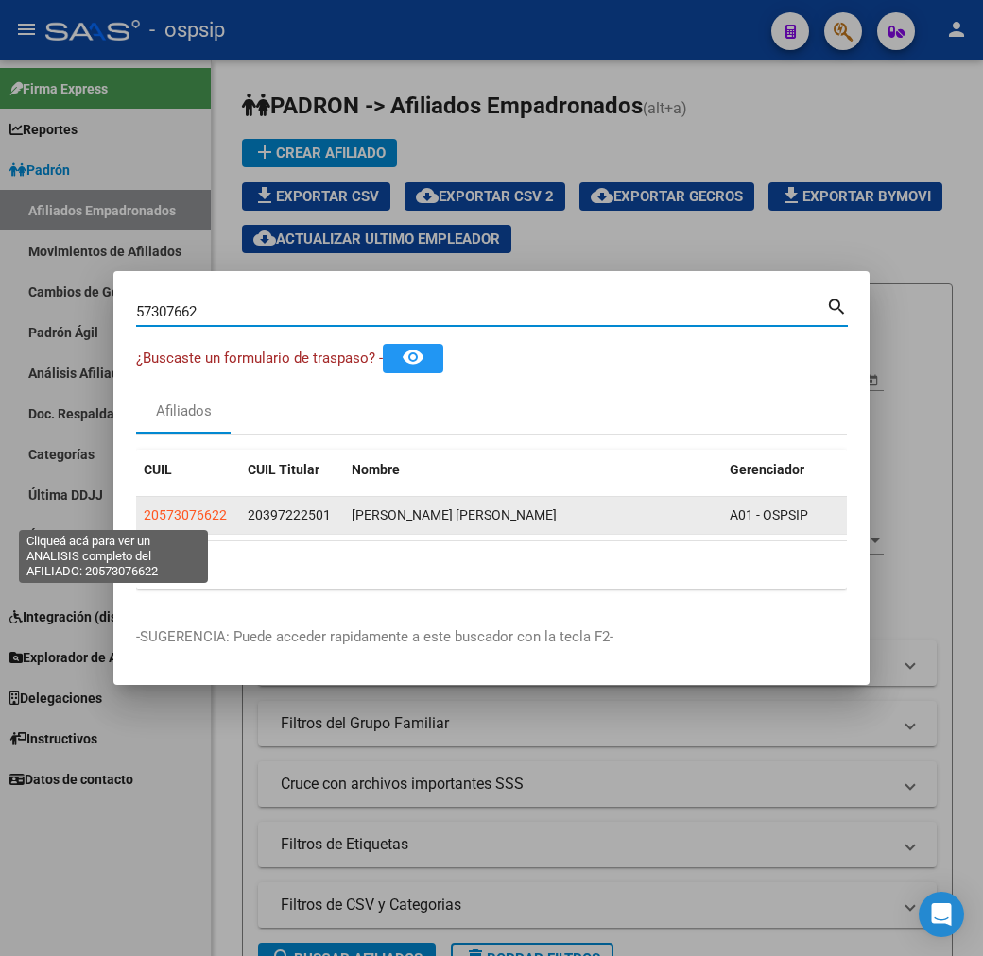
click at [145, 513] on span "20573076622" at bounding box center [185, 514] width 83 height 15
type textarea "20573076622"
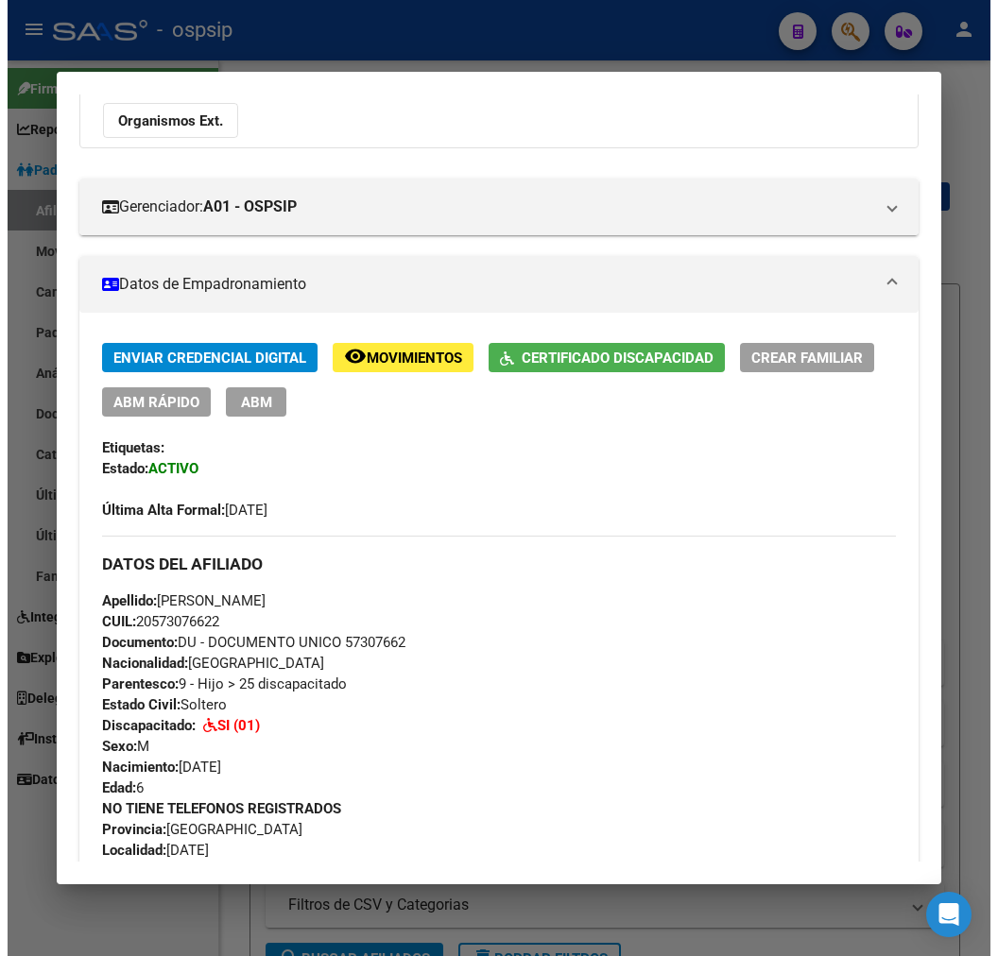
scroll to position [364, 0]
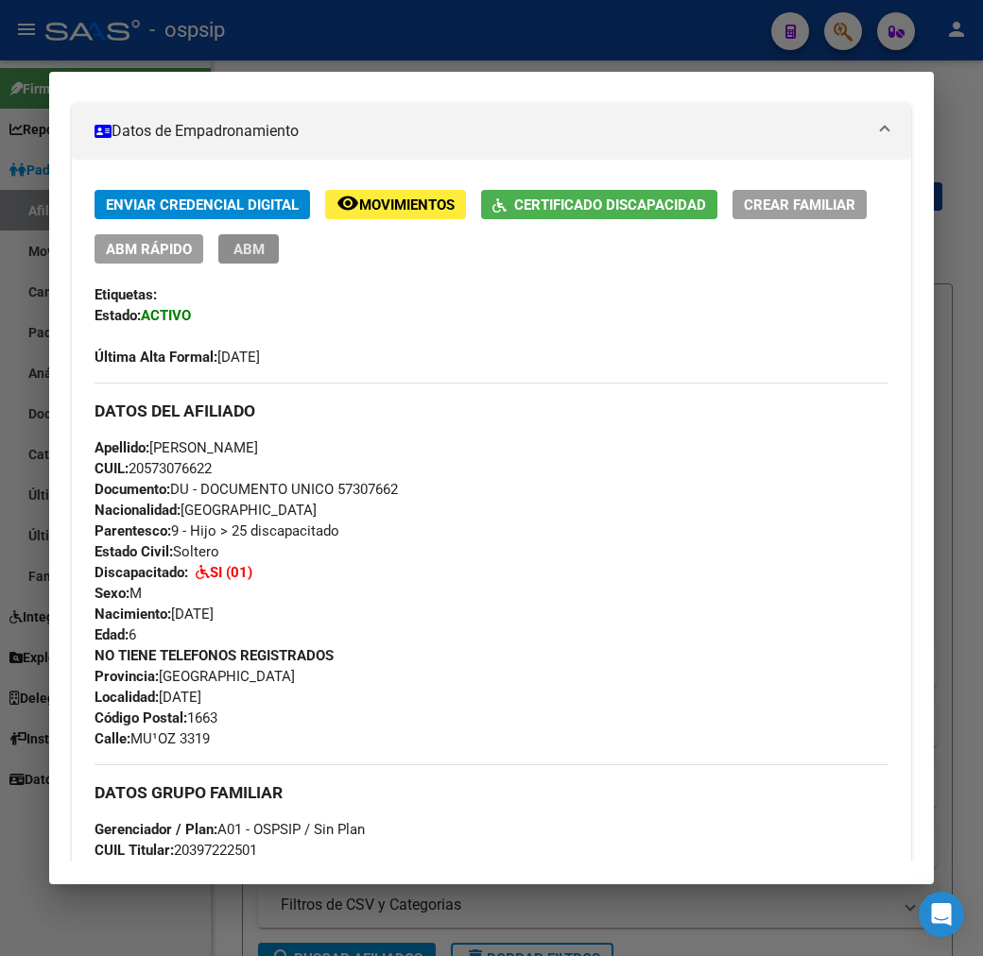
click at [233, 241] on span "ABM" at bounding box center [248, 249] width 31 height 17
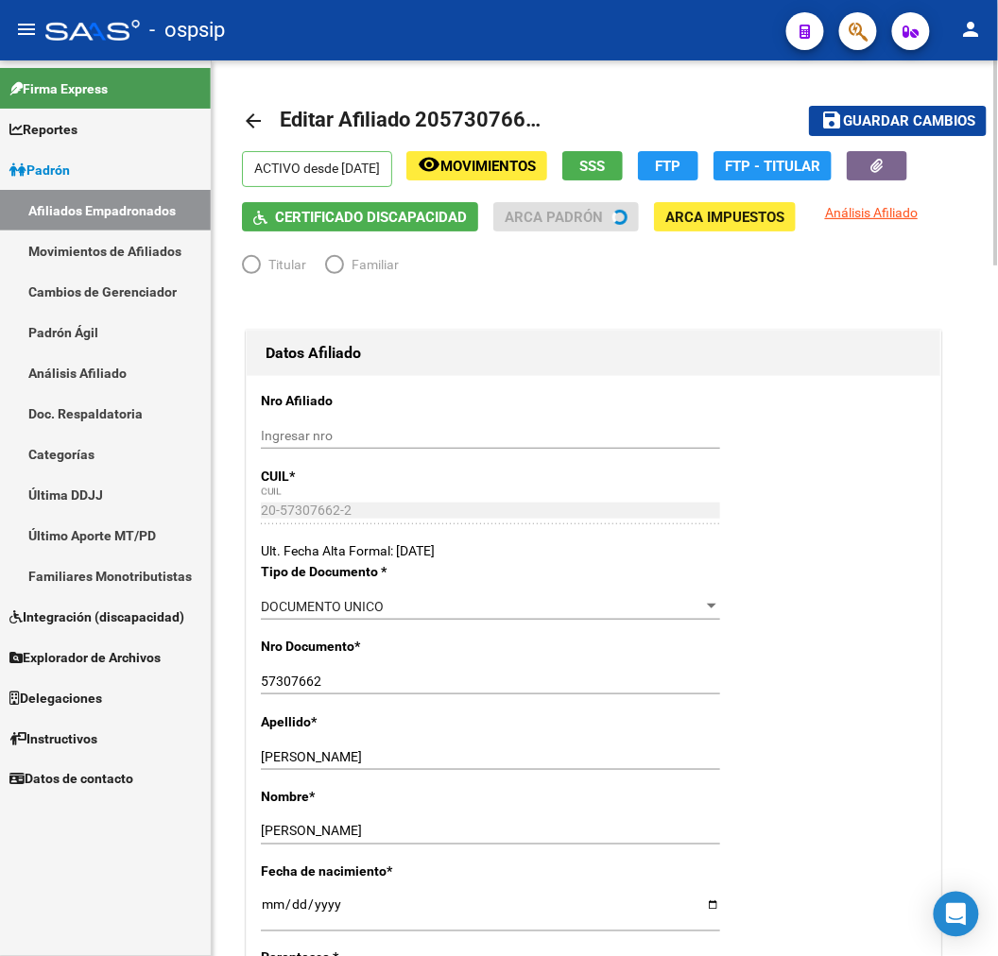
radio input "true"
type input "30-71802533-4"
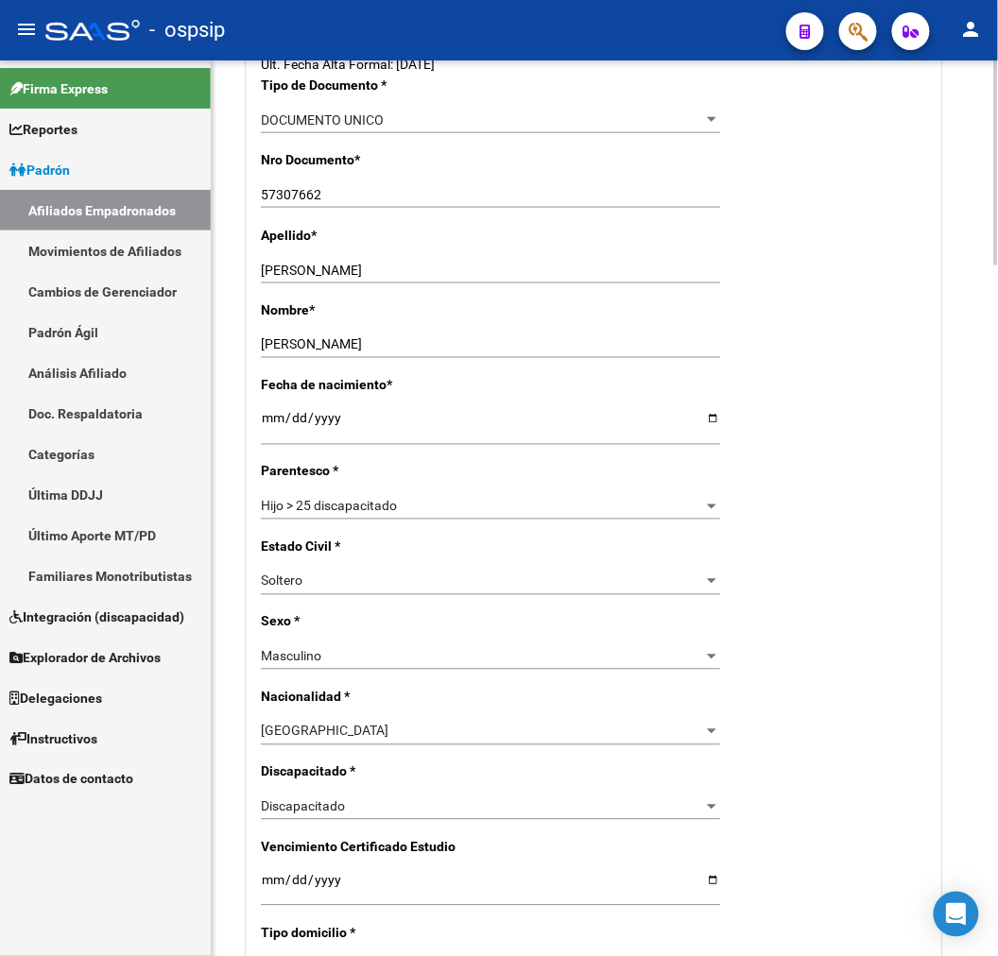
scroll to position [629, 0]
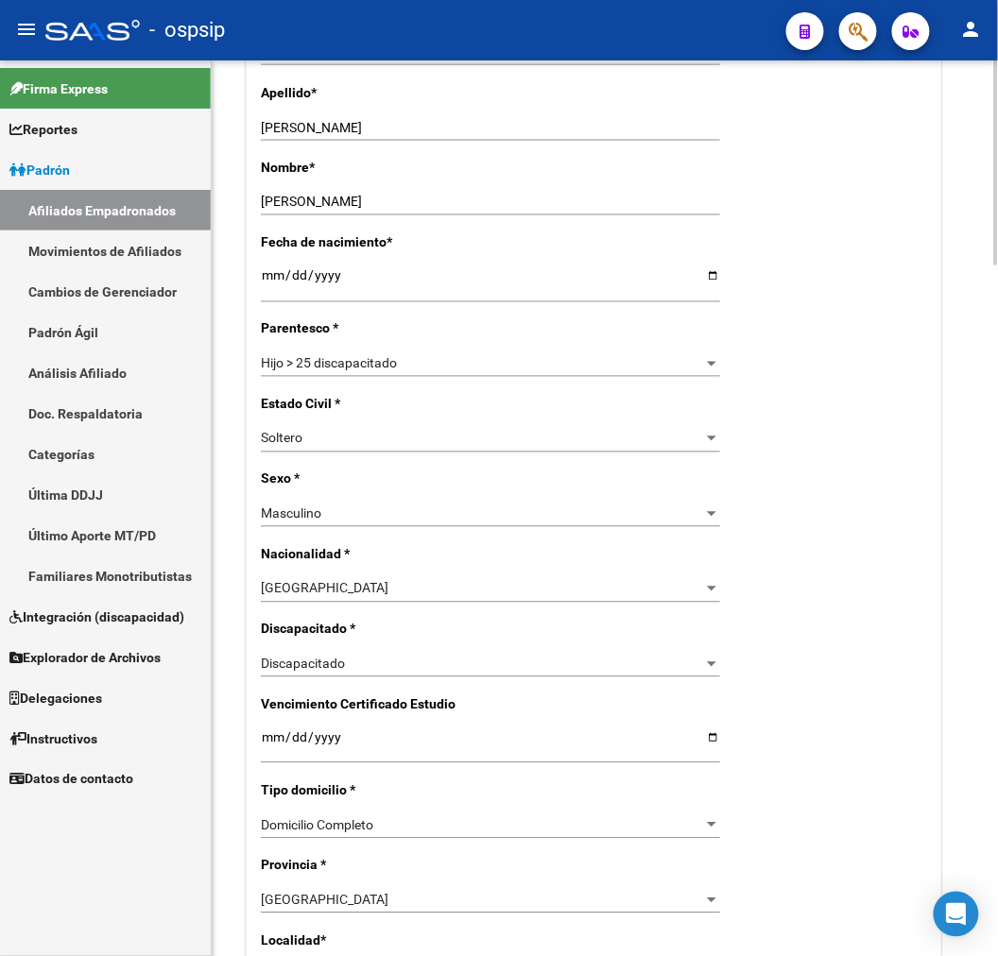
click at [440, 353] on div "Hijo > 25 discapacitado Seleccionar parentesco" at bounding box center [490, 364] width 459 height 26
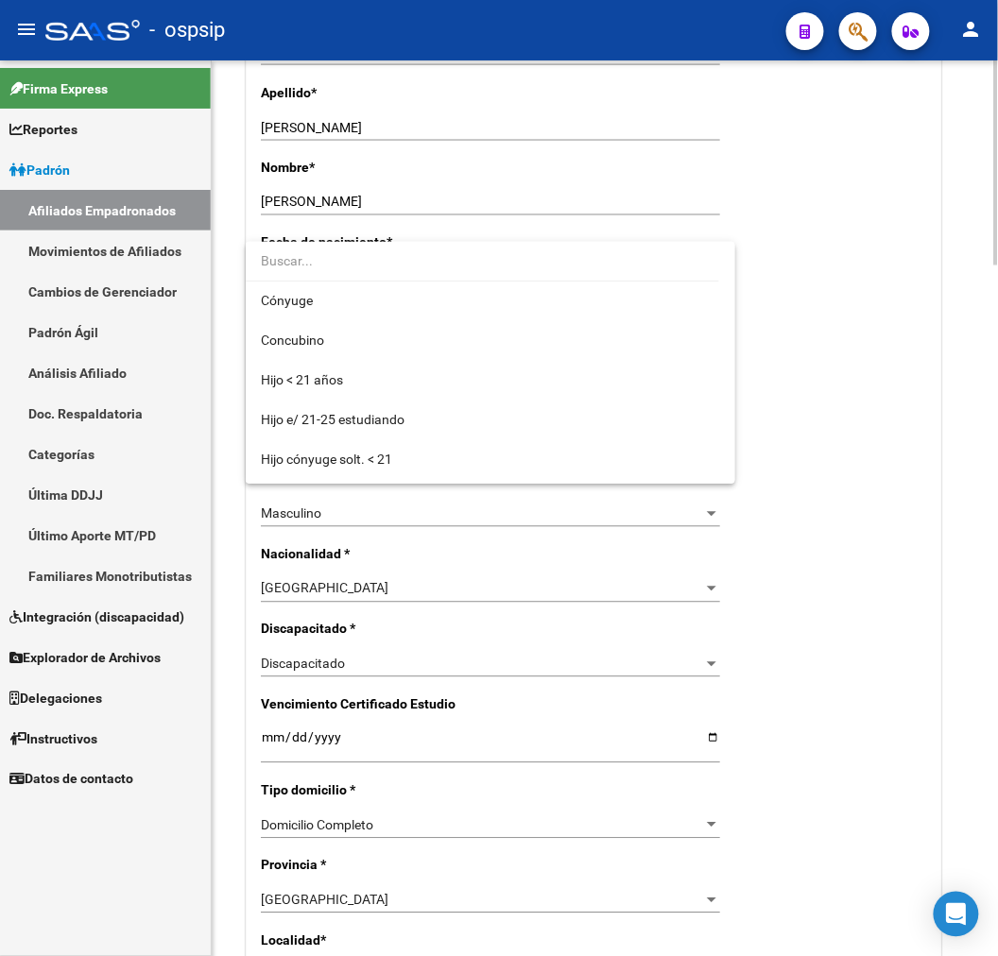
scroll to position [0, 0]
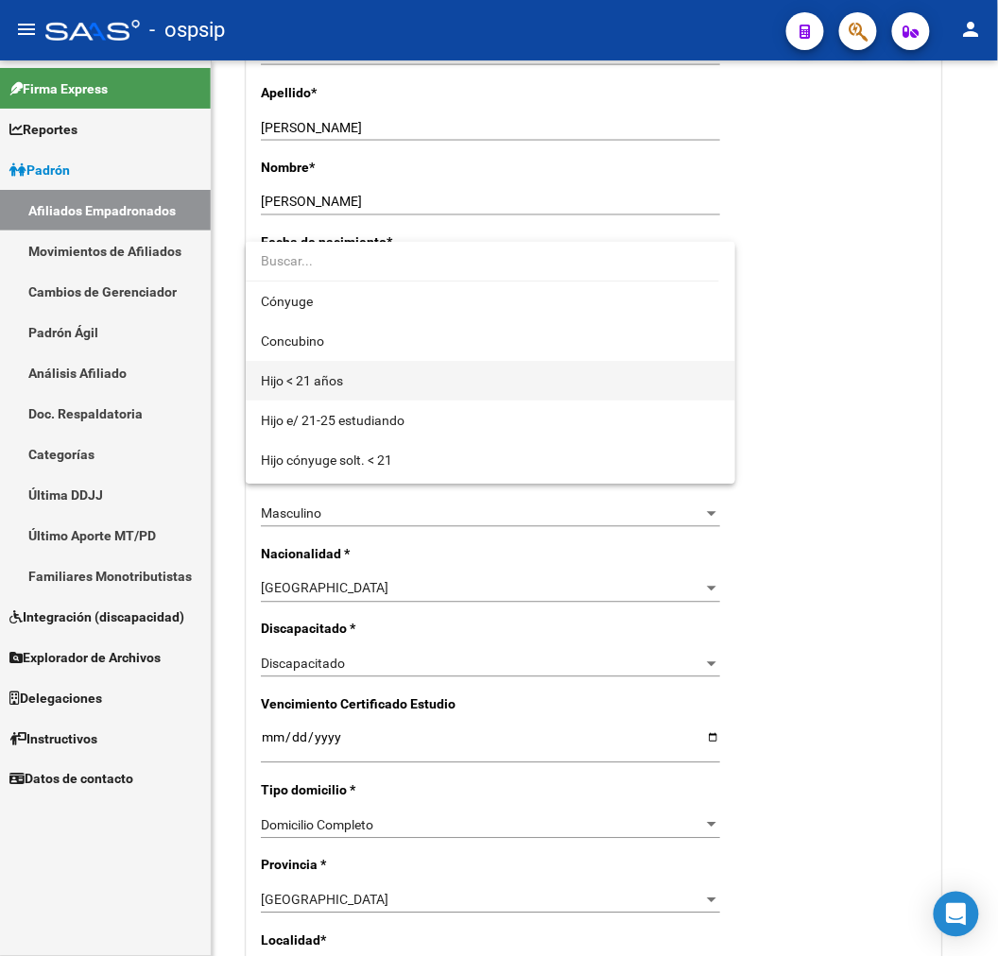
click at [452, 381] on span "Hijo < 21 años" at bounding box center [490, 381] width 459 height 40
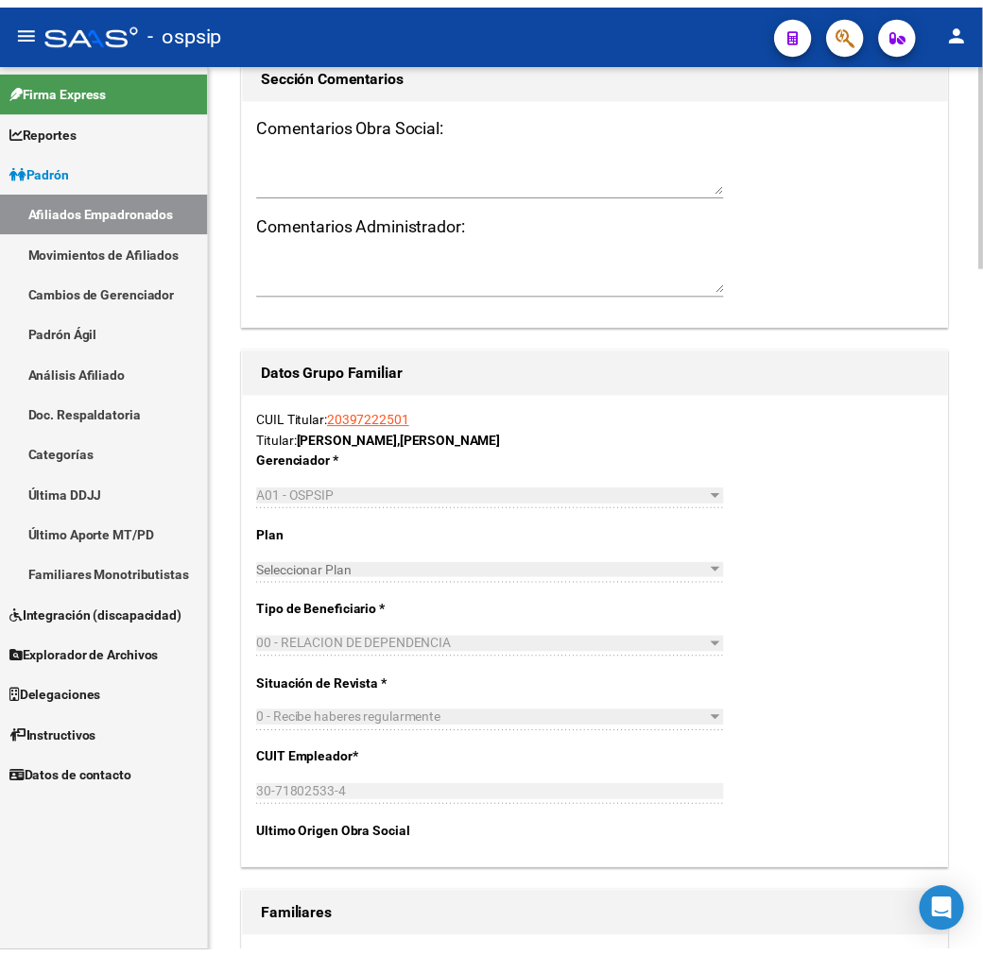
scroll to position [3011, 0]
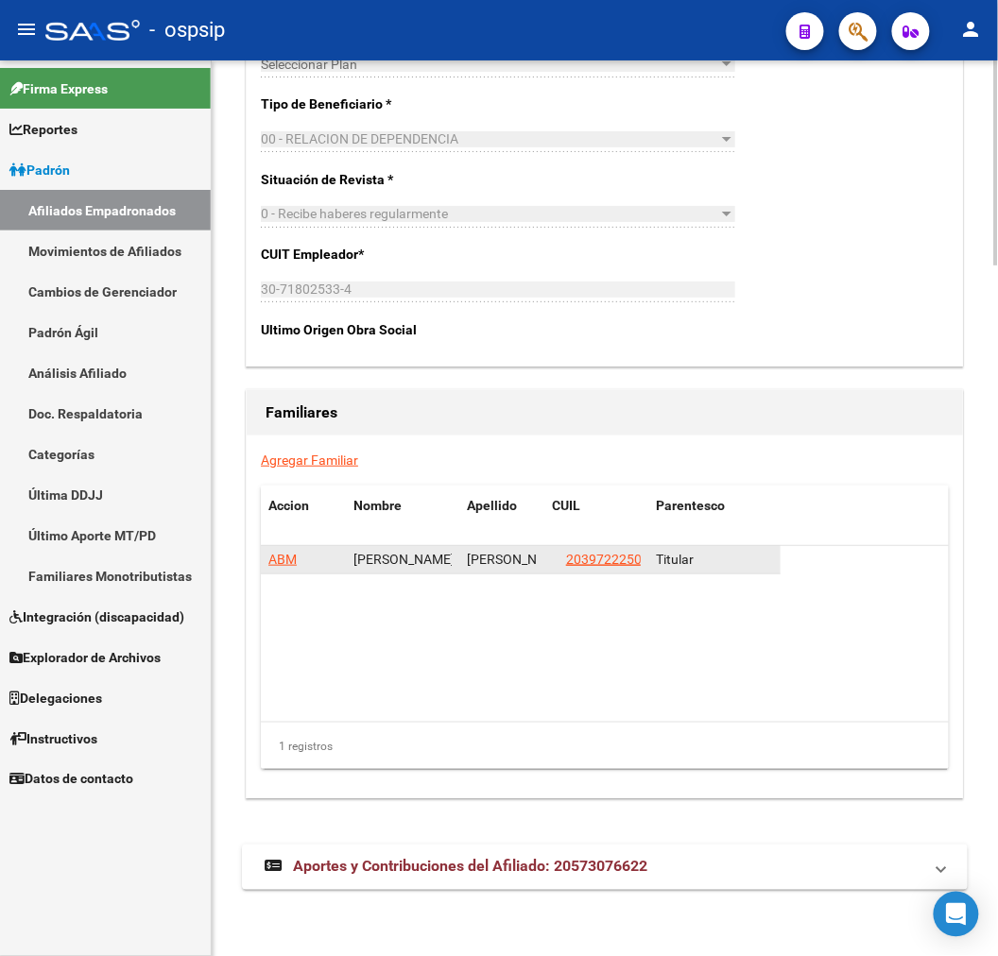
click at [608, 561] on span "20397222501" at bounding box center [607, 559] width 83 height 15
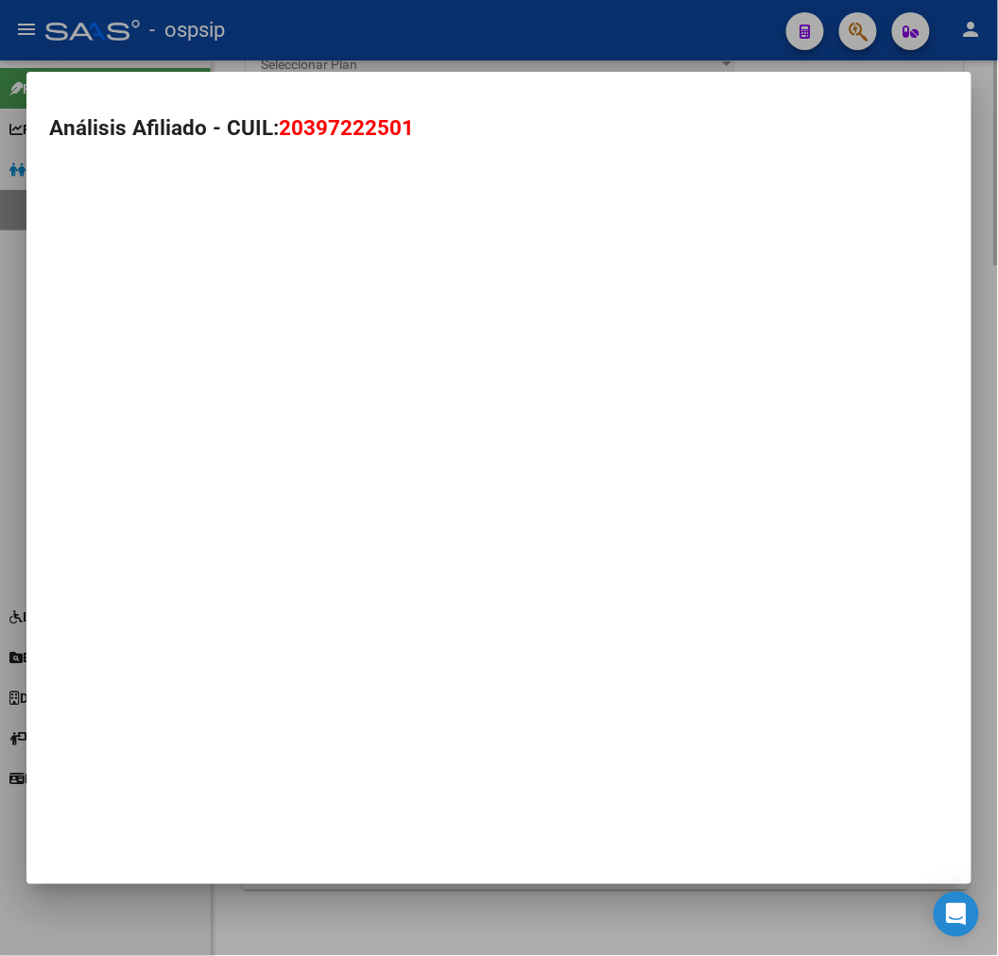
type textarea "20397222501"
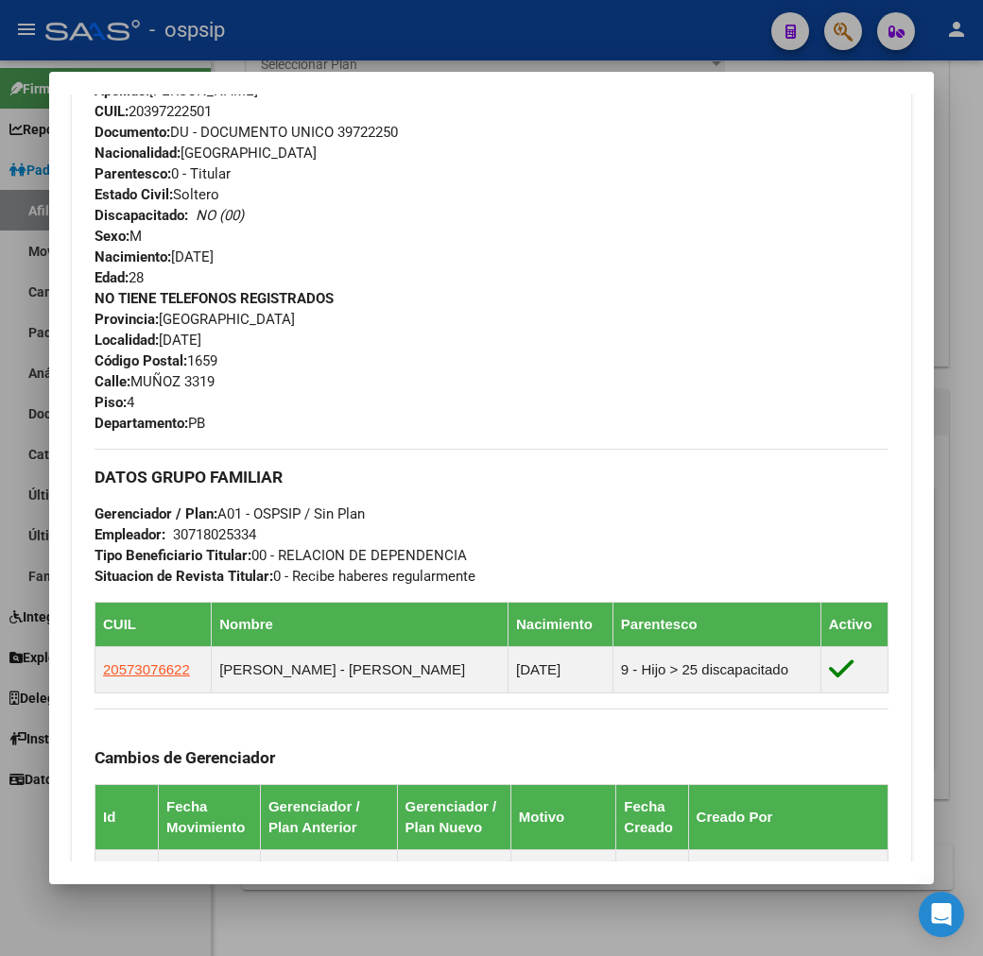
scroll to position [1115, 0]
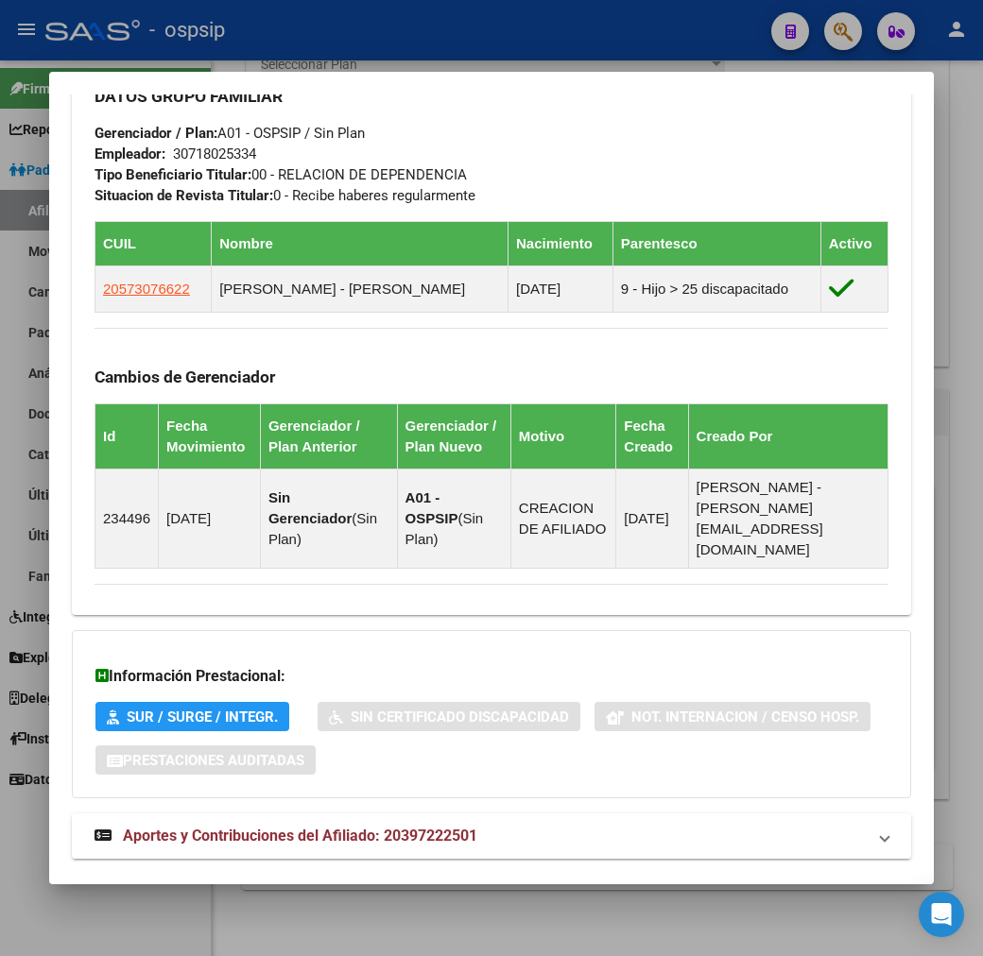
click at [571, 825] on mat-panel-title "Aportes y Contribuciones del Afiliado: 20397222501" at bounding box center [479, 836] width 771 height 23
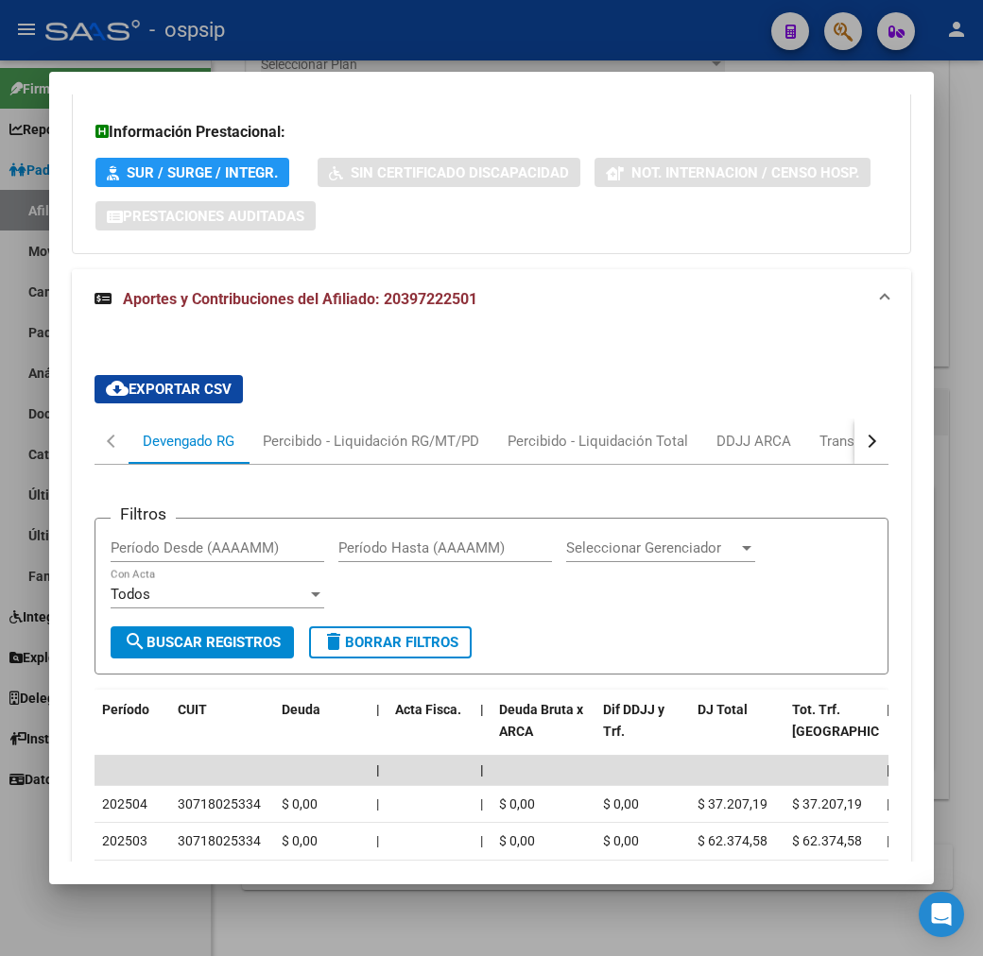
scroll to position [1628, 0]
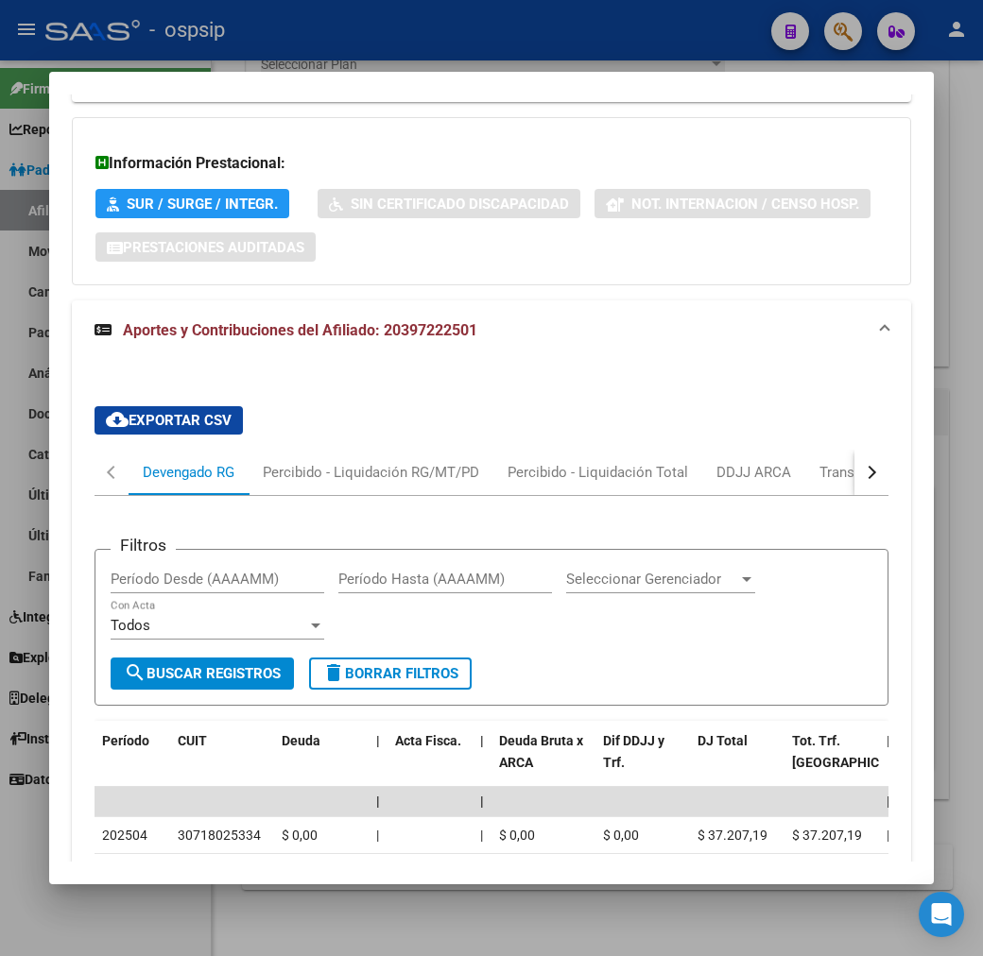
click at [883, 450] on button "button" at bounding box center [871, 472] width 34 height 45
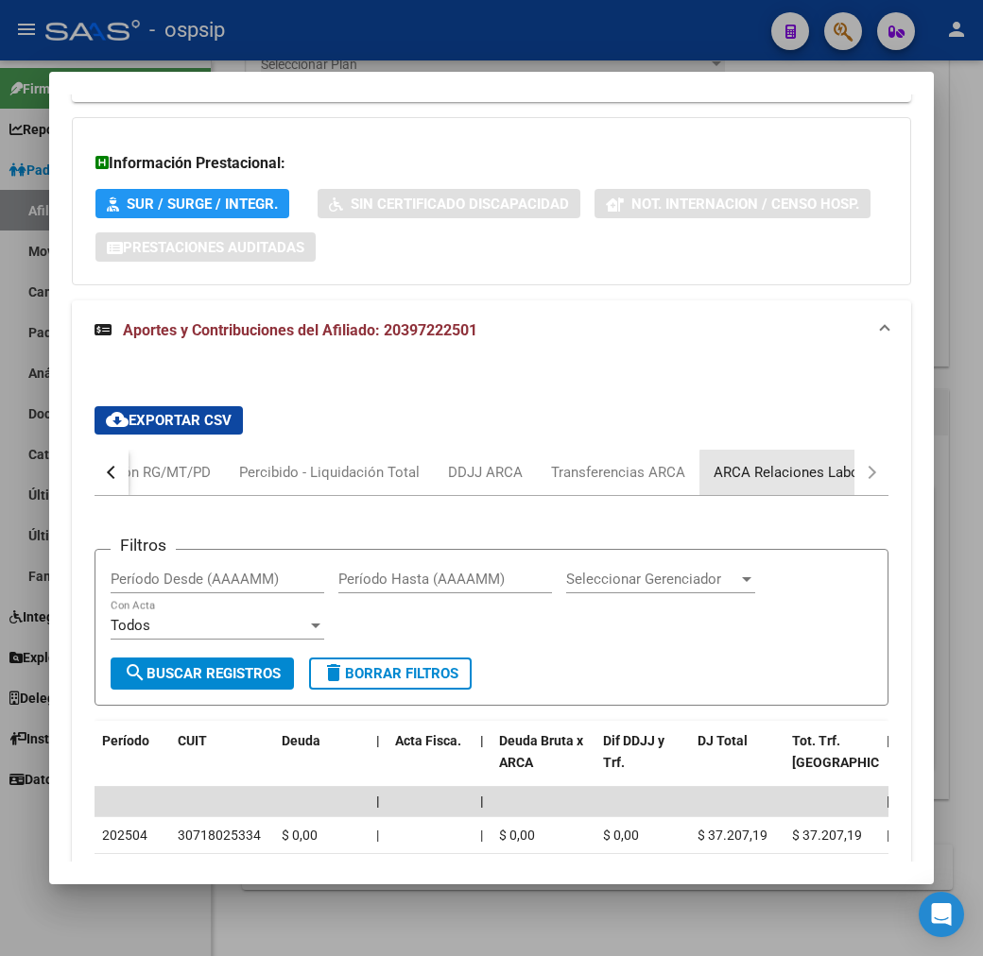
click at [807, 462] on div "ARCA Relaciones Laborales" at bounding box center [801, 472] width 177 height 21
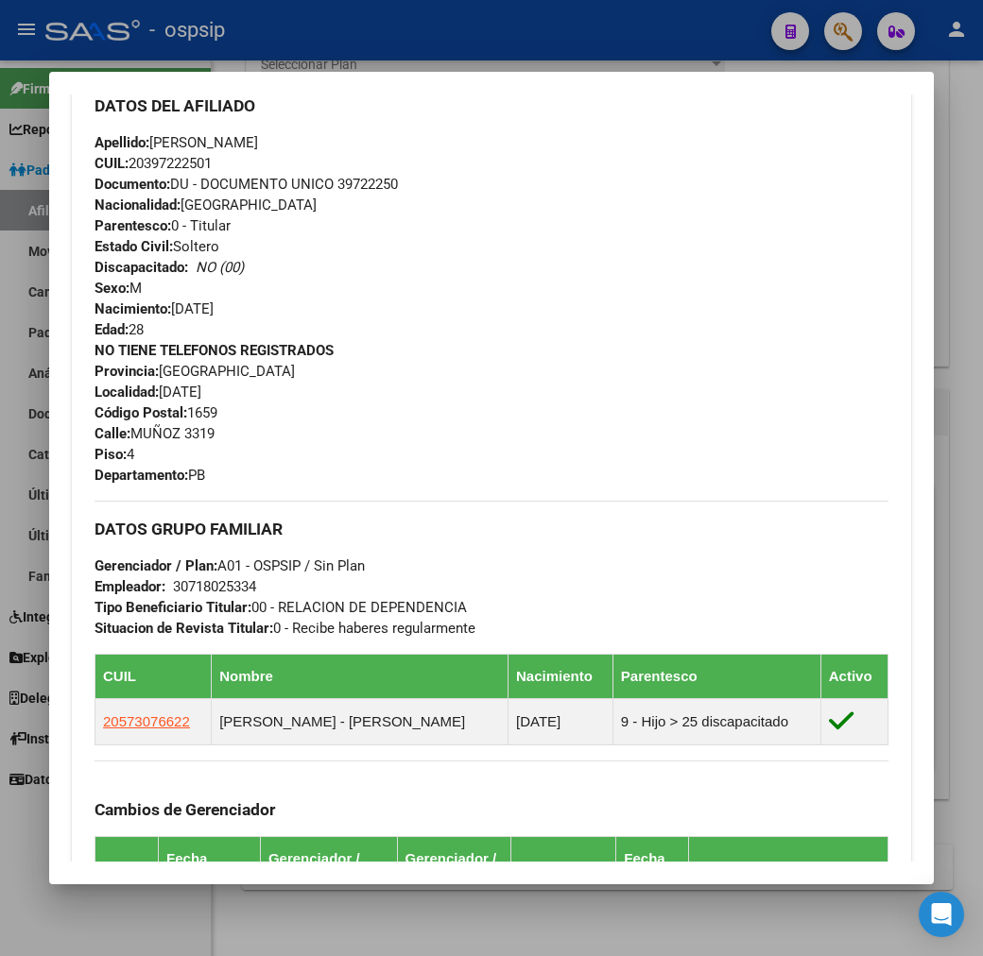
scroll to position [158, 0]
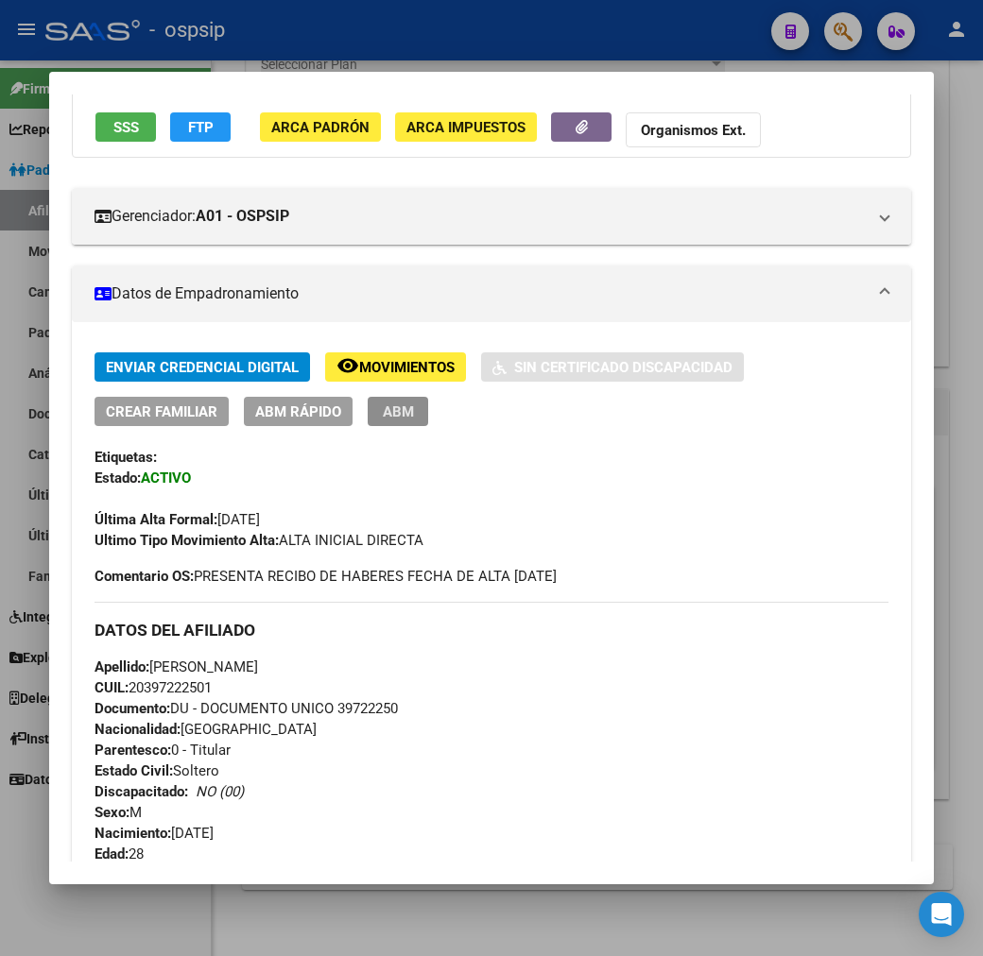
click at [383, 416] on span "ABM" at bounding box center [398, 411] width 31 height 17
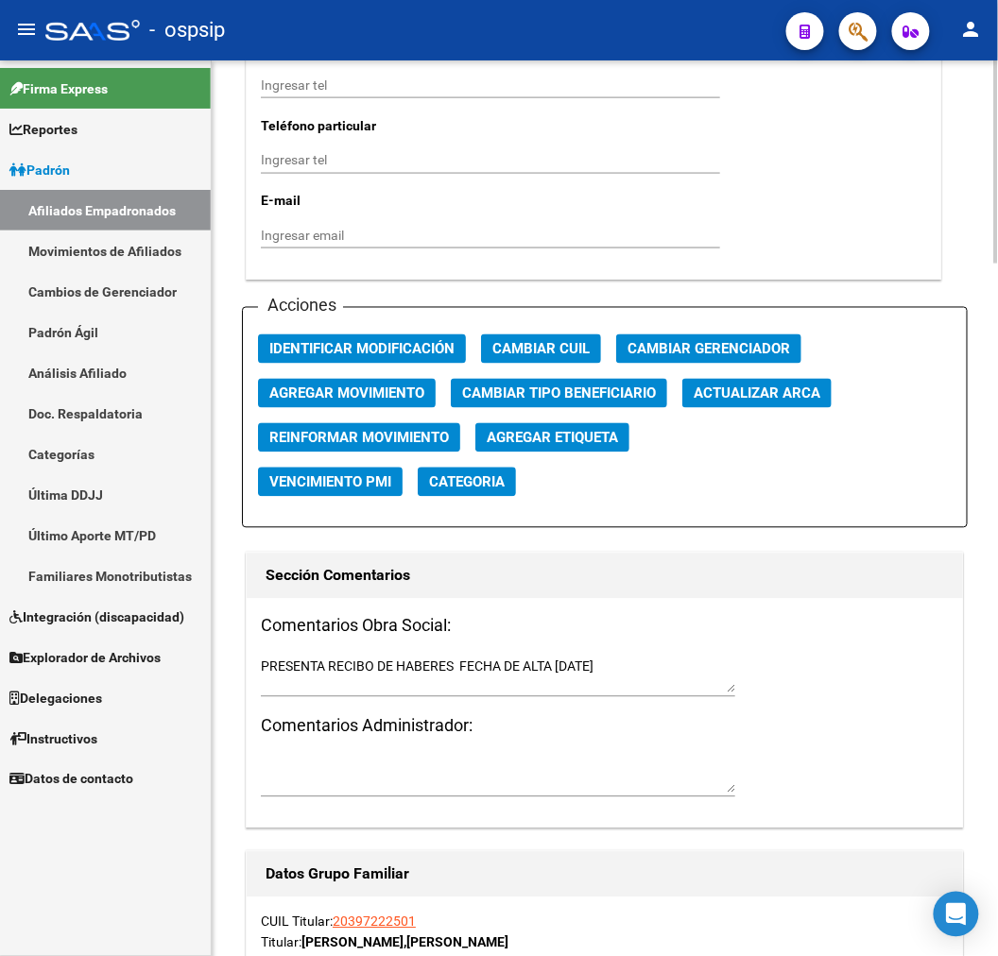
scroll to position [2204, 0]
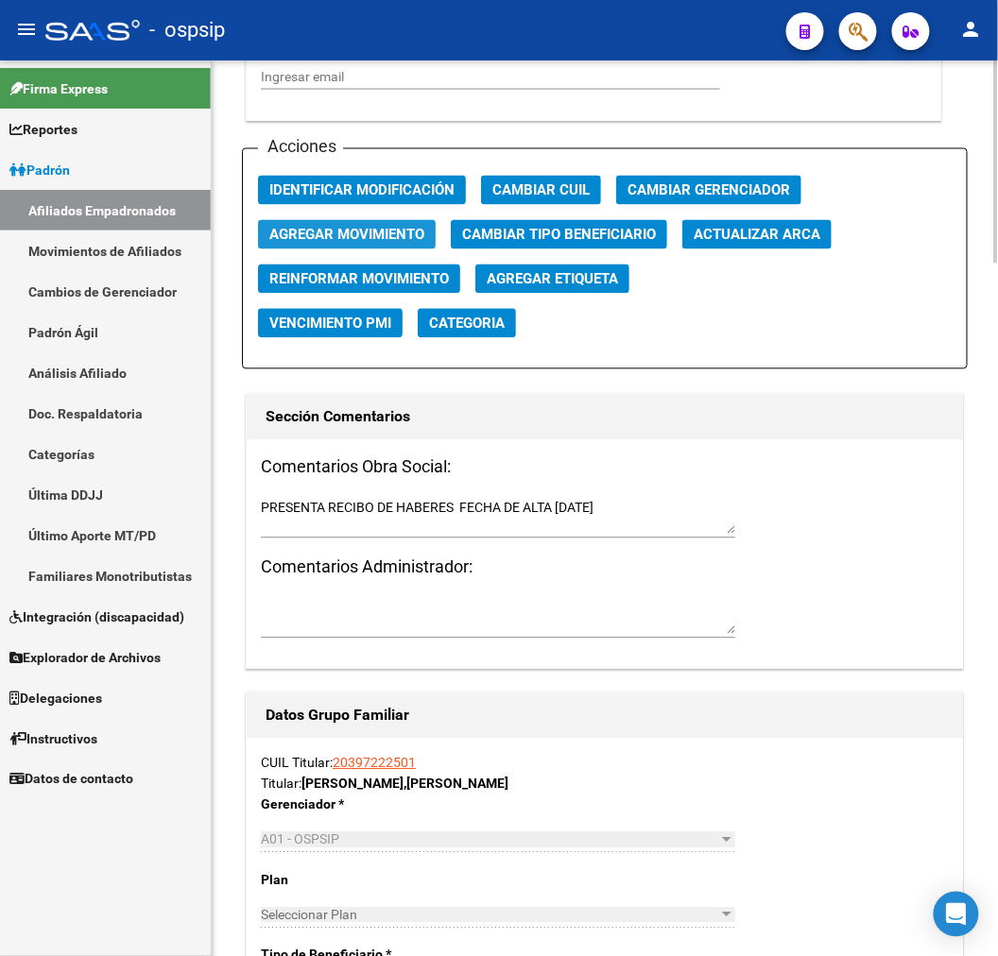
click at [346, 237] on span "Agregar Movimiento" at bounding box center [346, 235] width 155 height 17
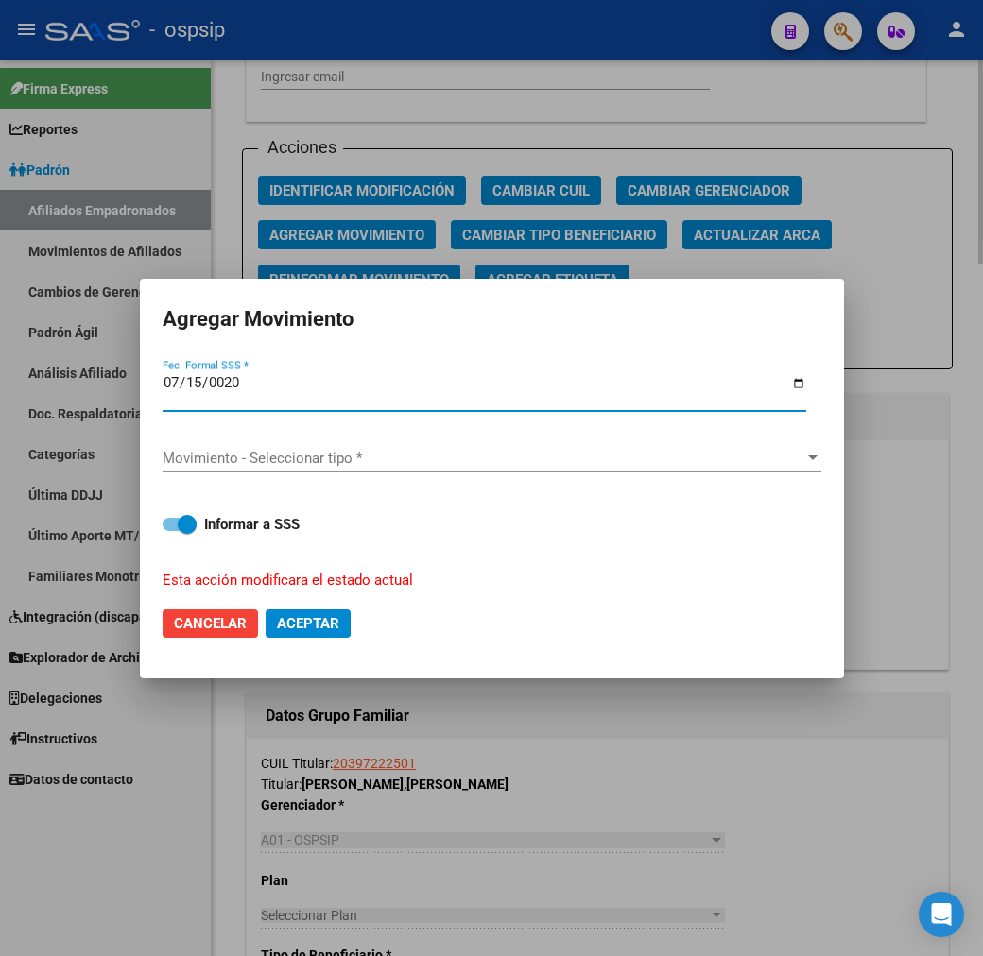
type input "0200-07-15"
type input "[DATE]"
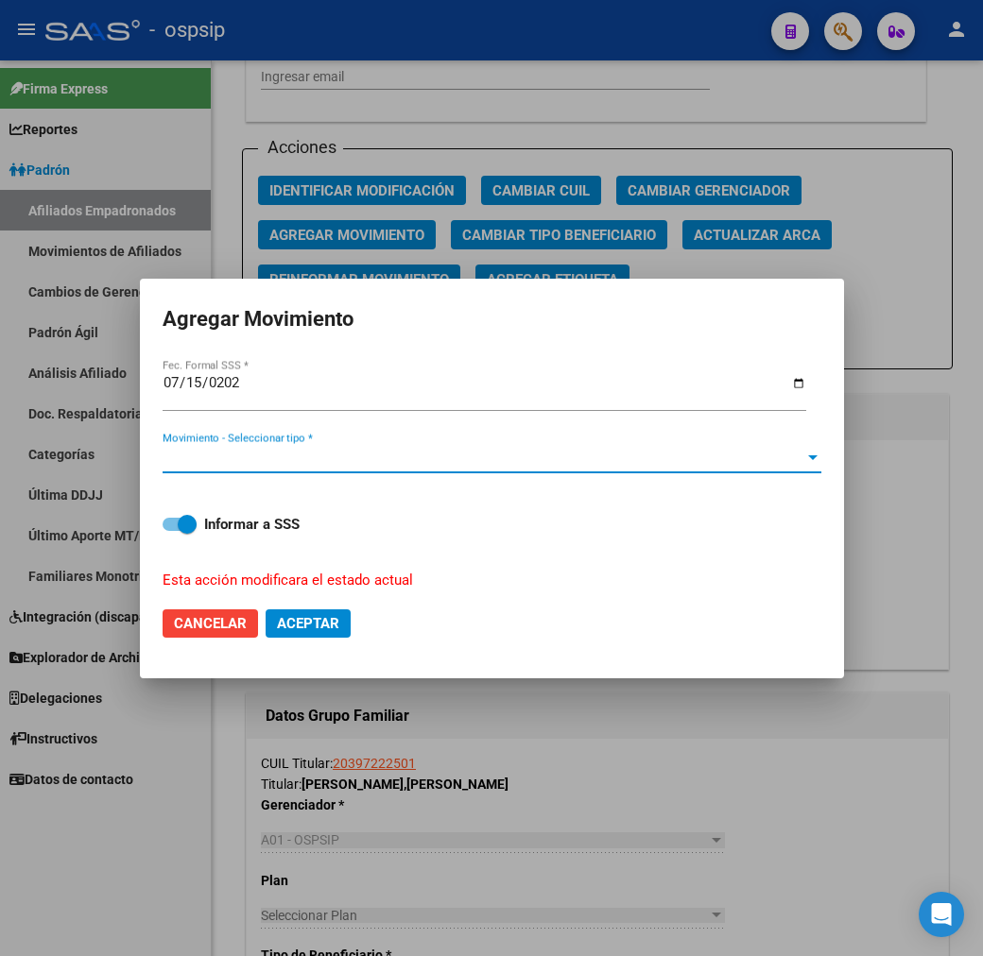
click at [374, 450] on span "Movimiento - Seleccionar tipo *" at bounding box center [484, 458] width 642 height 17
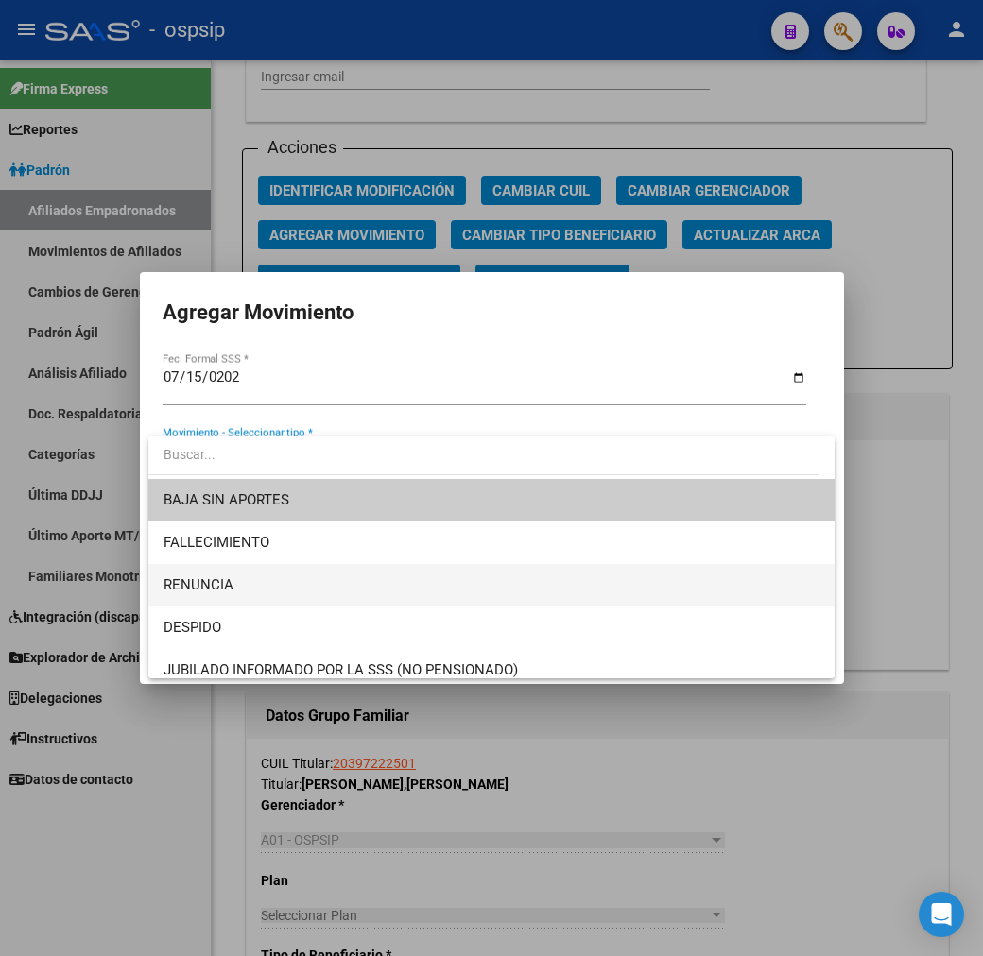
click at [421, 589] on span "RENUNCIA" at bounding box center [491, 585] width 656 height 43
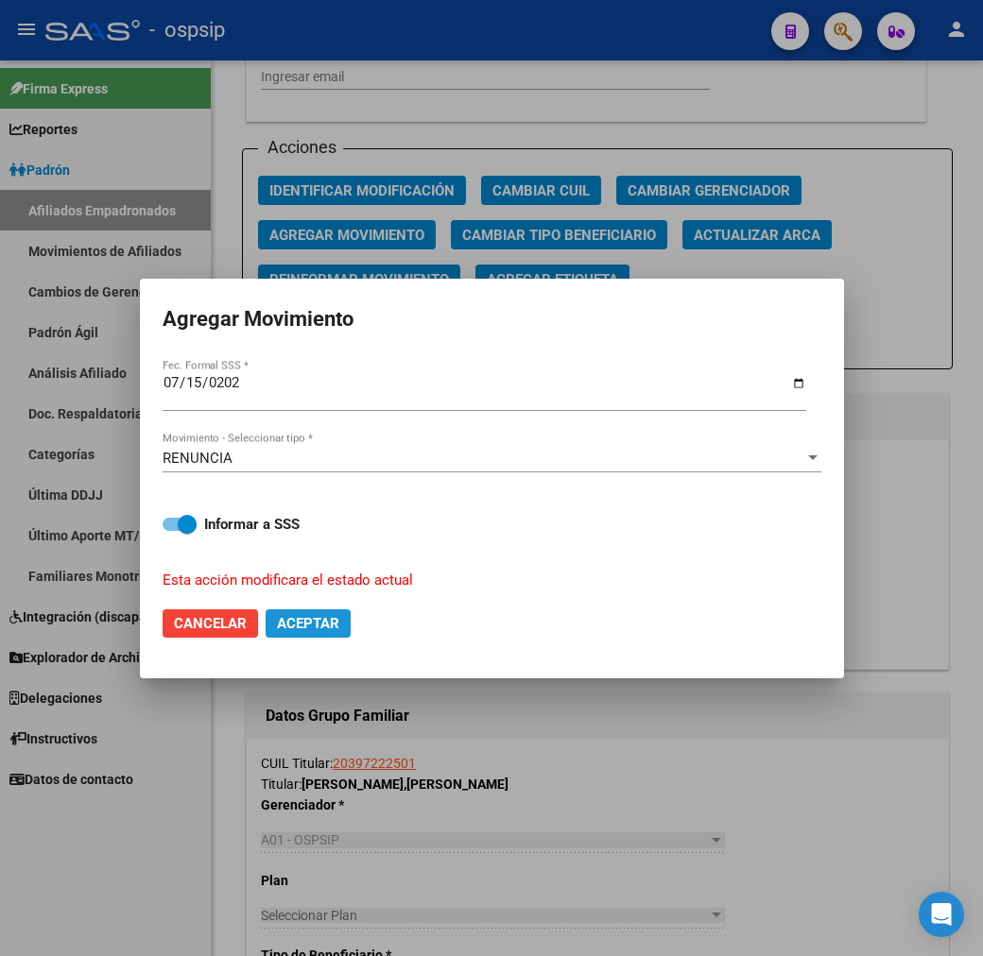
click at [341, 619] on button "Aceptar" at bounding box center [307, 623] width 85 height 28
checkbox input "false"
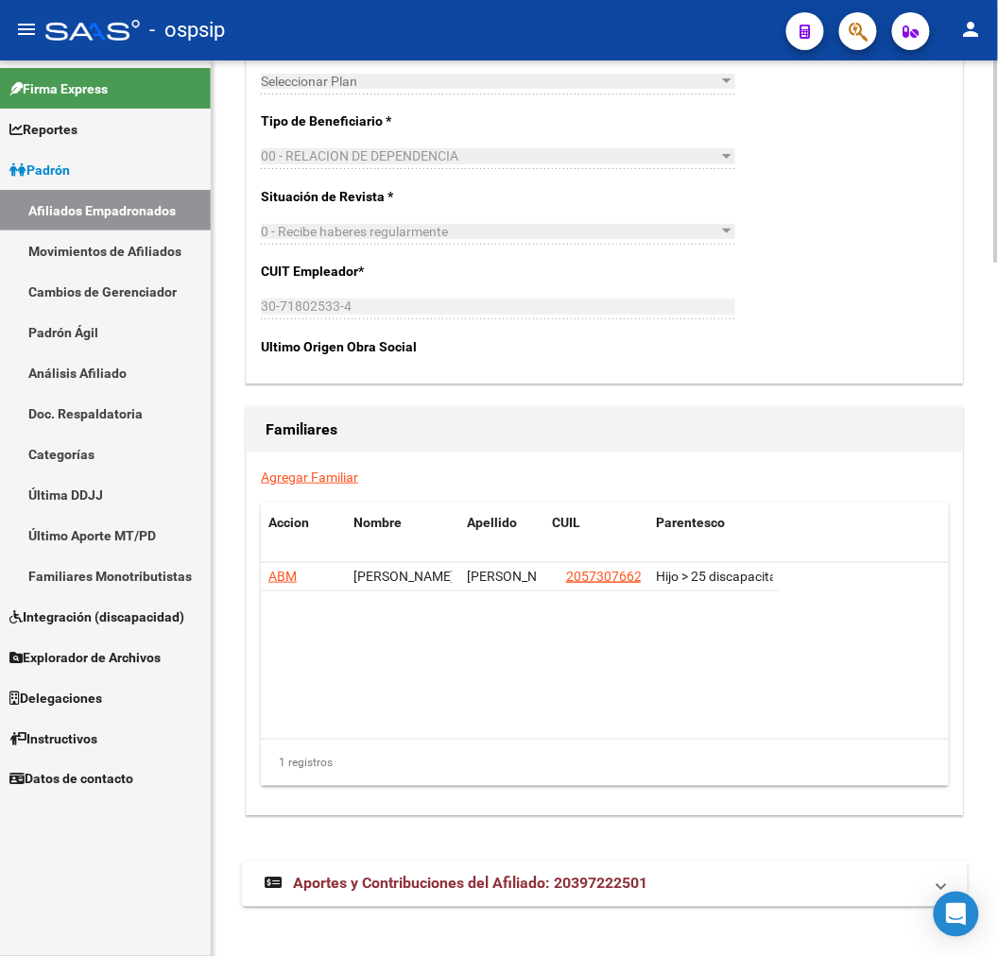
scroll to position [3077, 0]
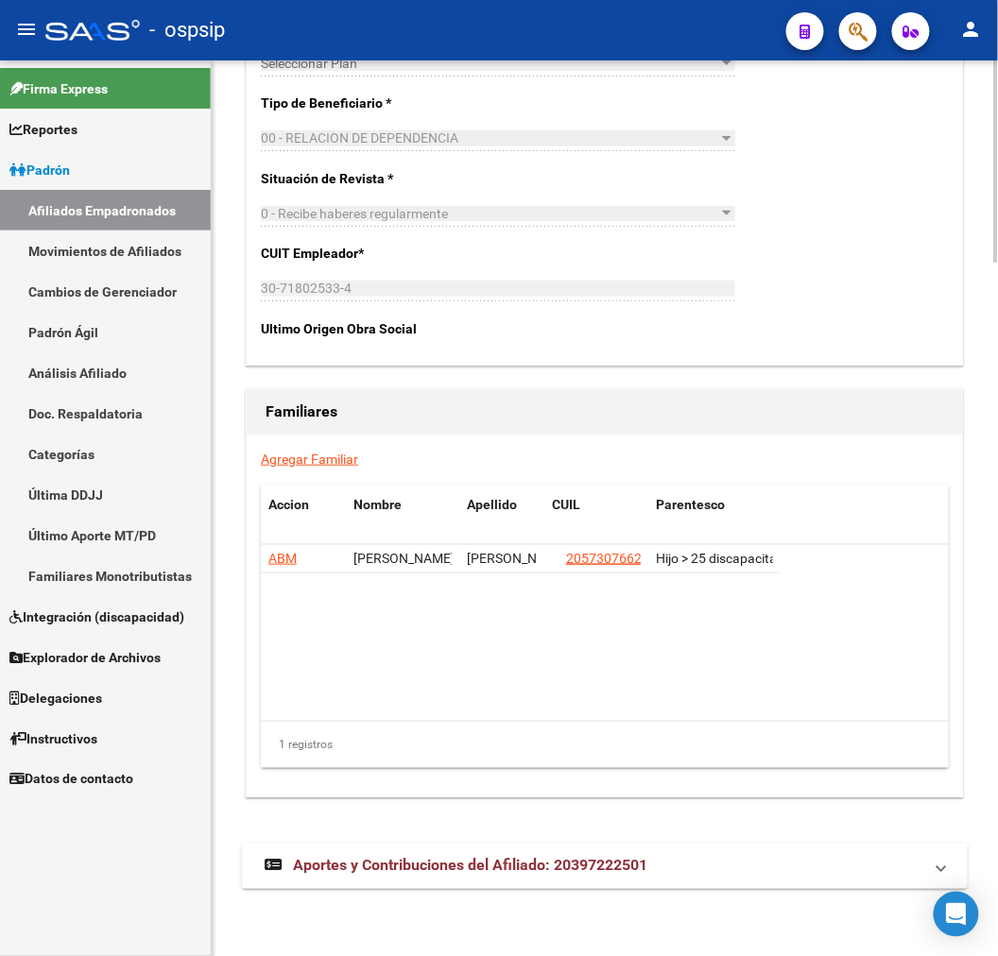
click at [627, 876] on mat-expansion-panel-header "Aportes y Contribuciones del Afiliado: 20397222501" at bounding box center [605, 866] width 726 height 45
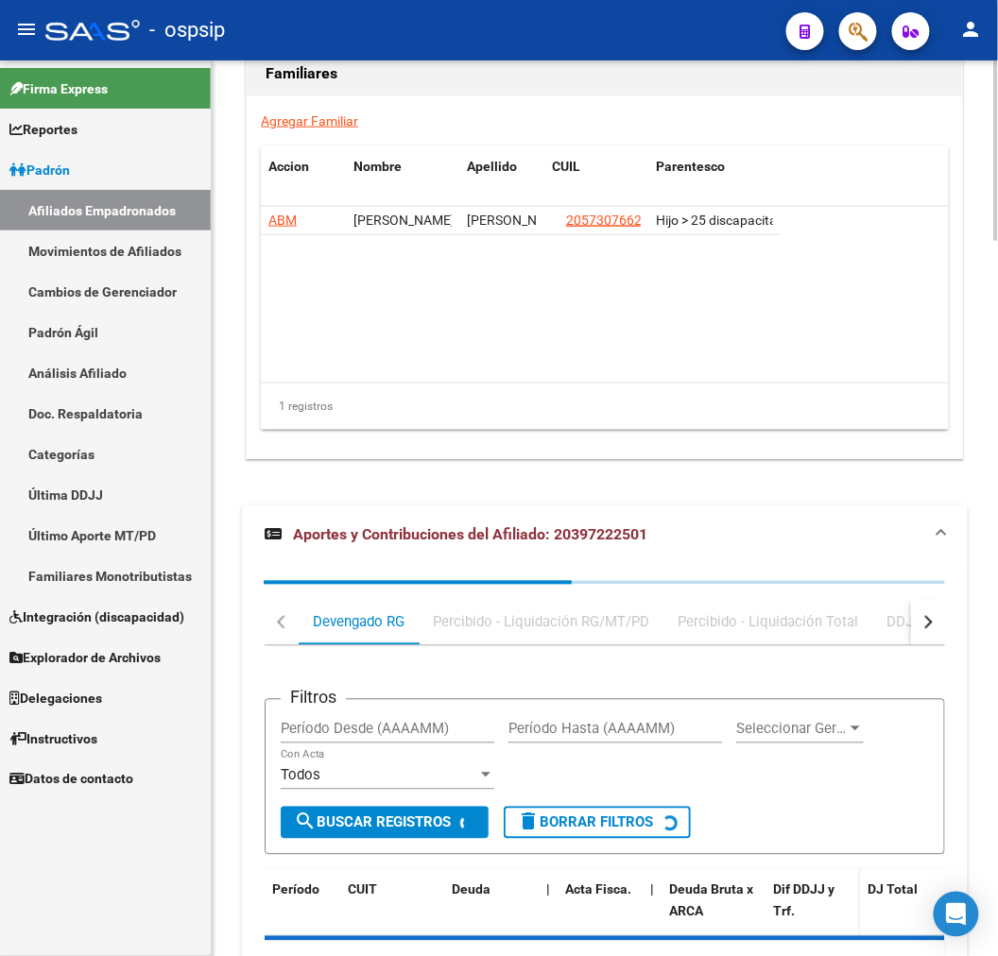
scroll to position [3545, 0]
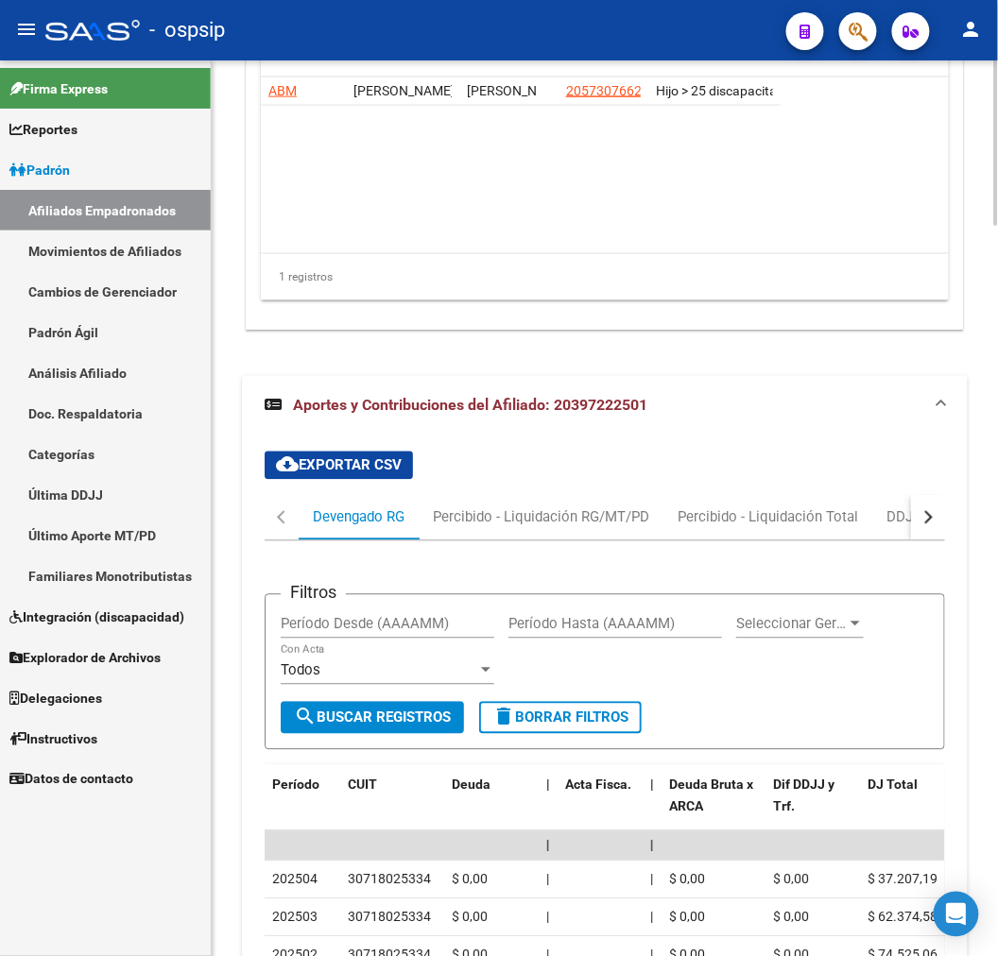
click at [942, 526] on button "button" at bounding box center [928, 517] width 34 height 45
click at [836, 531] on div "ARCA Relaciones Laborales" at bounding box center [814, 517] width 205 height 45
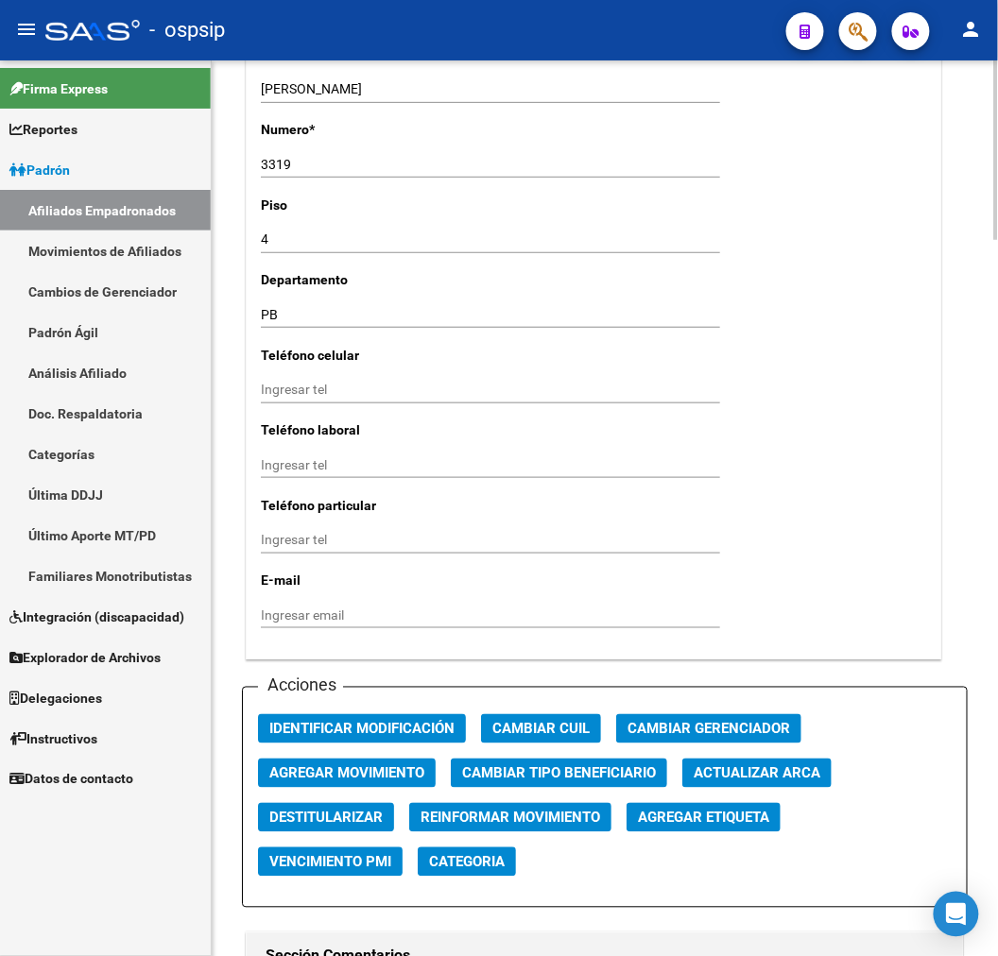
scroll to position [1340, 0]
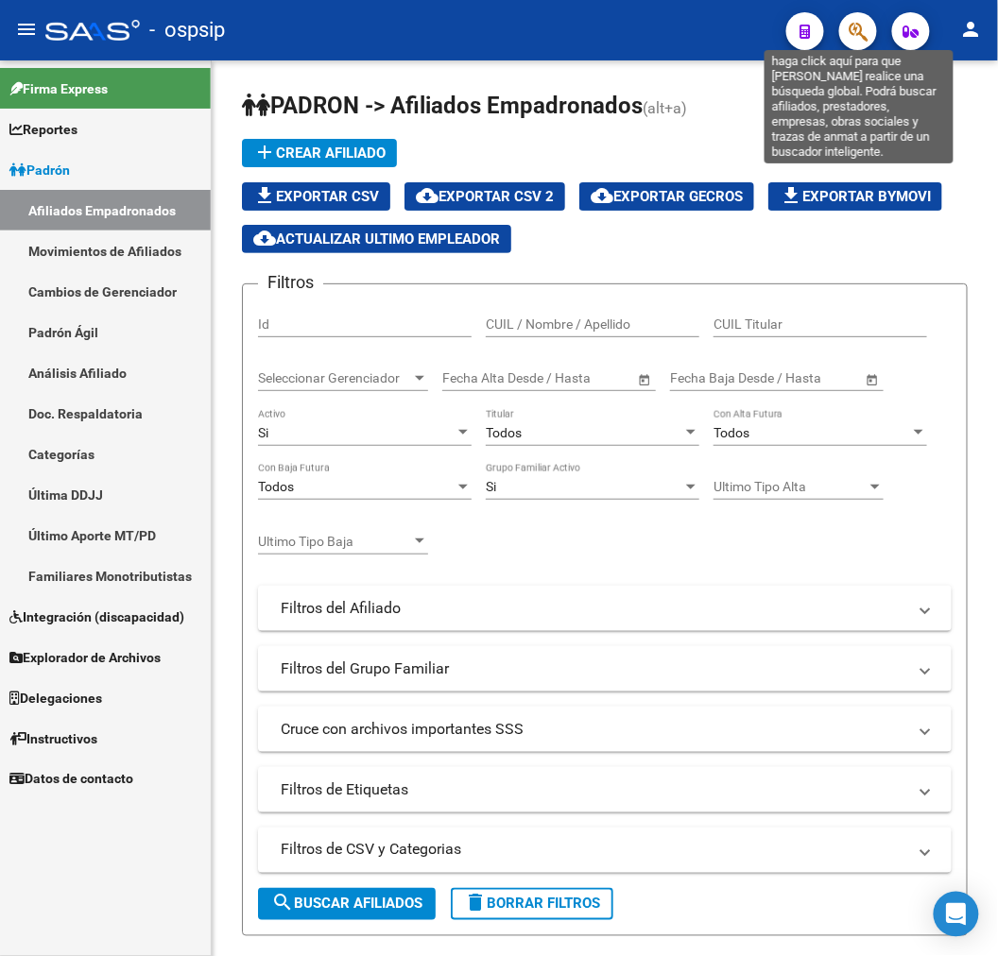
click at [864, 33] on icon "button" at bounding box center [857, 32] width 19 height 22
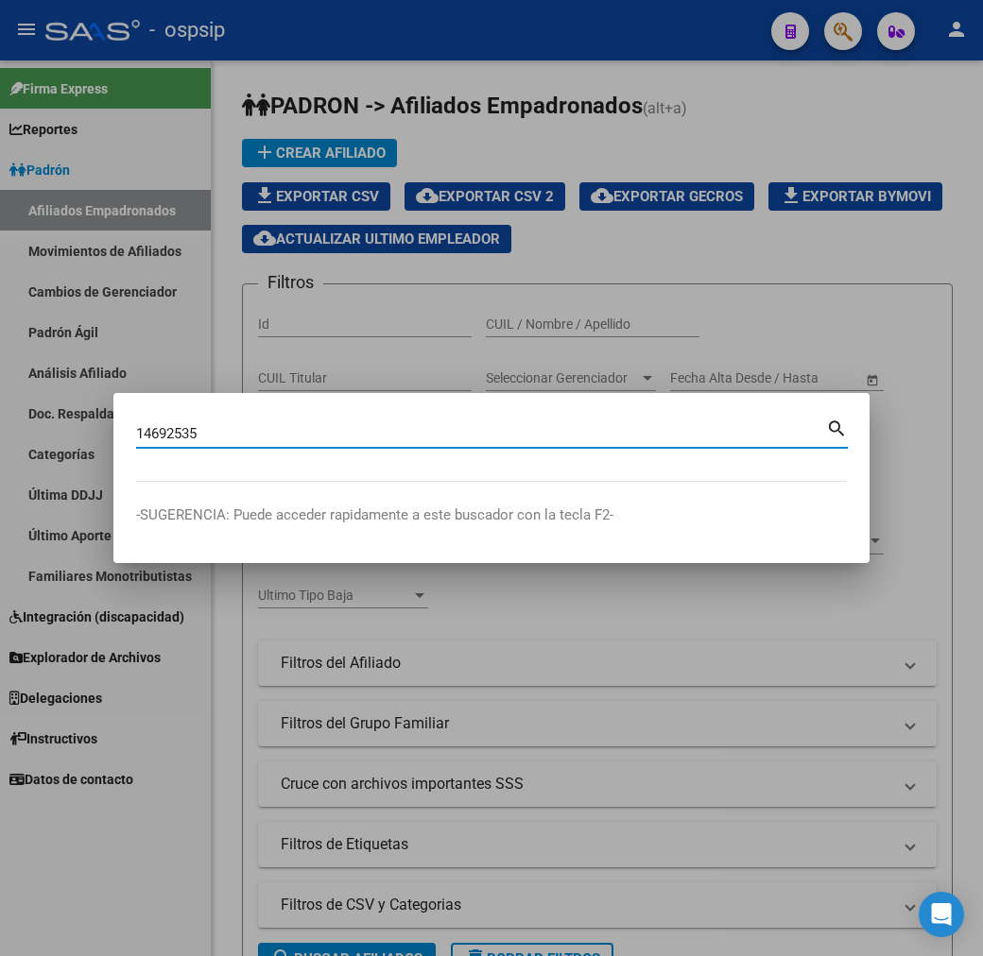
type input "14692535"
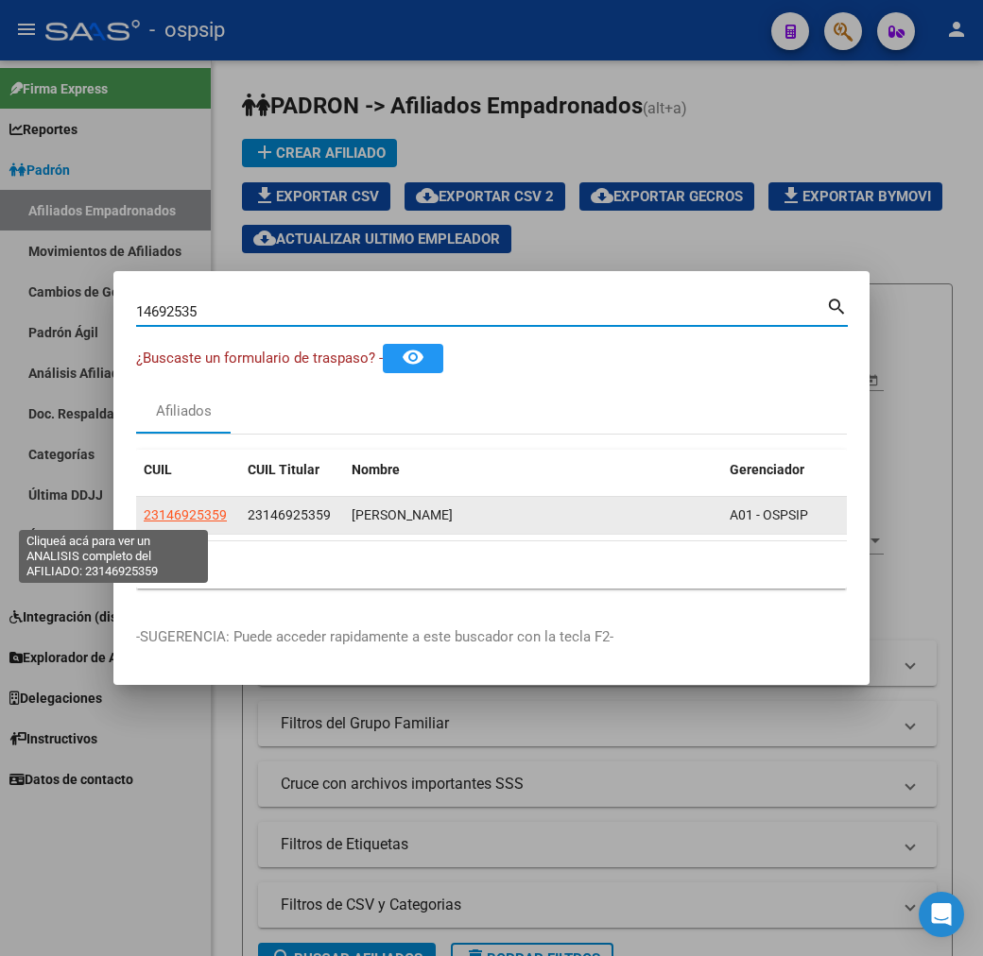
click at [144, 516] on span "23146925359" at bounding box center [185, 514] width 83 height 15
type textarea "23146925359"
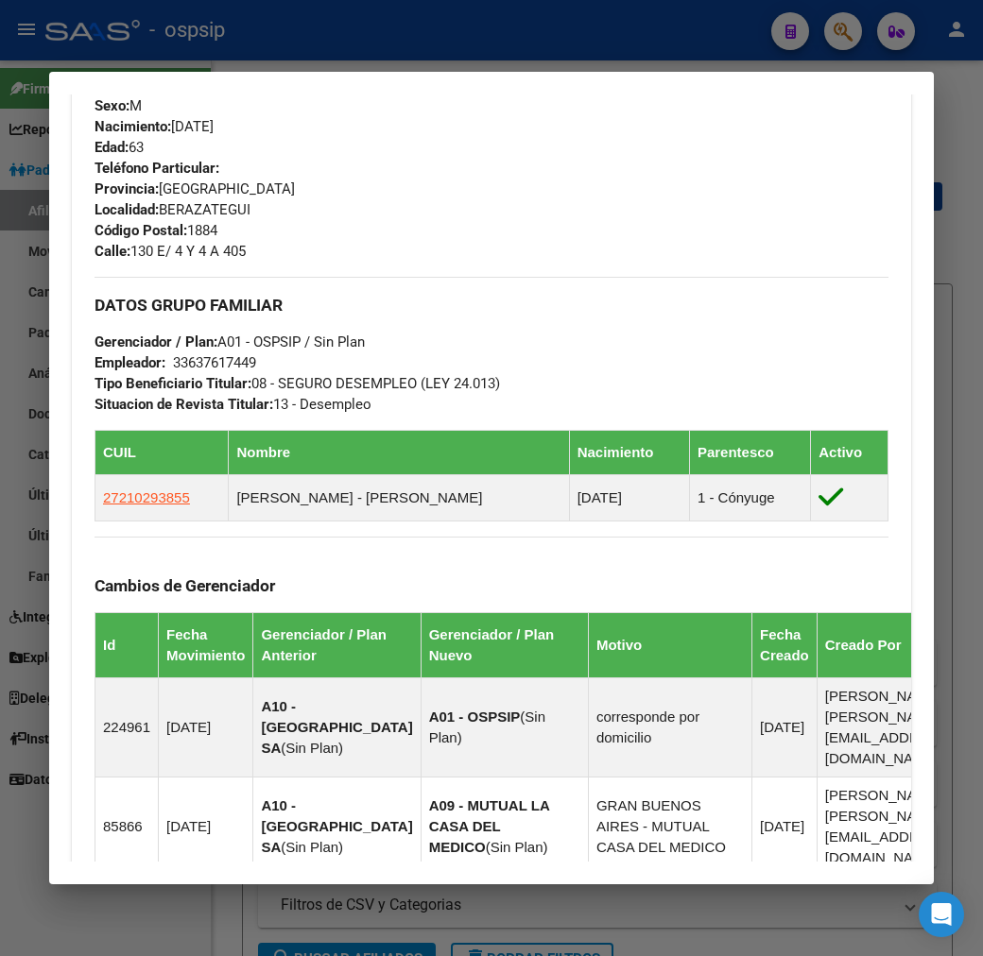
scroll to position [1469, 0]
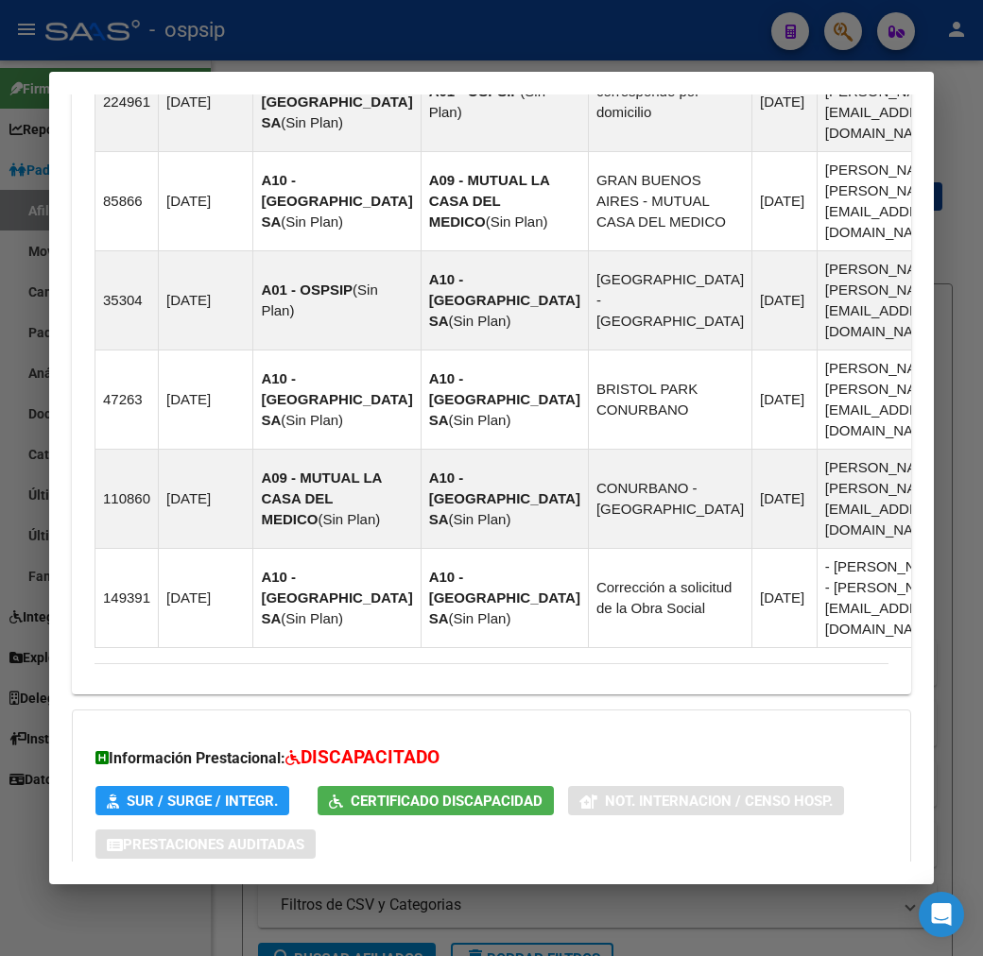
click at [661, 909] on mat-panel-title "Aportes y Contribuciones del Afiliado: 23146925359" at bounding box center [479, 920] width 771 height 23
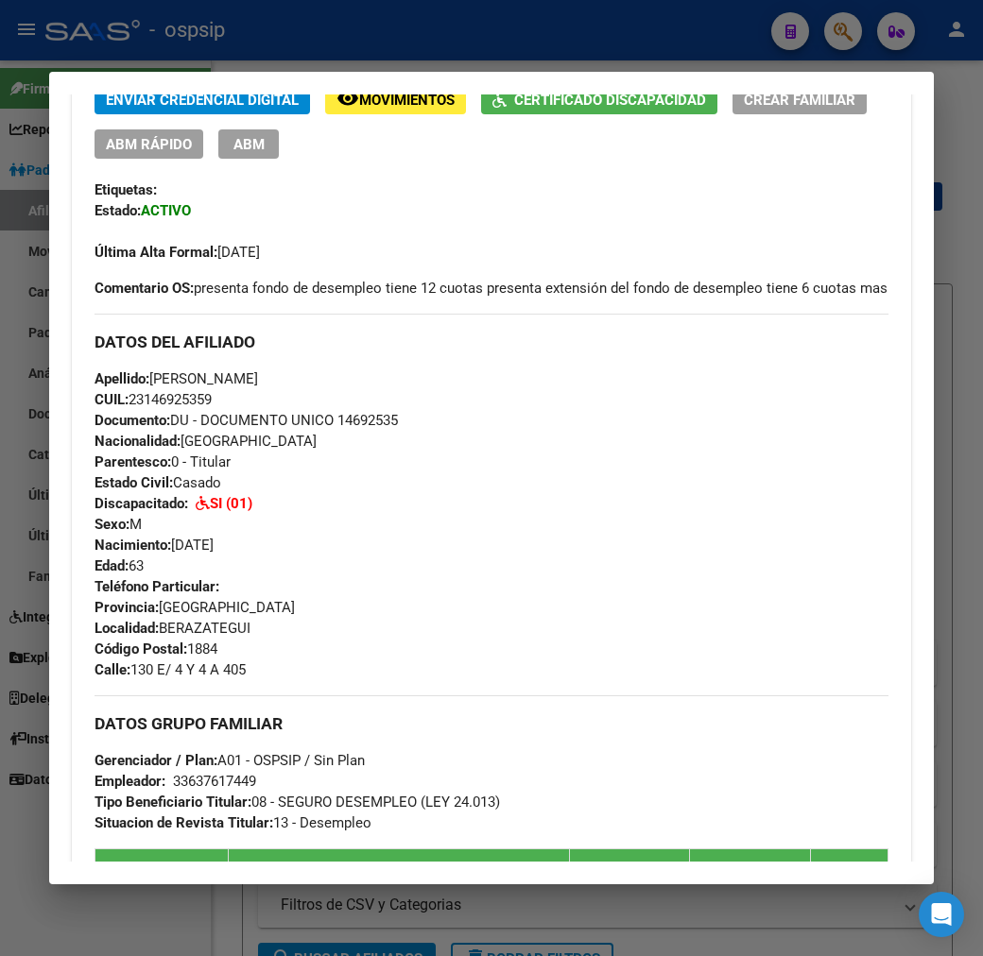
scroll to position [408, 0]
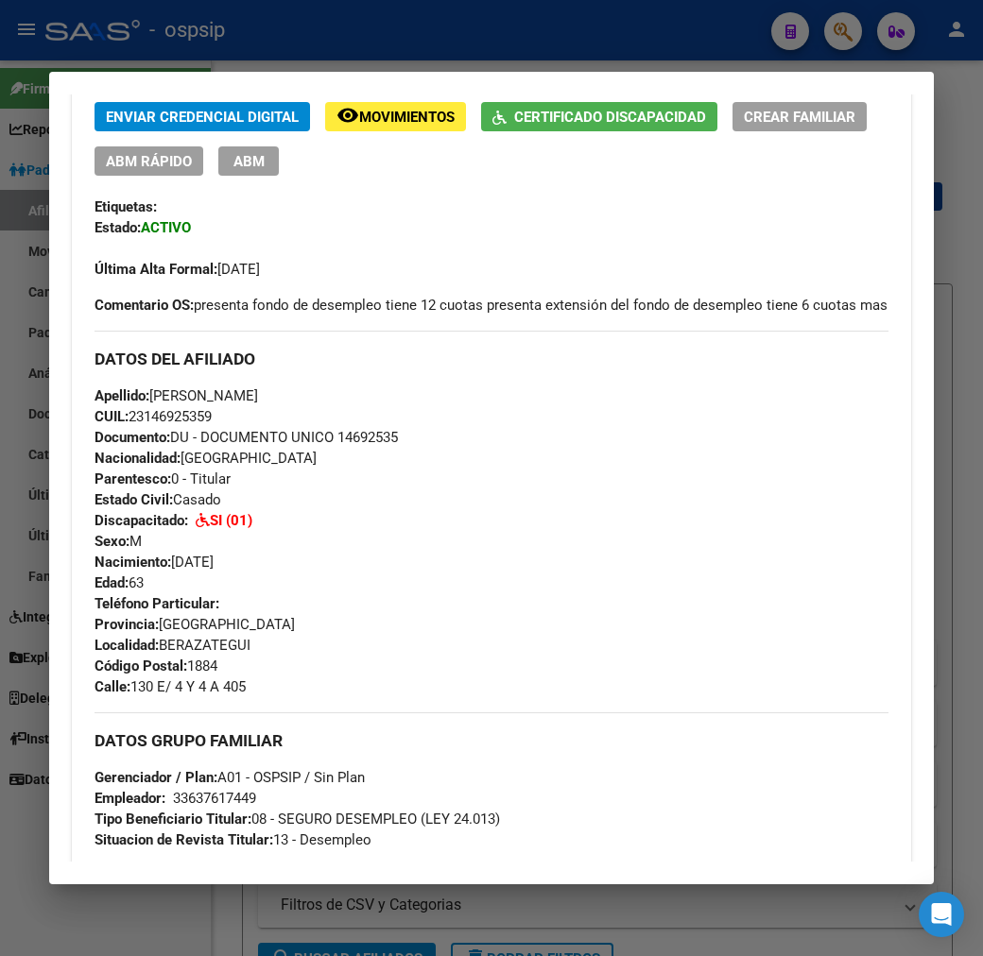
click at [452, 54] on div at bounding box center [491, 478] width 983 height 956
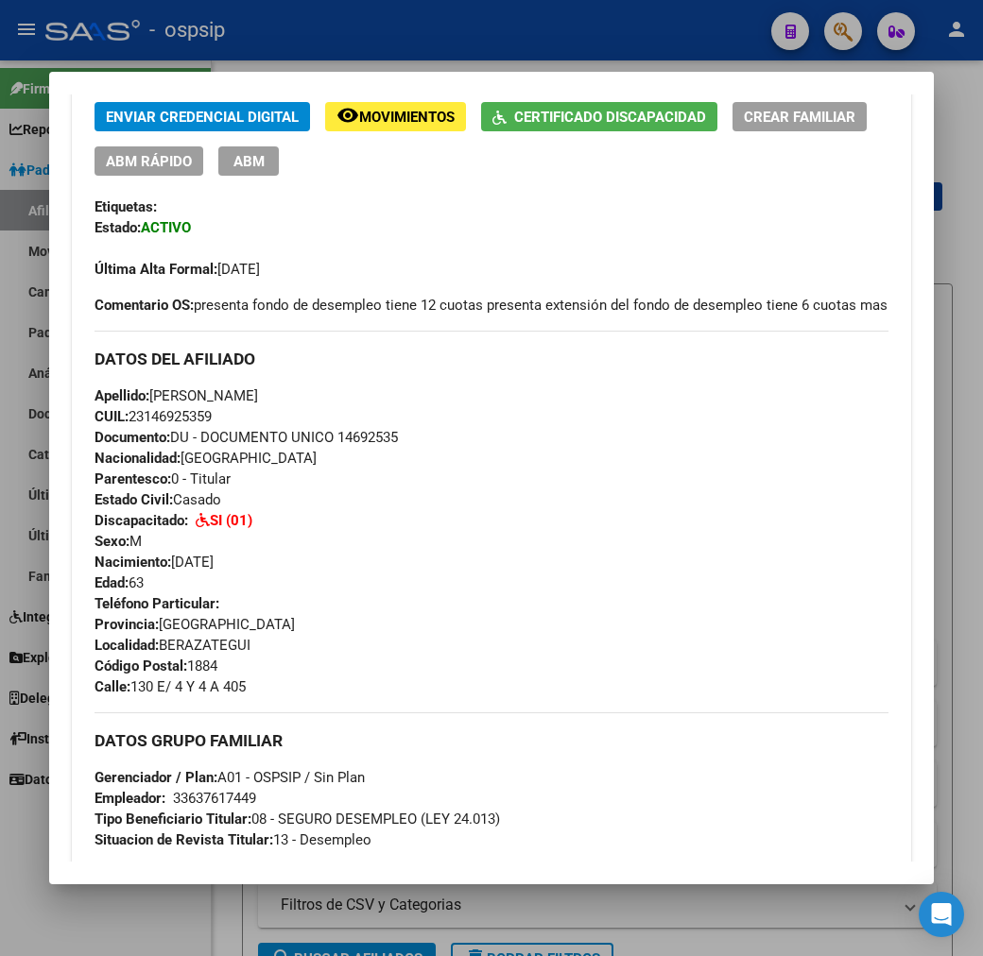
click at [452, 54] on div at bounding box center [491, 478] width 983 height 956
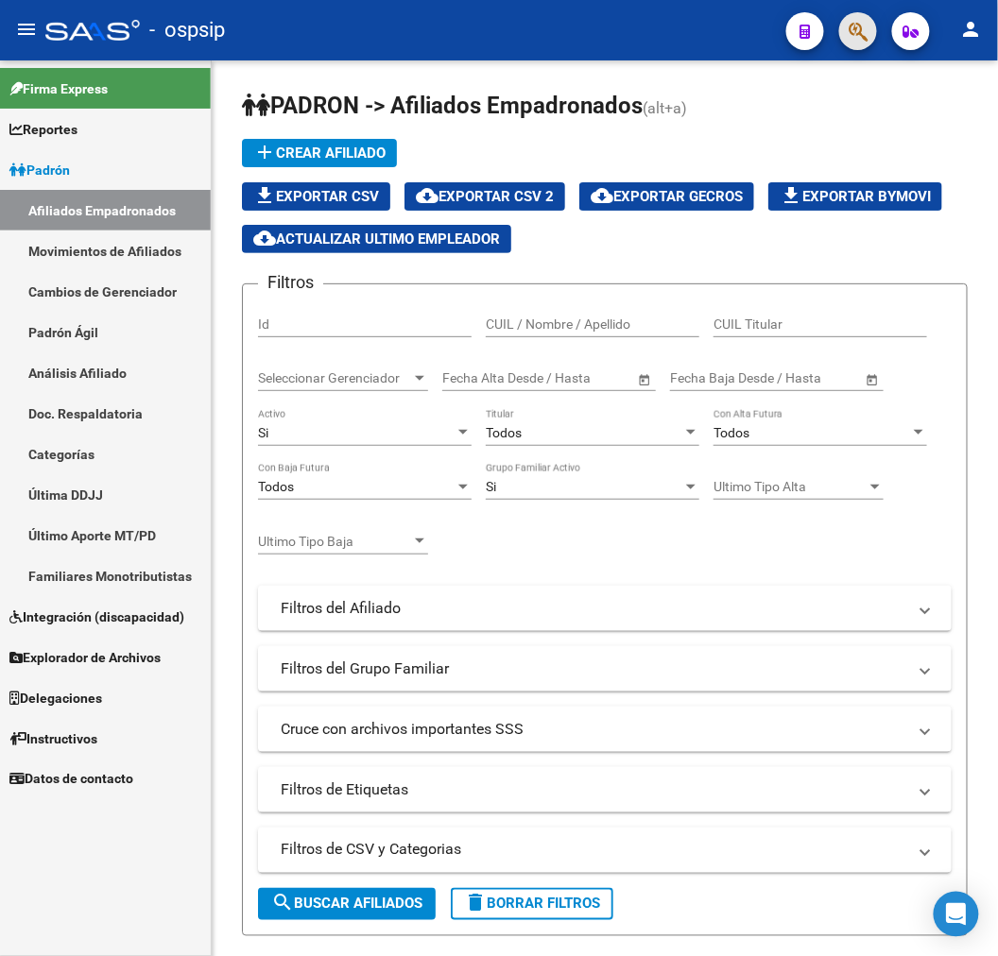
click at [847, 42] on button "button" at bounding box center [858, 31] width 38 height 38
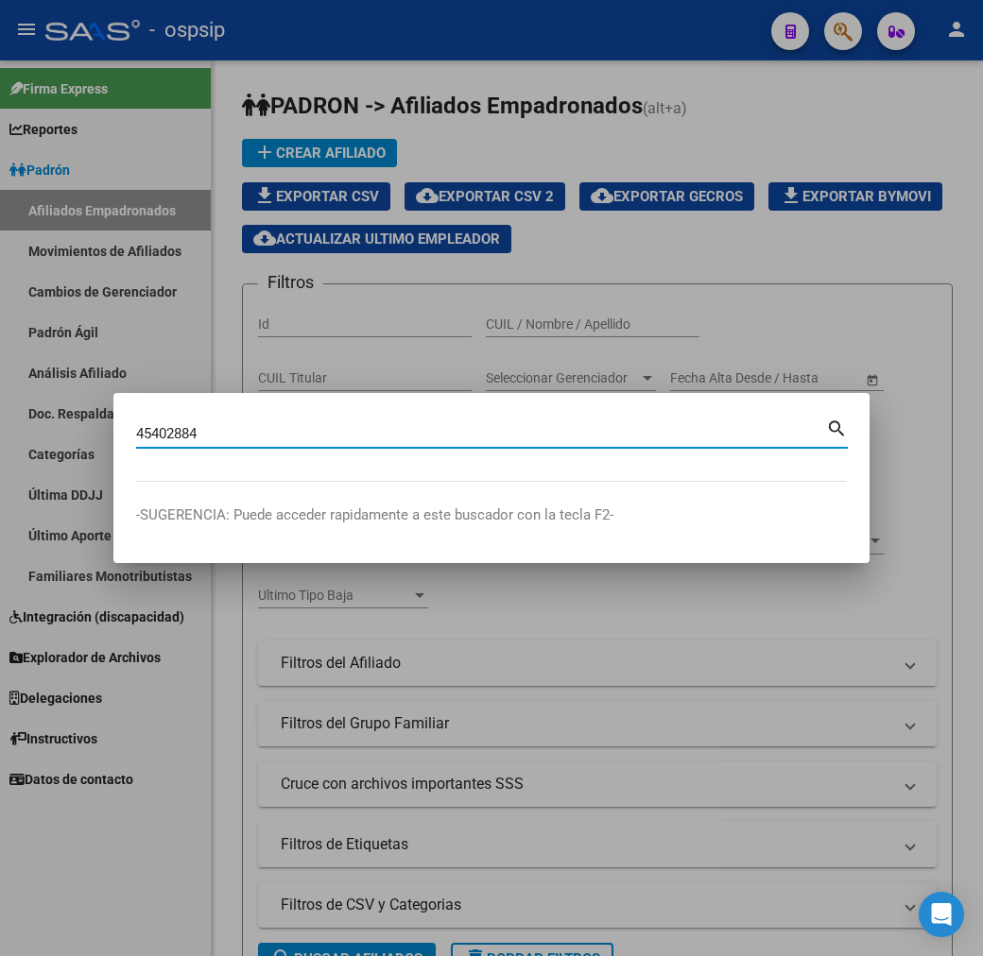
type input "45402884"
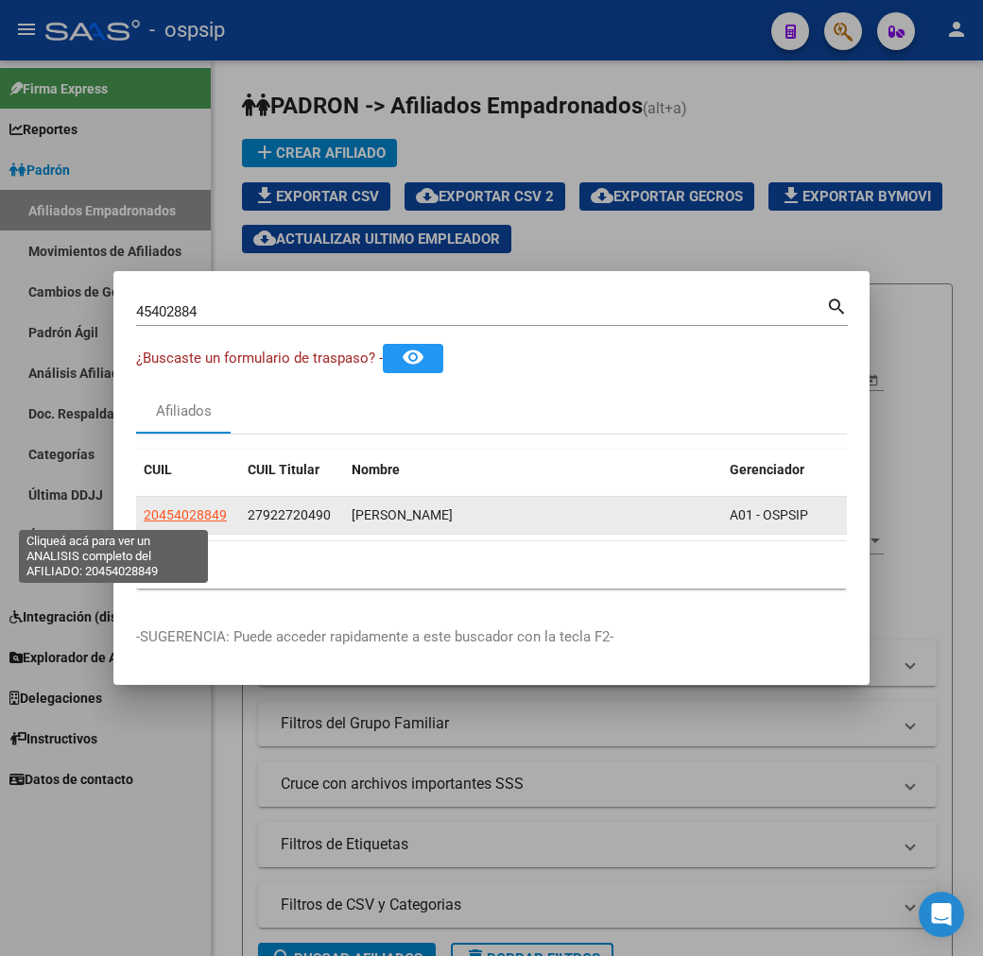
click at [144, 508] on span "20454028849" at bounding box center [185, 514] width 83 height 15
type textarea "20454028849"
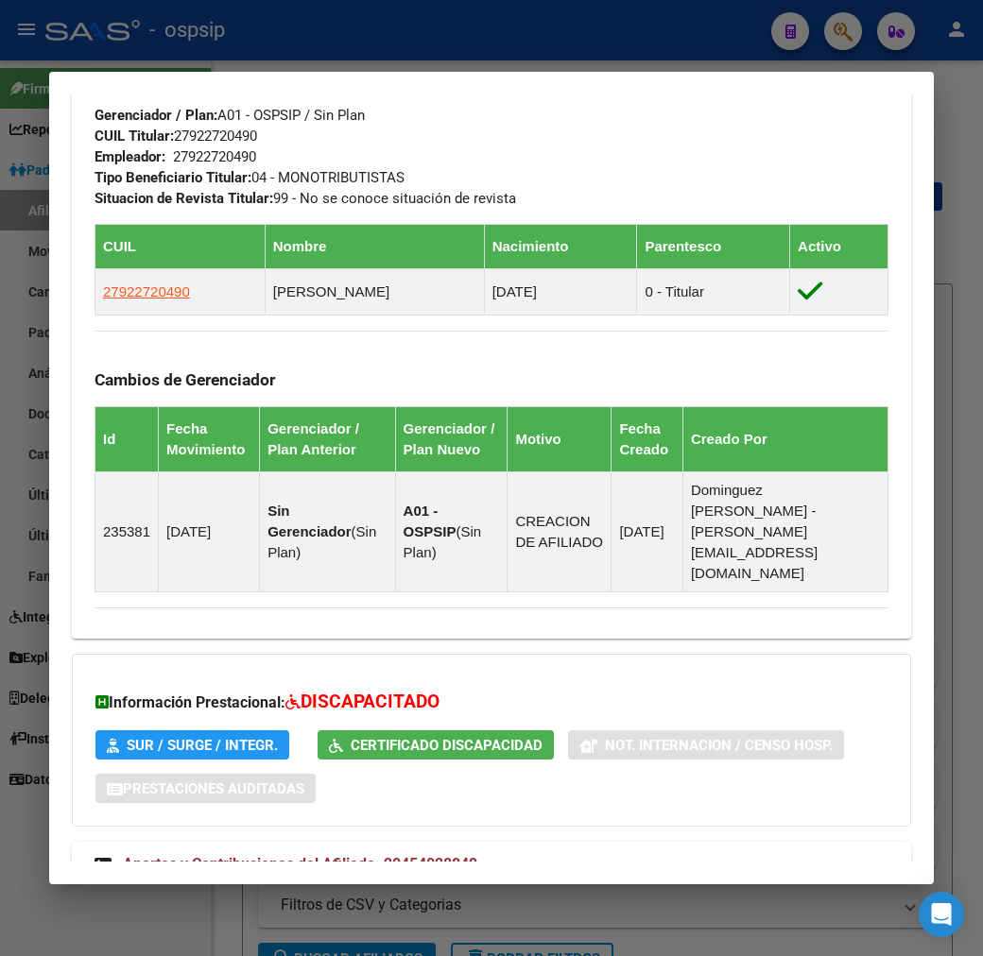
scroll to position [1107, 0]
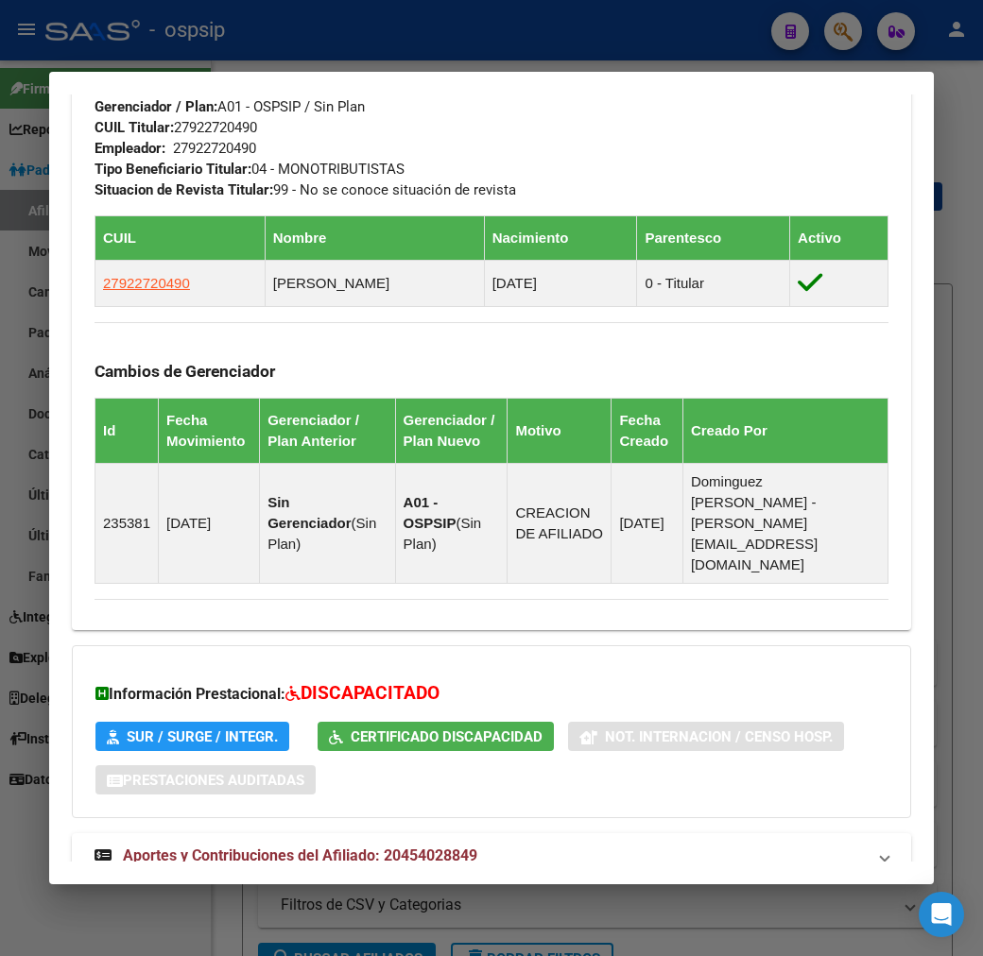
click at [608, 912] on mat-panel-title "Aportes y Contribuciones del Titular: 27922720490" at bounding box center [479, 923] width 771 height 23
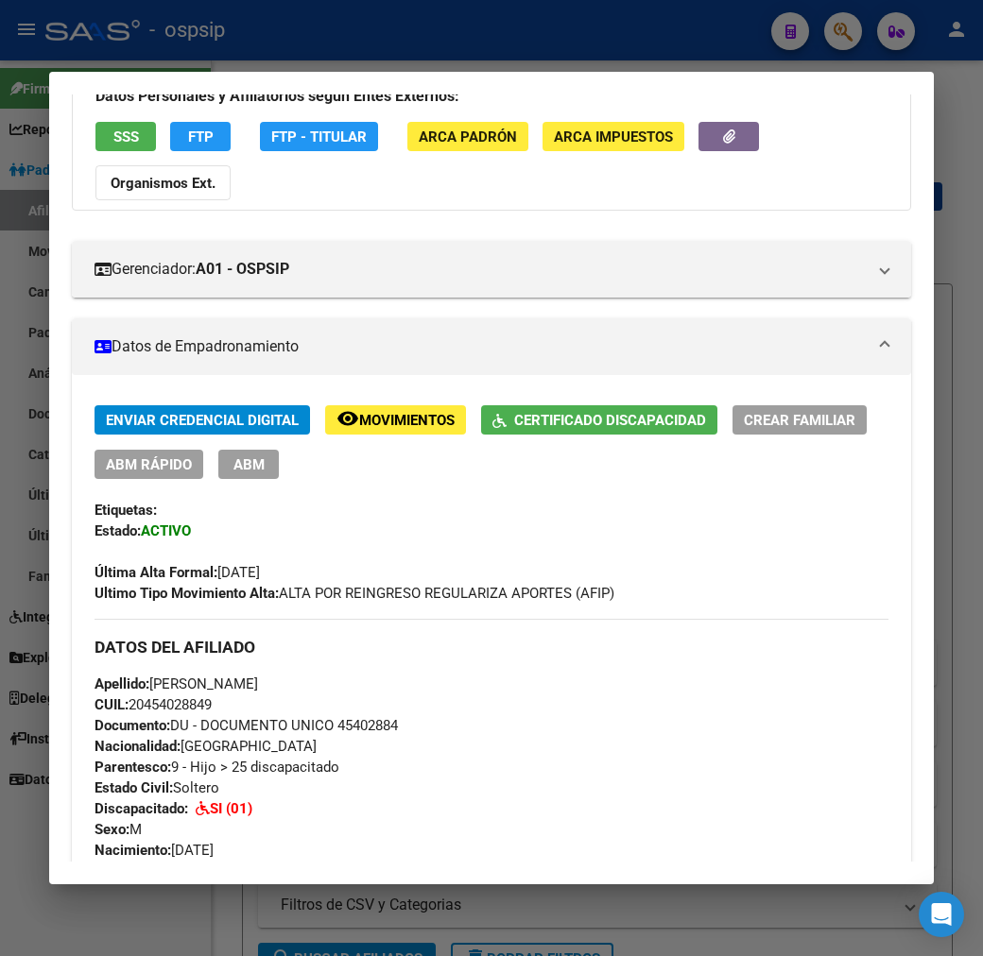
scroll to position [118, 0]
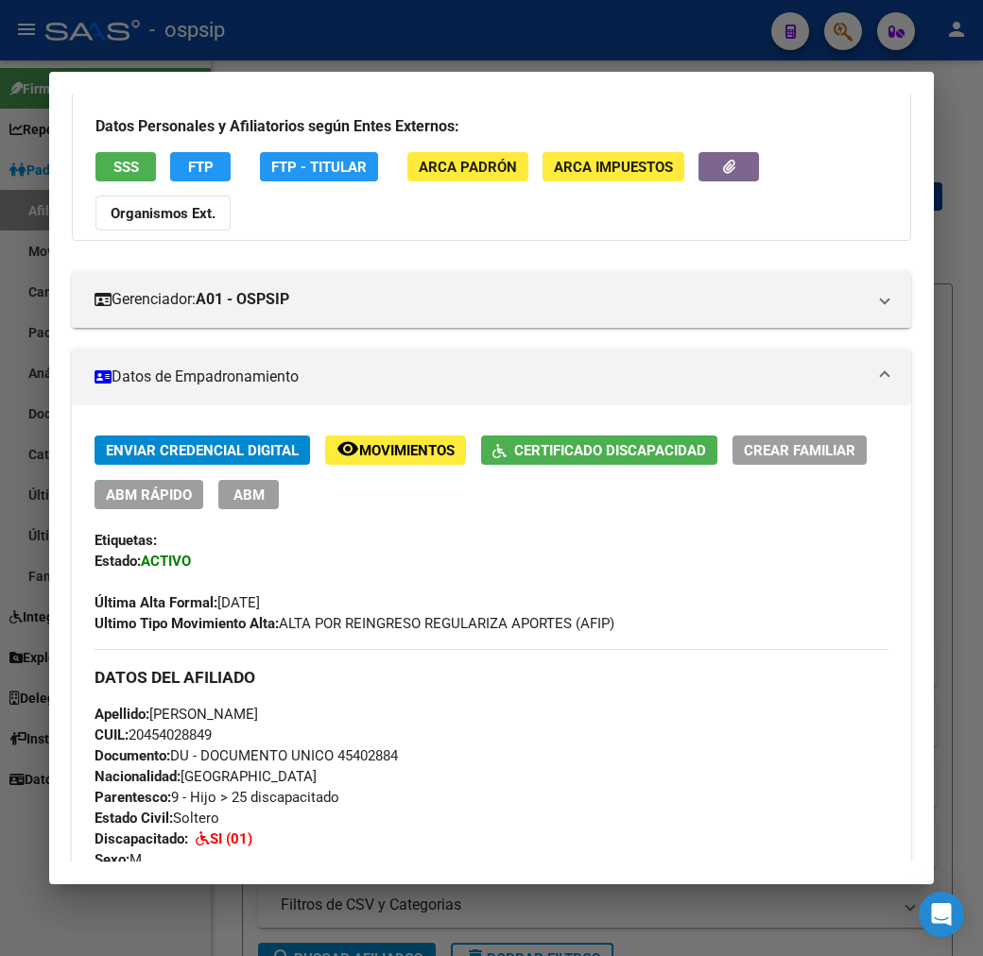
click at [233, 487] on span "ABM" at bounding box center [248, 495] width 31 height 17
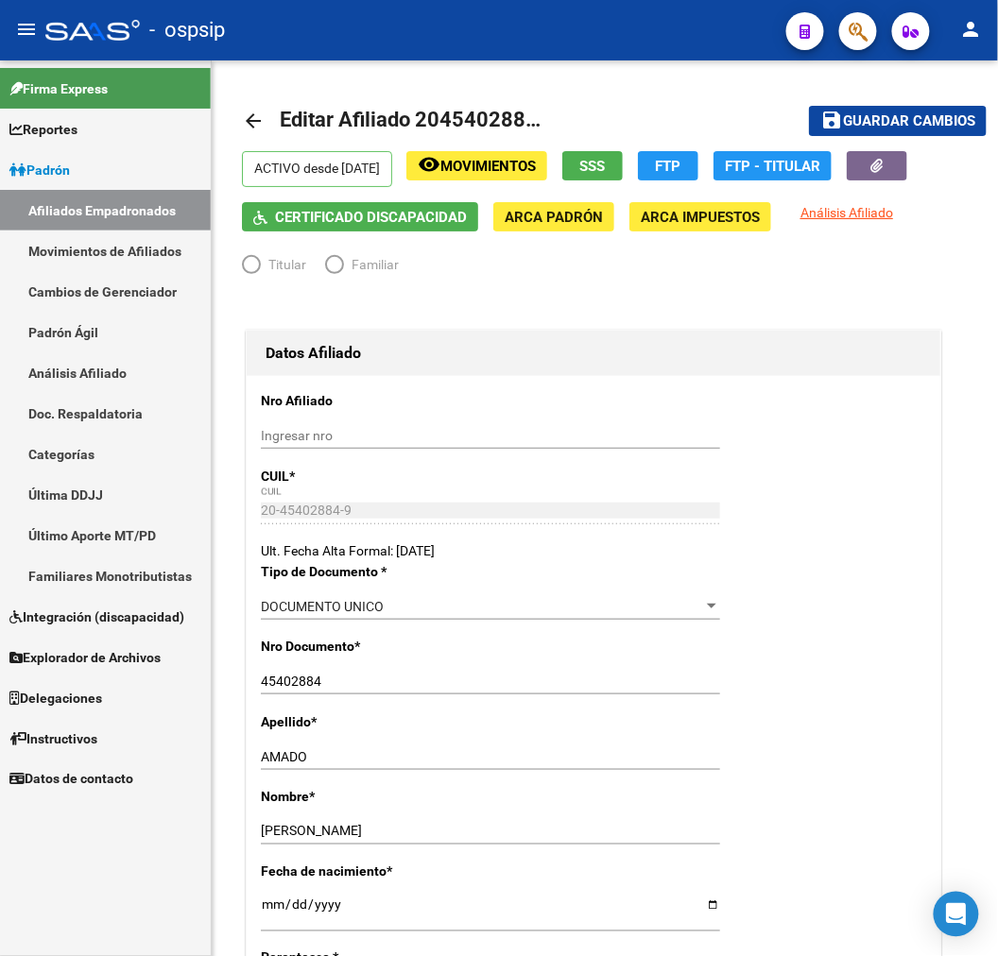
radio input "true"
type input "27-92272049-0"
click at [525, 159] on span "Movimientos" at bounding box center [487, 166] width 95 height 17
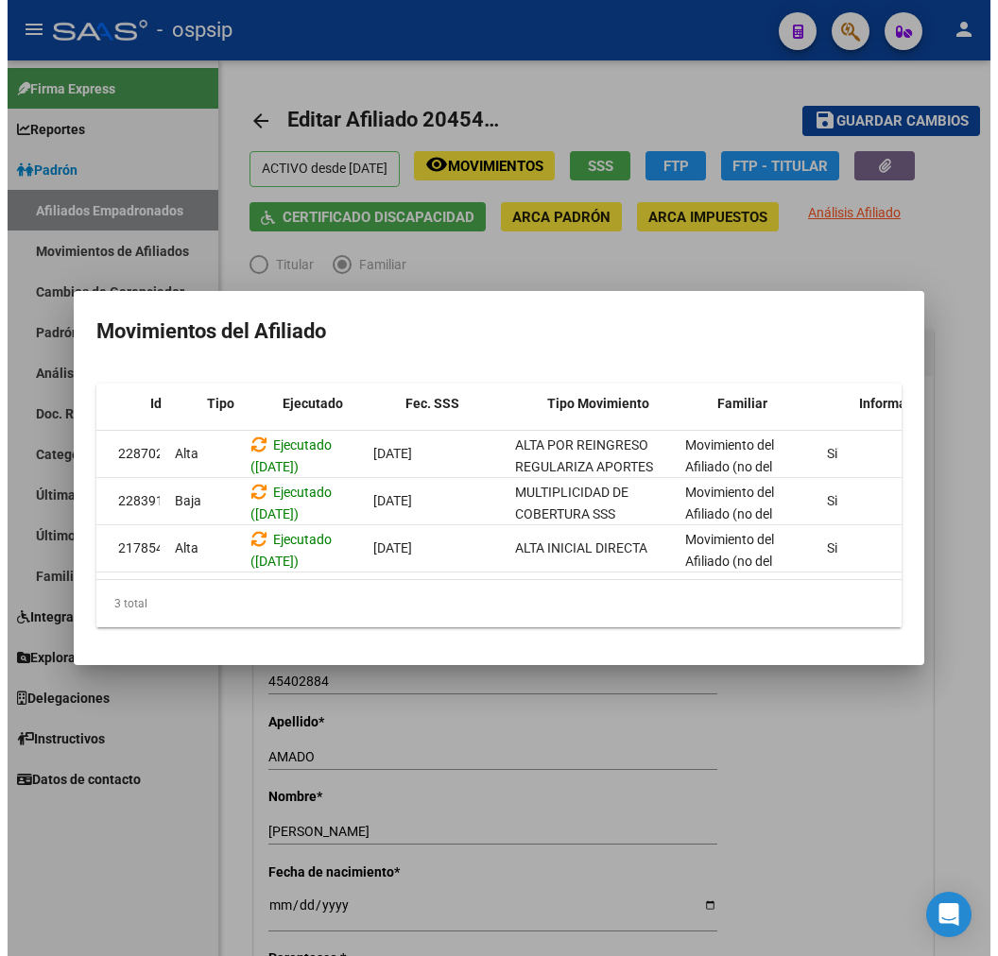
scroll to position [0, 22]
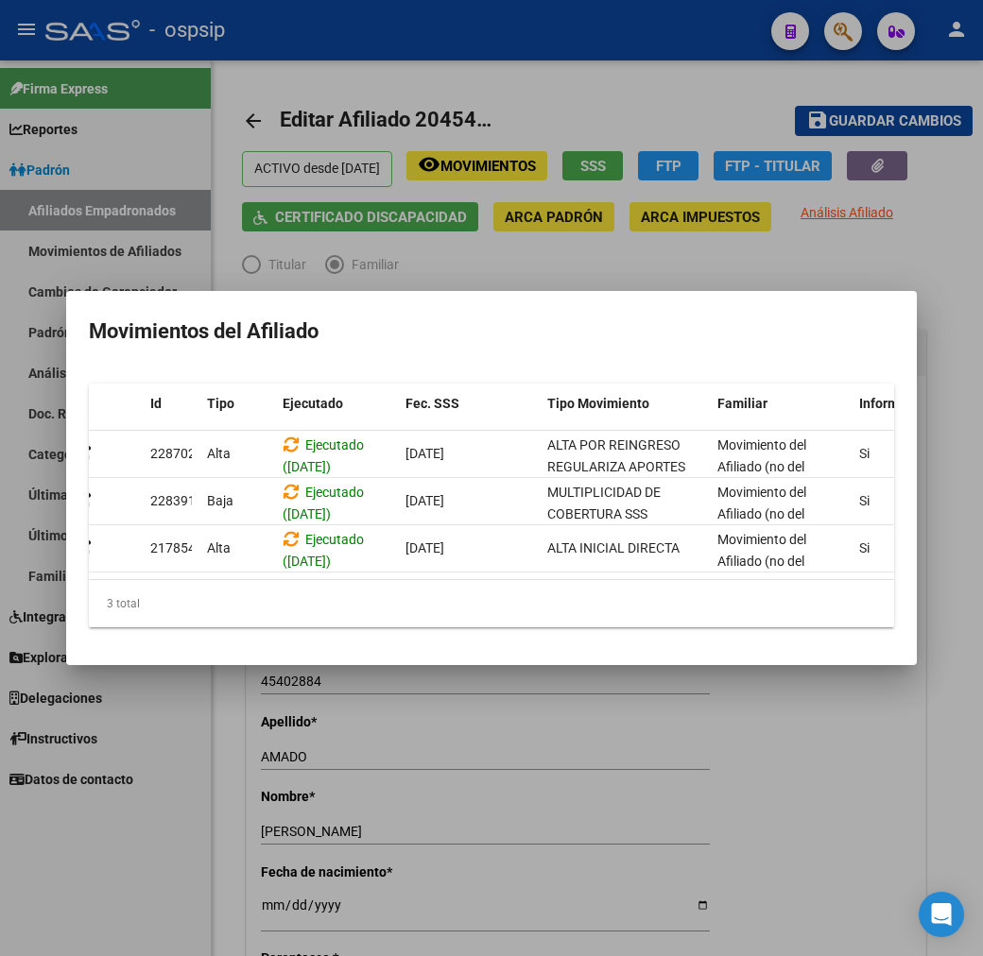
drag, startPoint x: 584, startPoint y: 902, endPoint x: 447, endPoint y: 792, distance: 176.0
click at [577, 894] on div at bounding box center [491, 478] width 983 height 956
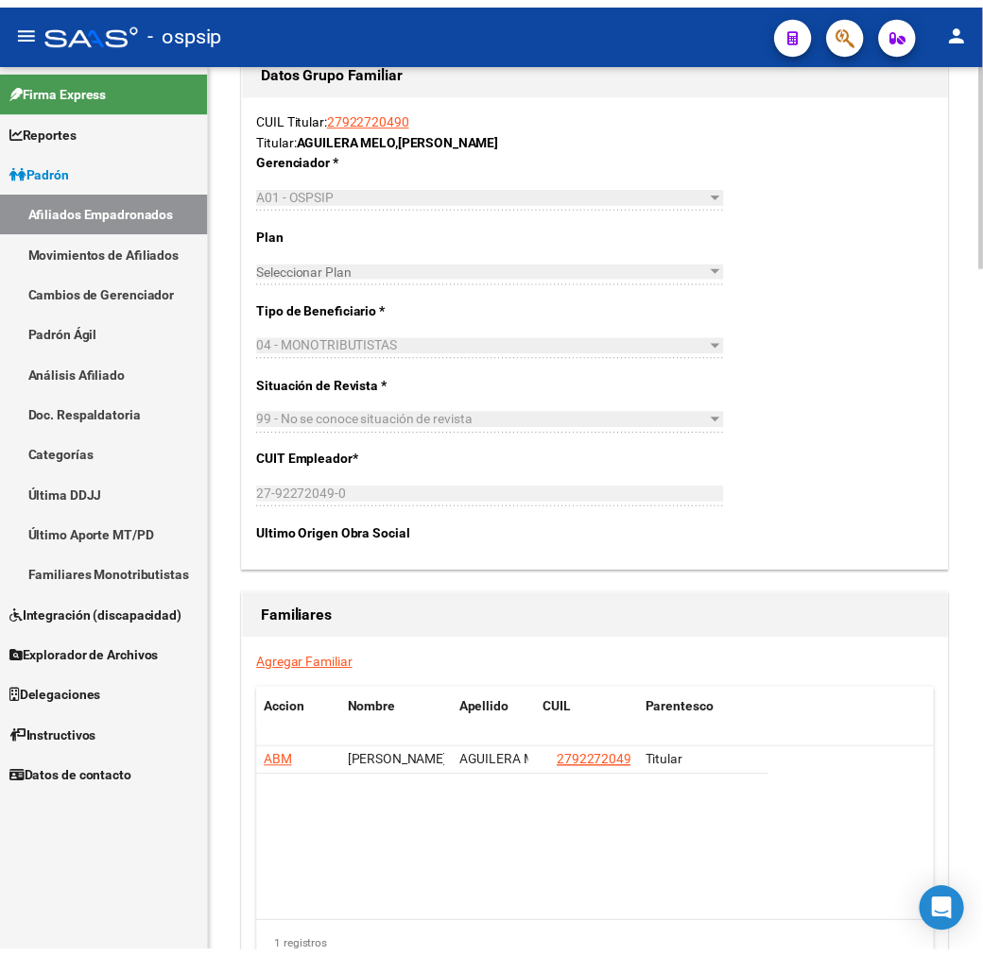
scroll to position [3011, 0]
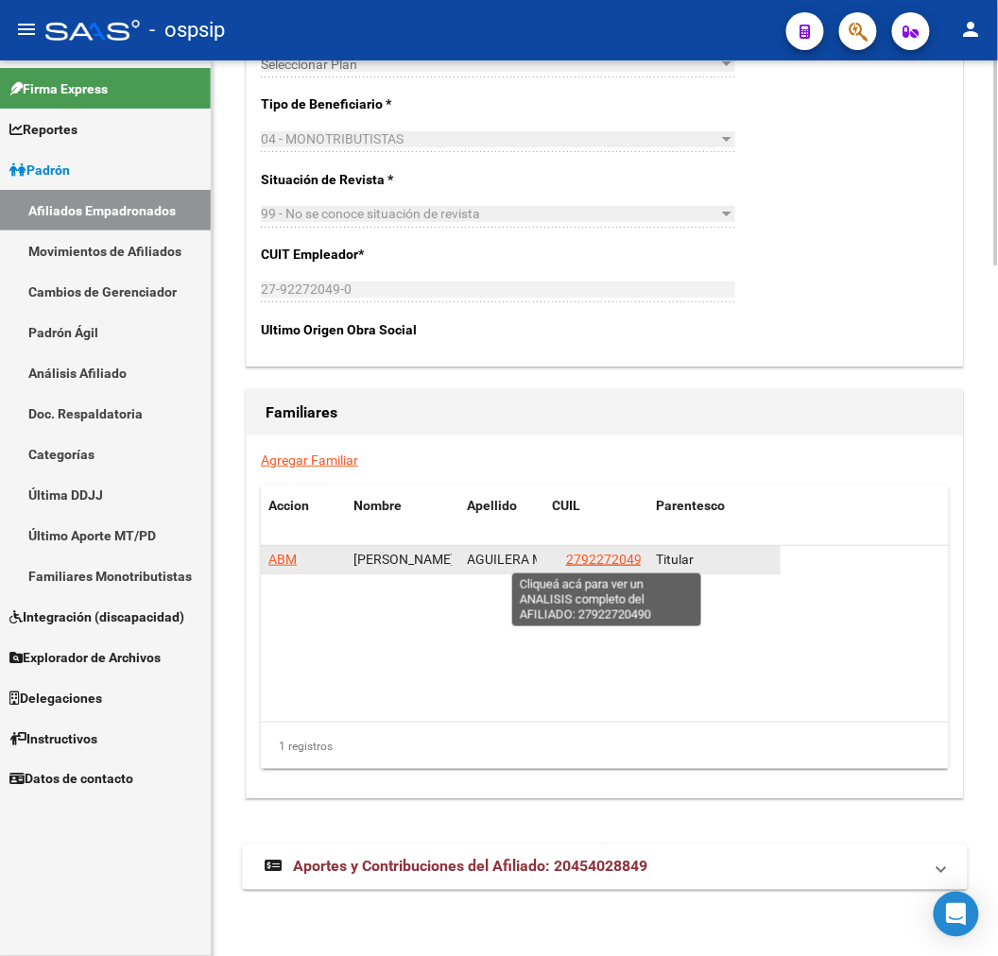
click at [603, 557] on span "27922720490" at bounding box center [607, 559] width 83 height 15
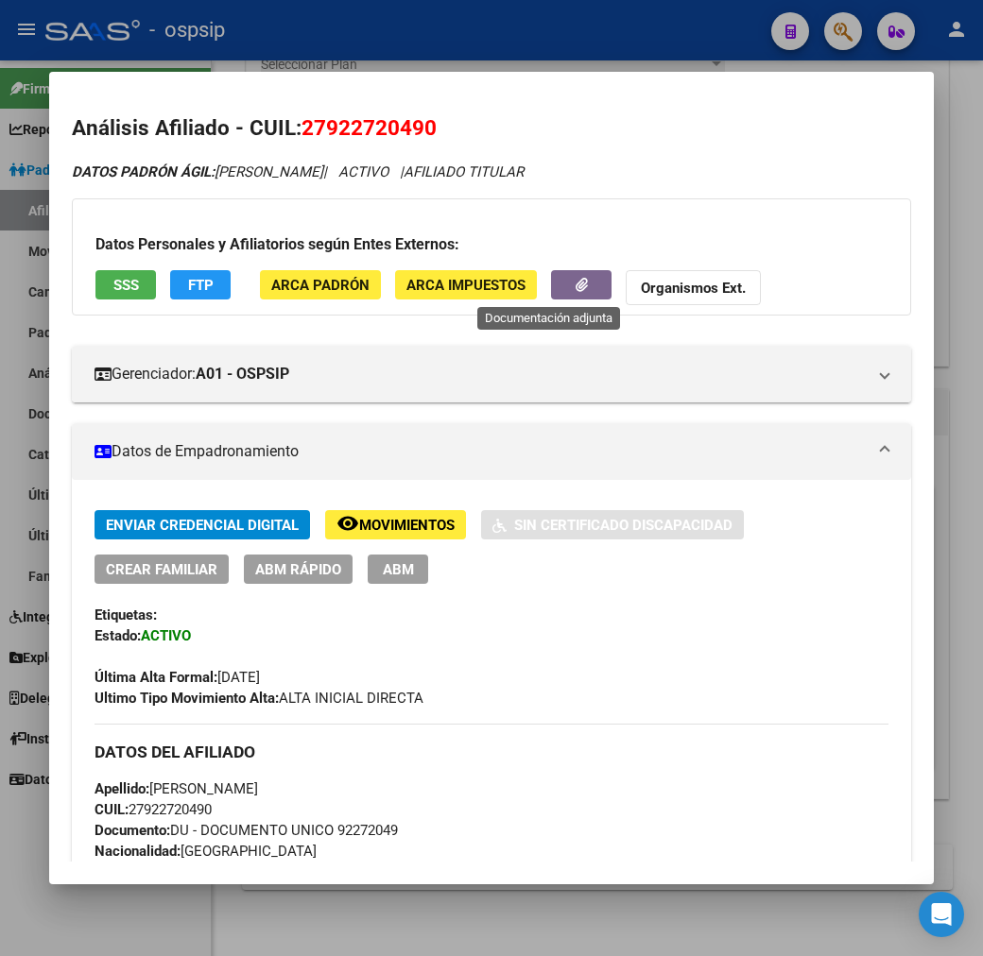
click at [560, 288] on button "button" at bounding box center [581, 284] width 60 height 29
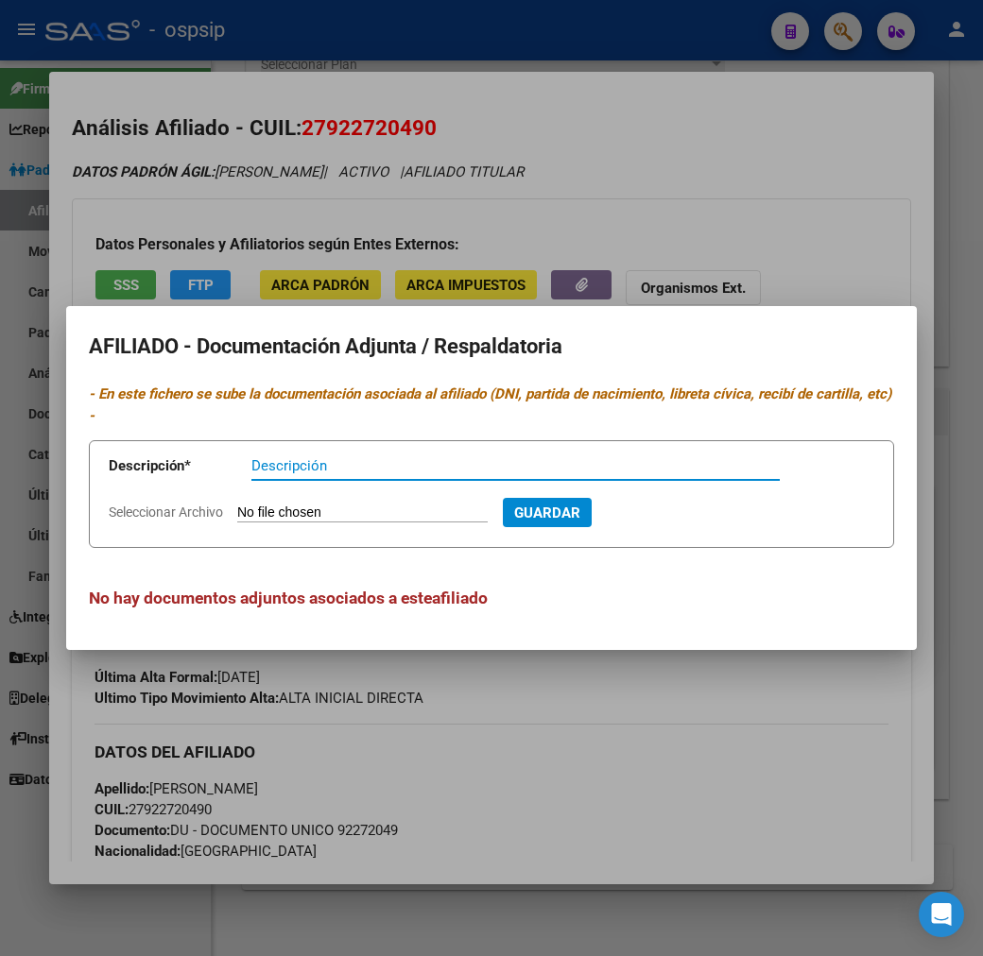
click at [568, 750] on div at bounding box center [491, 478] width 983 height 956
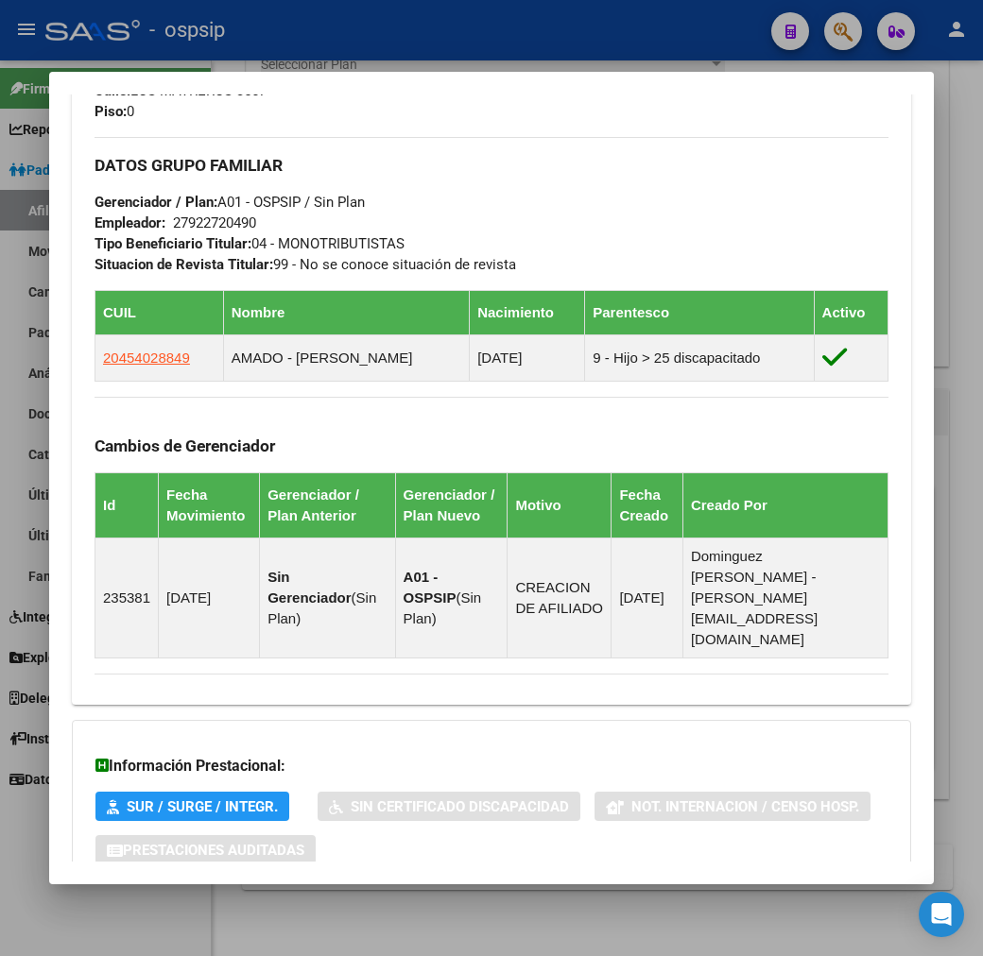
scroll to position [1050, 0]
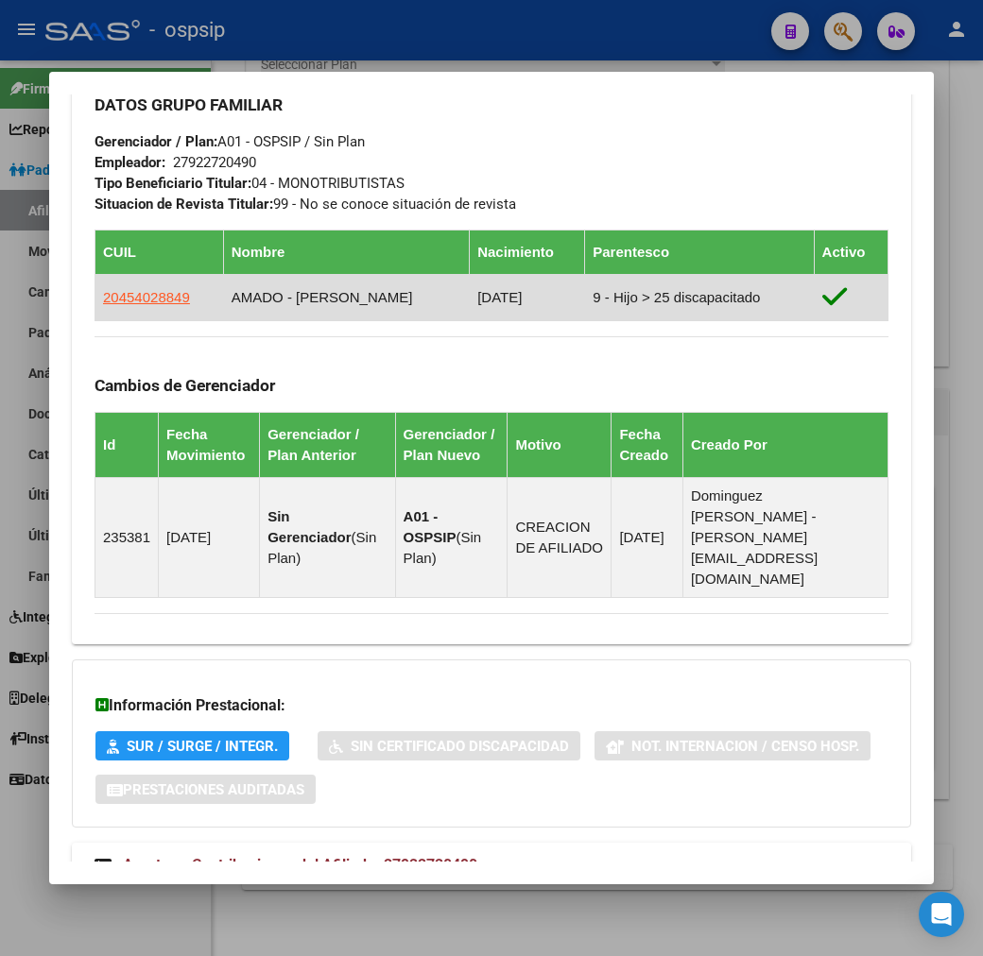
click at [114, 312] on td "20454028849" at bounding box center [159, 298] width 128 height 46
click at [116, 300] on span "20454028849" at bounding box center [146, 297] width 87 height 16
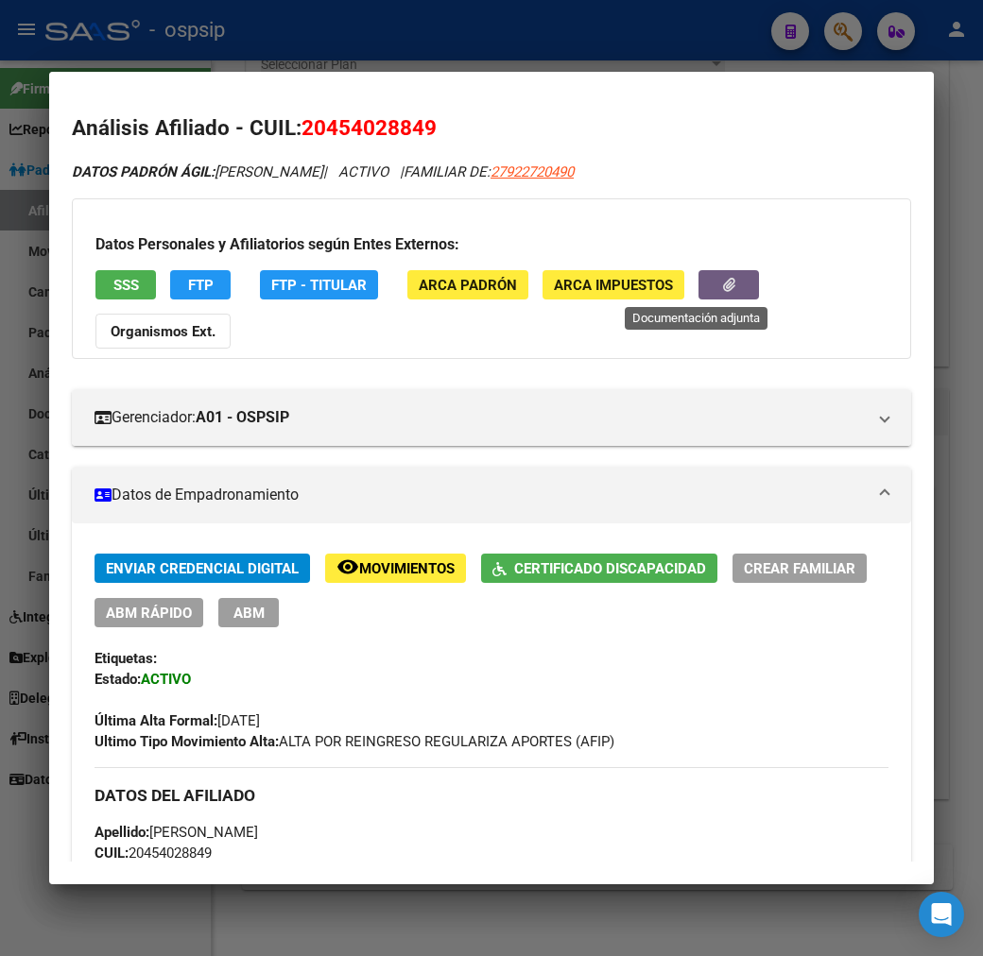
click at [723, 280] on icon "button" at bounding box center [729, 285] width 12 height 14
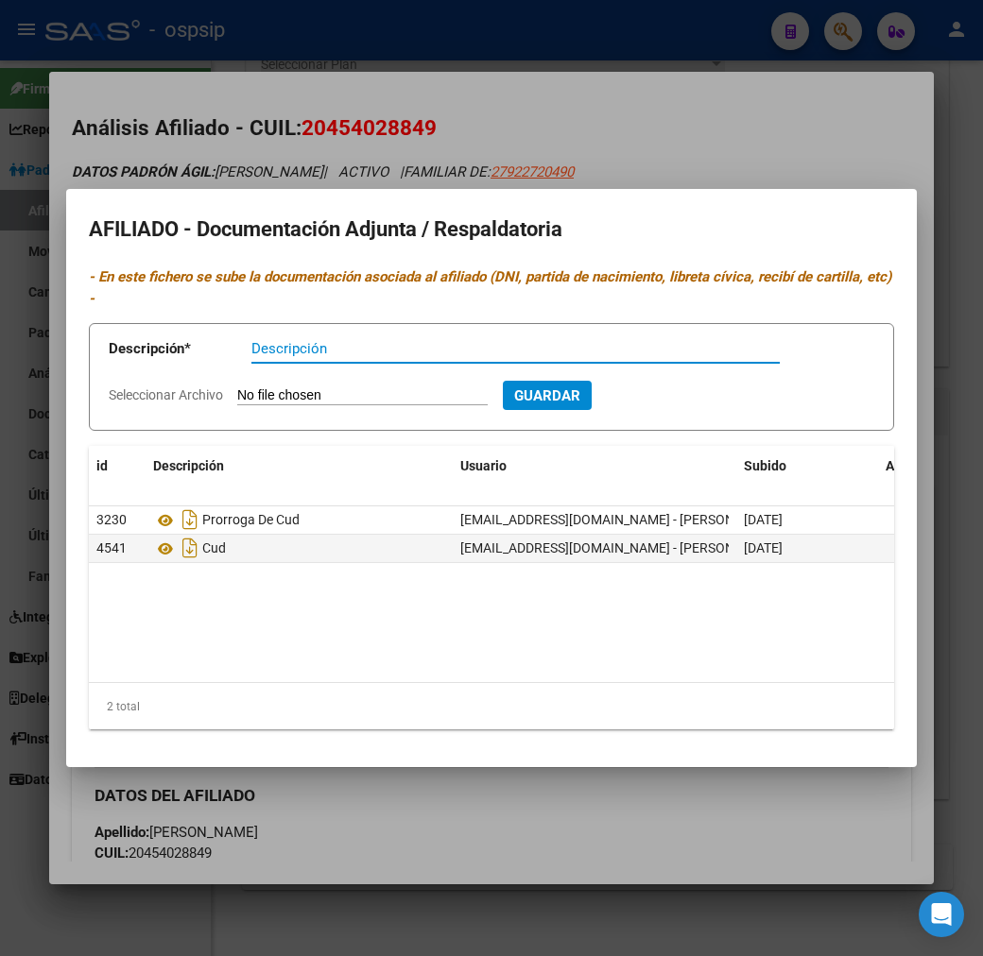
click at [493, 805] on div at bounding box center [491, 478] width 983 height 956
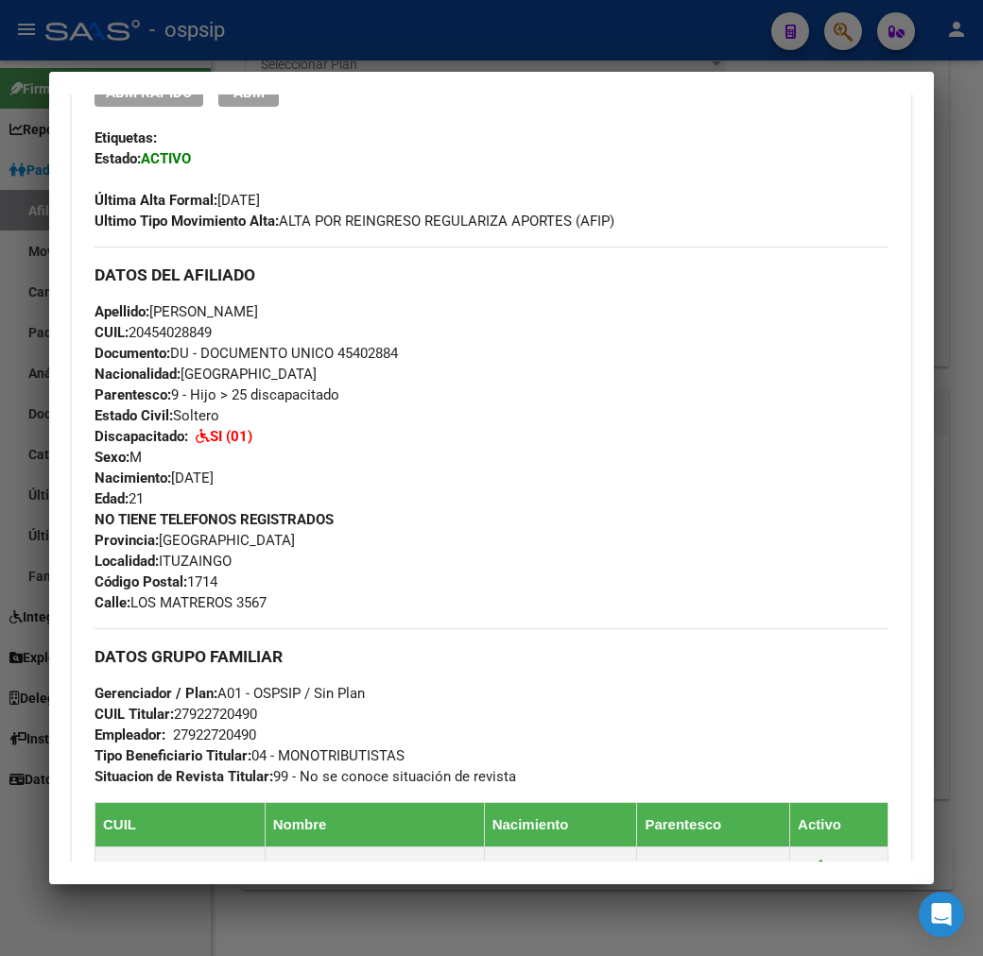
scroll to position [105, 0]
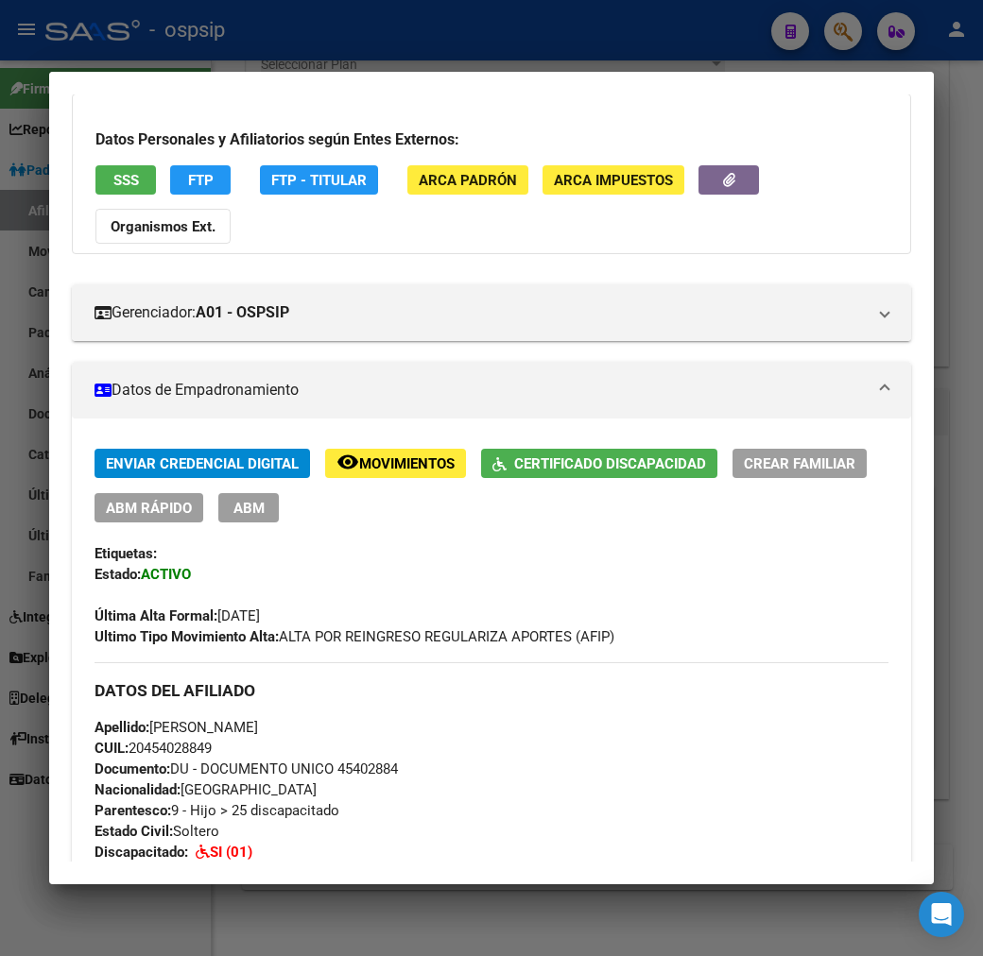
click at [359, 455] on span "Movimientos" at bounding box center [406, 463] width 95 height 17
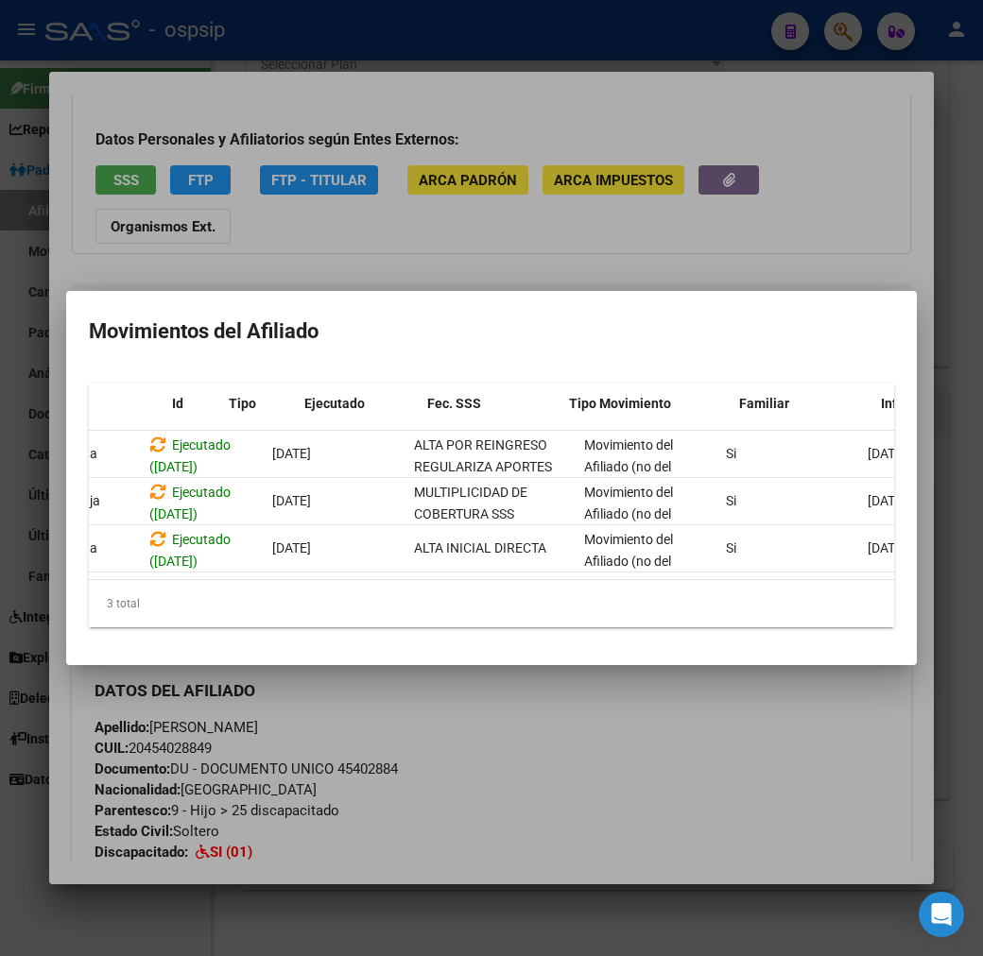
scroll to position [0, 0]
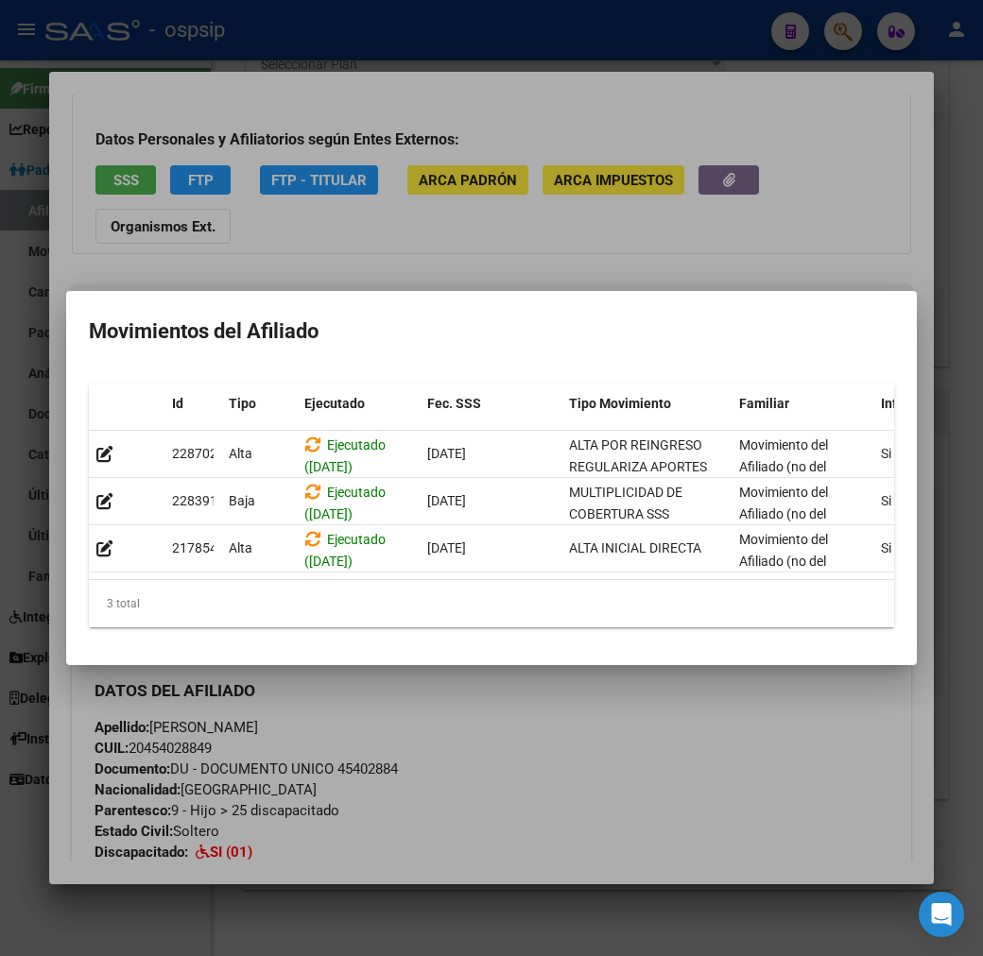
click at [450, 792] on div at bounding box center [491, 478] width 983 height 956
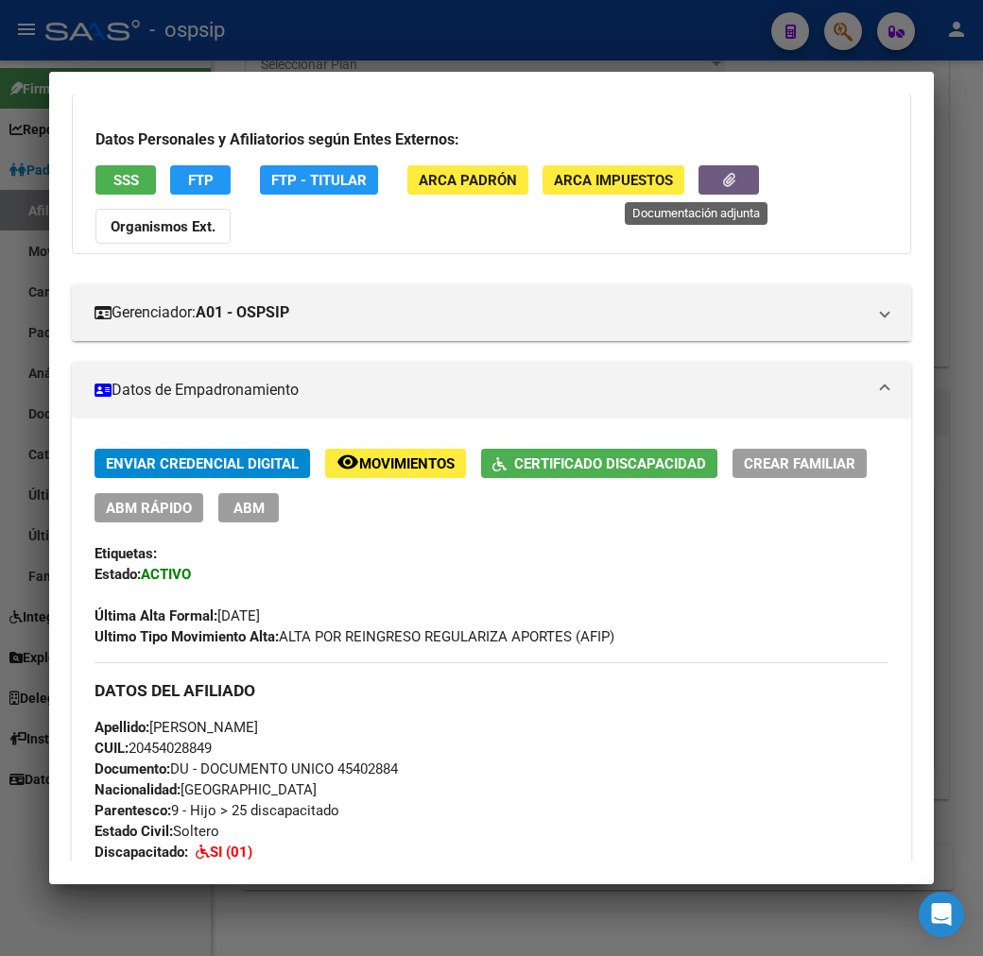
click at [701, 168] on button "button" at bounding box center [728, 179] width 60 height 29
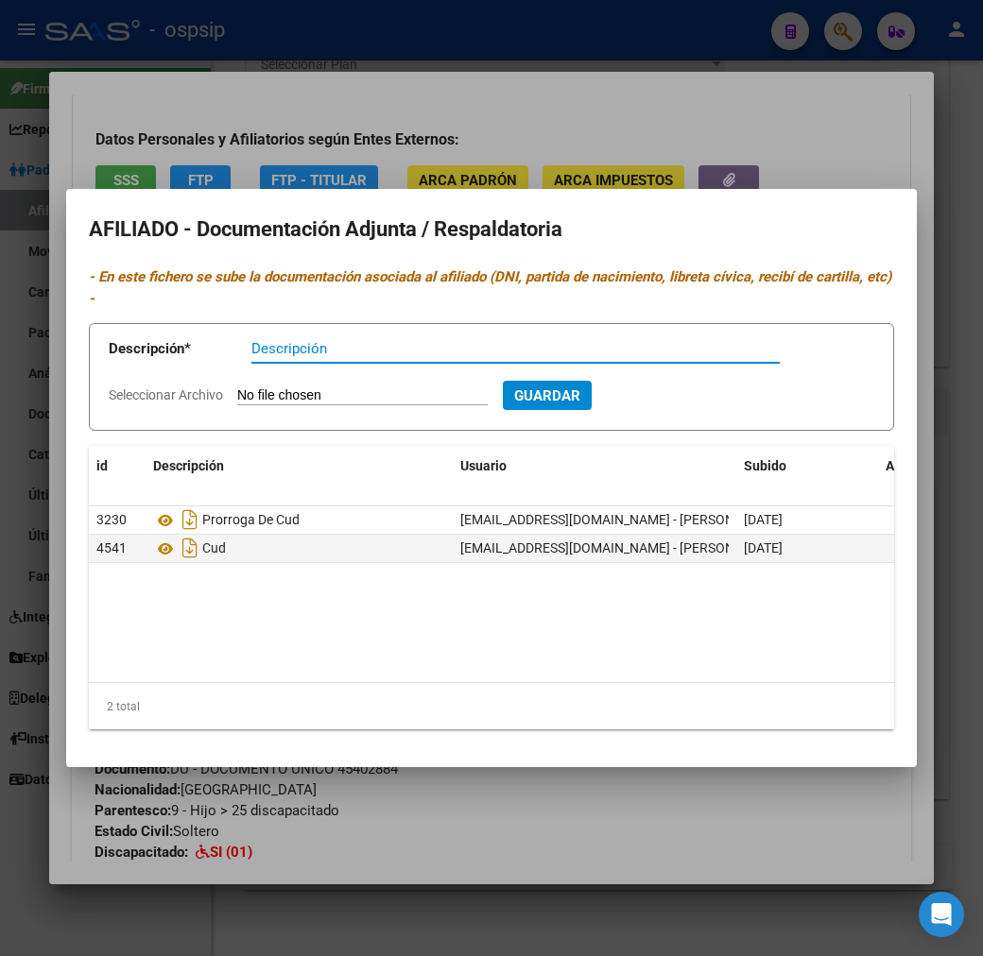
click at [589, 835] on div at bounding box center [491, 478] width 983 height 956
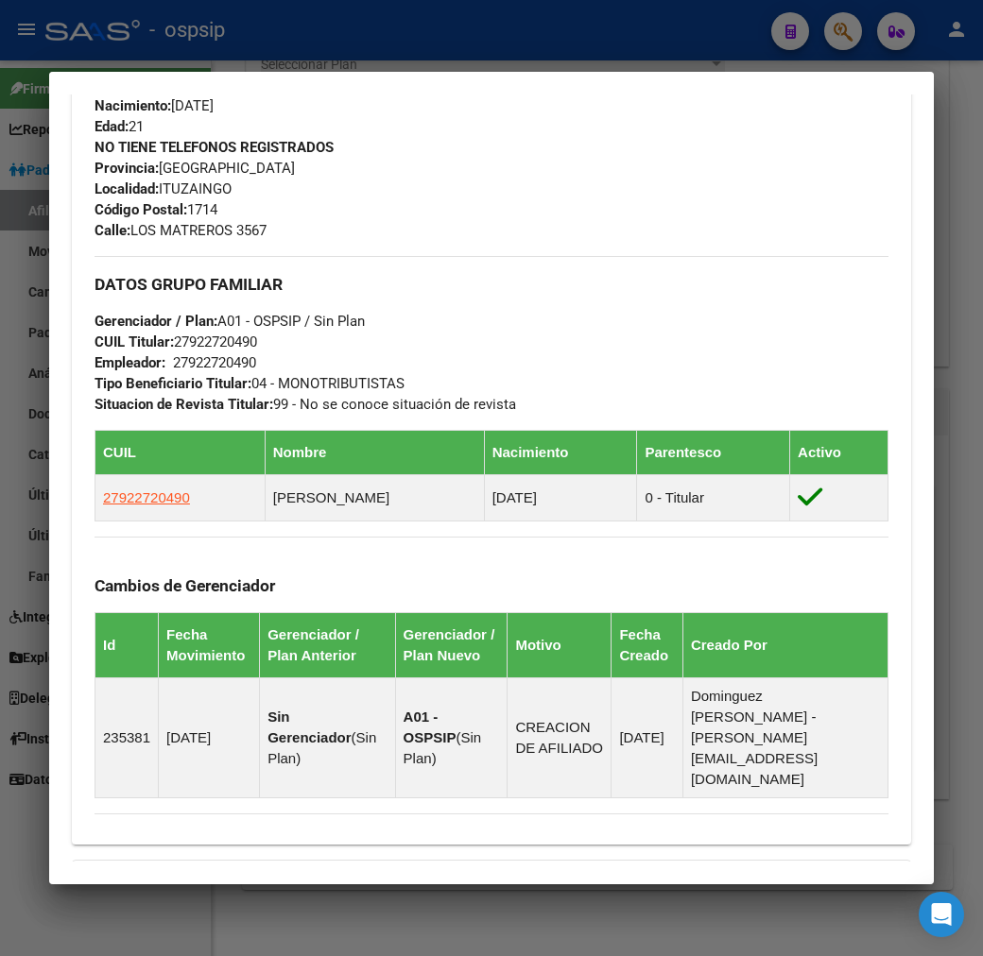
scroll to position [1050, 0]
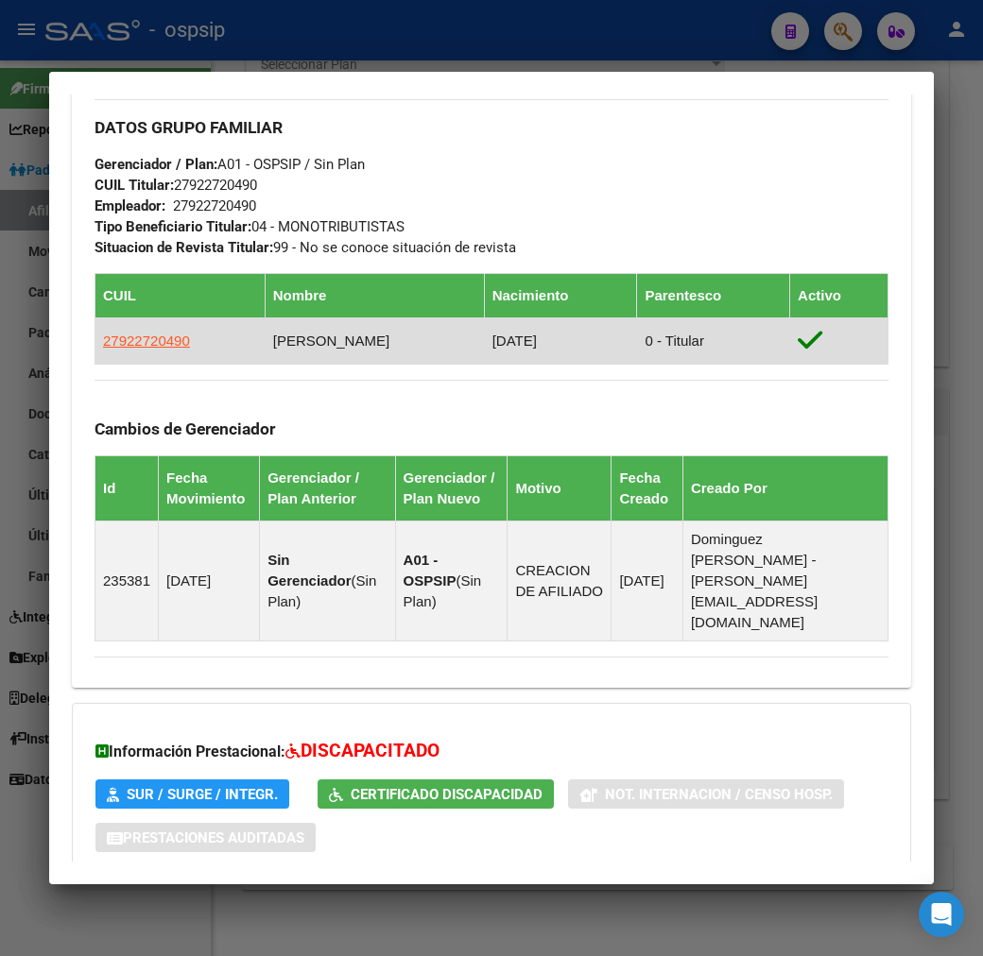
click at [124, 331] on app-link-go-to "27922720490" at bounding box center [146, 341] width 87 height 21
click at [125, 333] on span "27922720490" at bounding box center [146, 341] width 87 height 16
type textarea "27922720490"
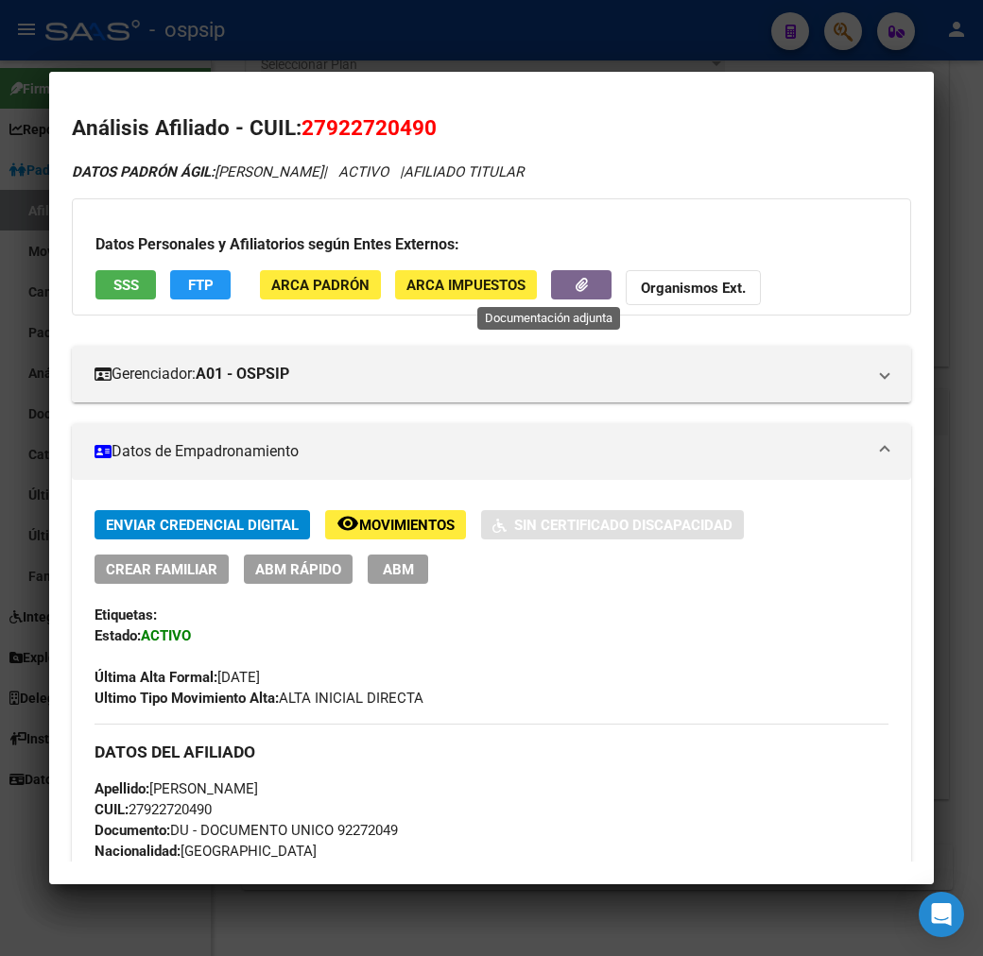
click at [568, 280] on button "button" at bounding box center [581, 284] width 60 height 29
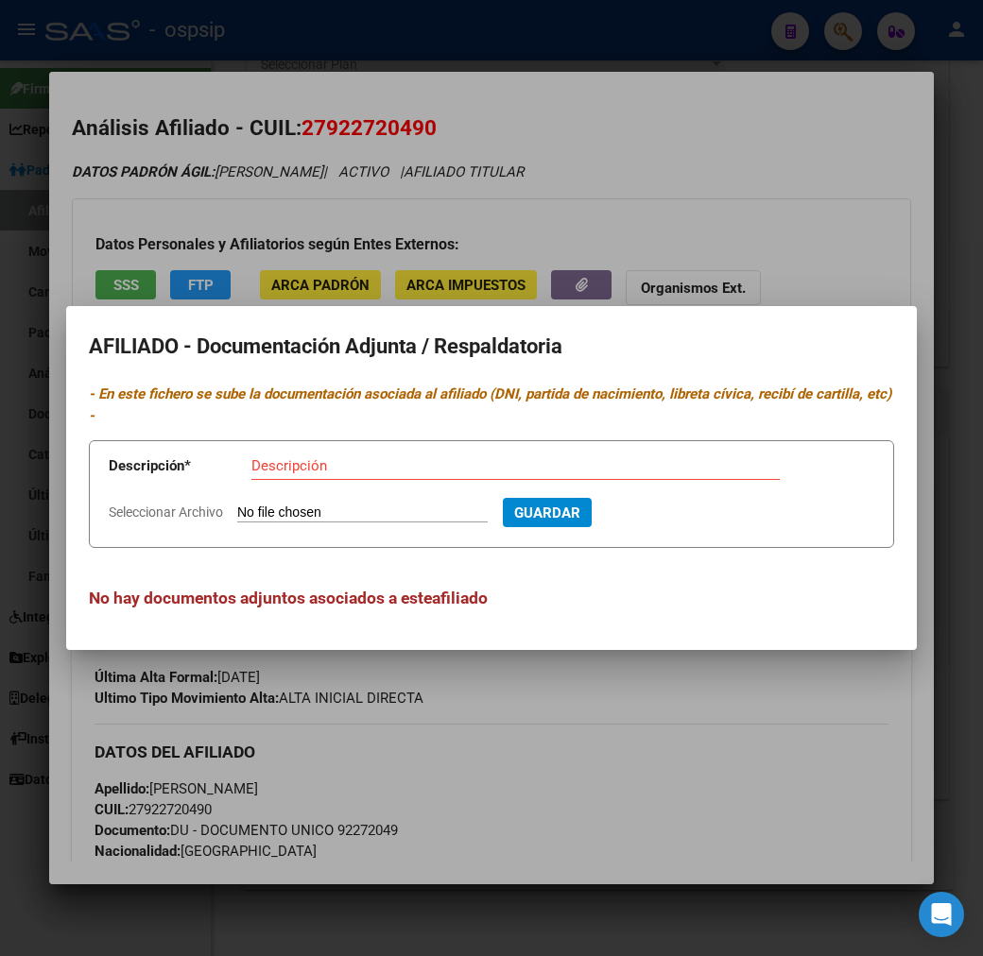
click at [638, 805] on div at bounding box center [491, 478] width 983 height 956
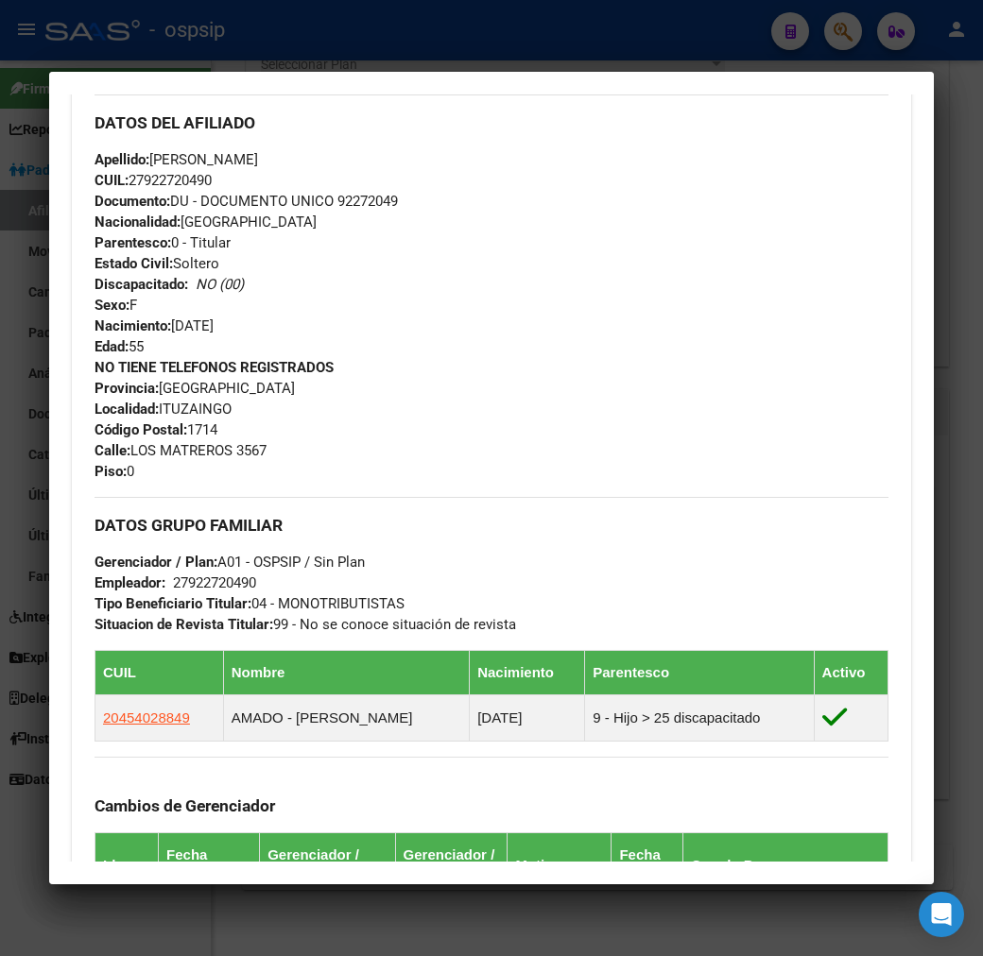
scroll to position [420, 0]
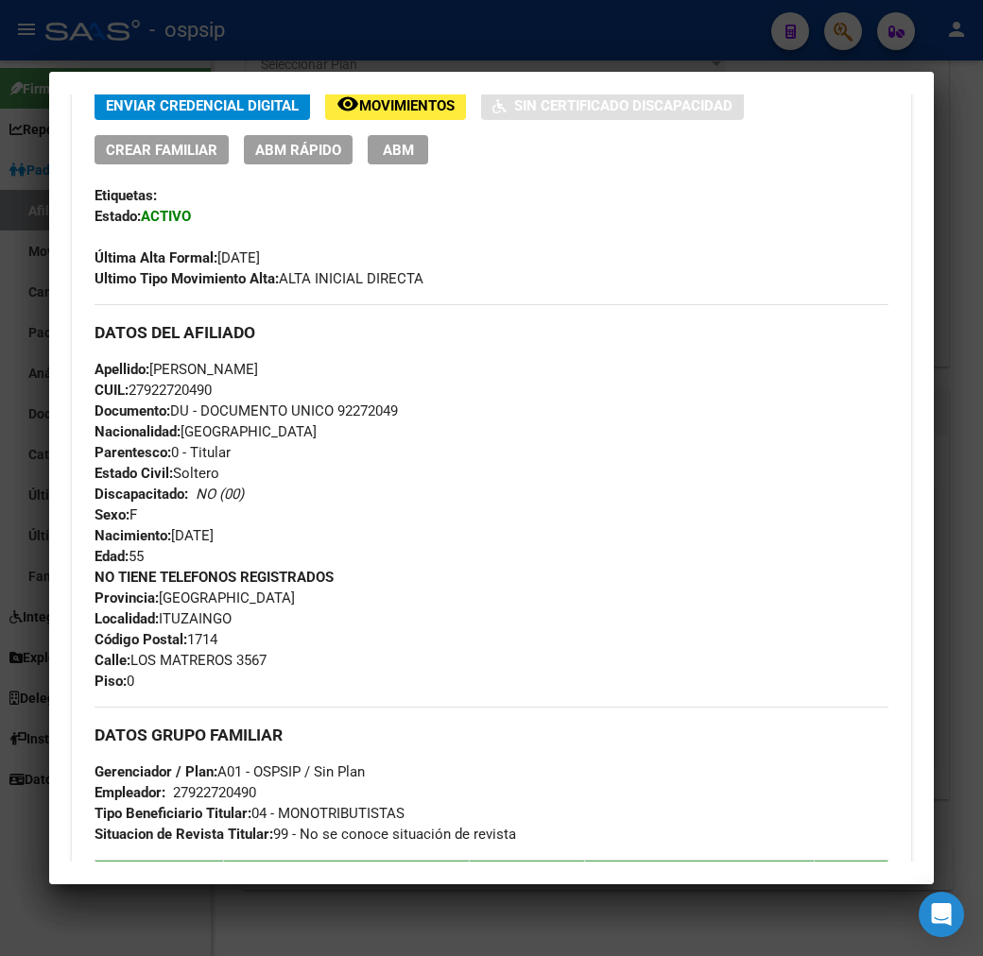
drag, startPoint x: 378, startPoint y: 403, endPoint x: 312, endPoint y: 417, distance: 67.6
click at [312, 417] on div "Apellido: [PERSON_NAME]: 27922720490 Documento: DU - DOCUMENTO UNICO 92272049 N…" at bounding box center [491, 463] width 794 height 208
copy span "92272049"
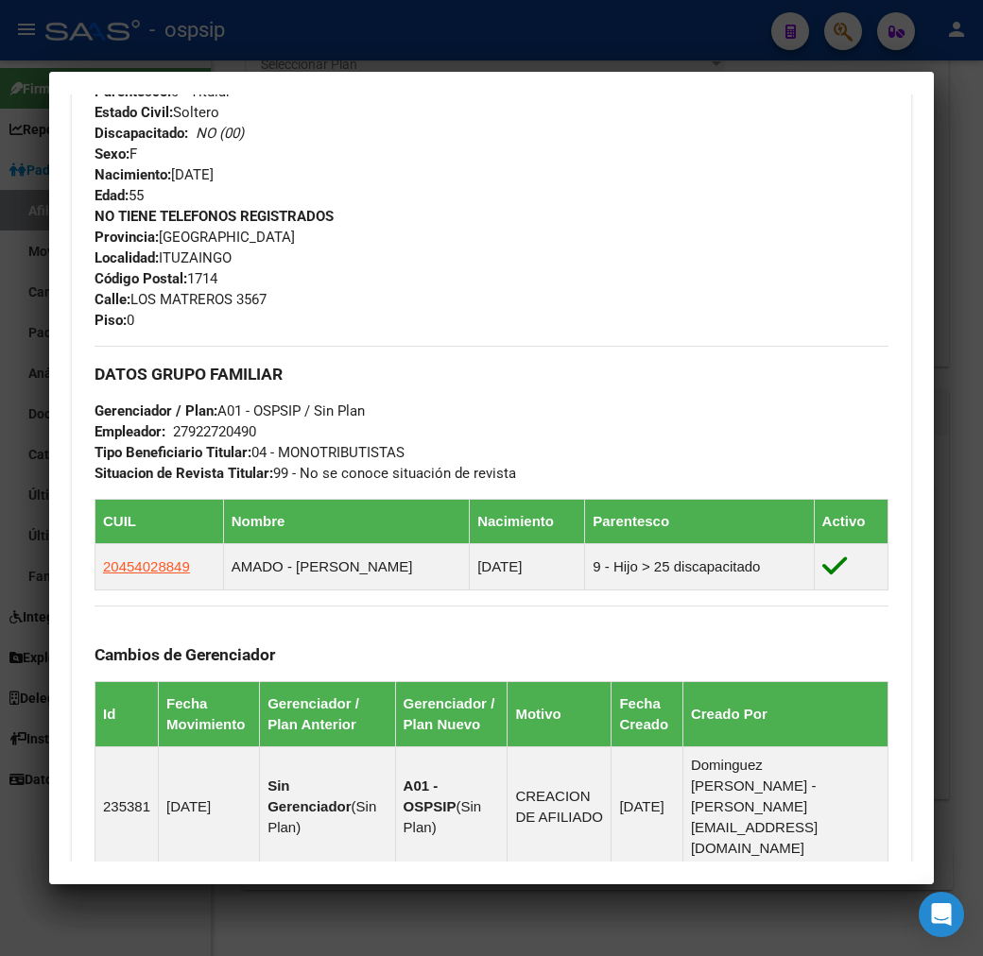
scroll to position [1058, 0]
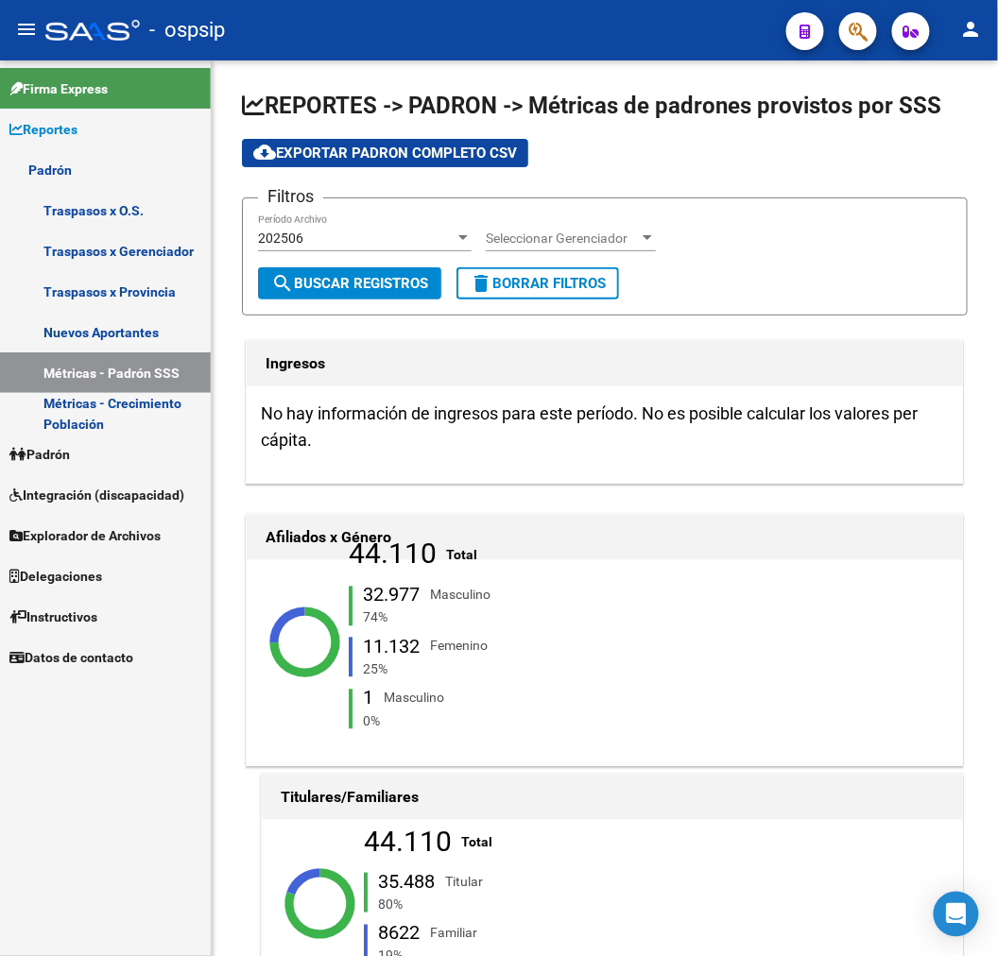
scroll to position [2099, 0]
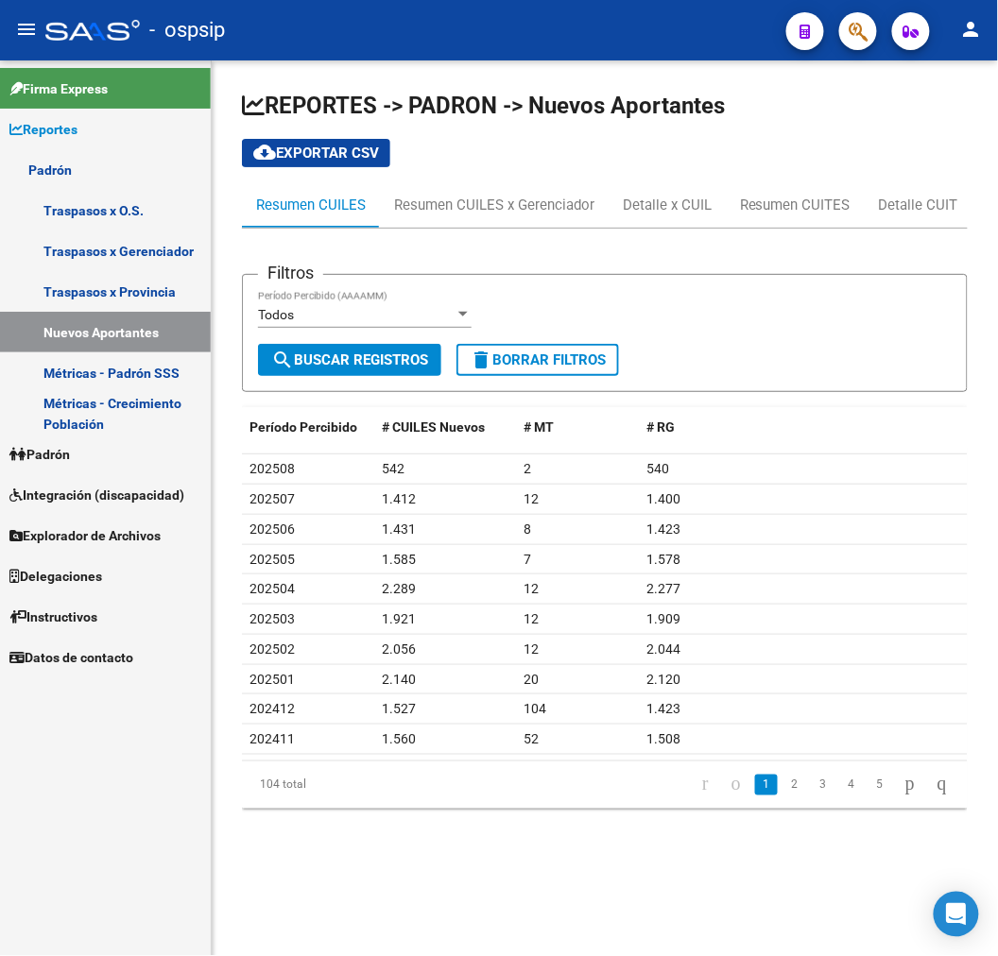
click at [132, 467] on link "Padrón" at bounding box center [105, 454] width 211 height 41
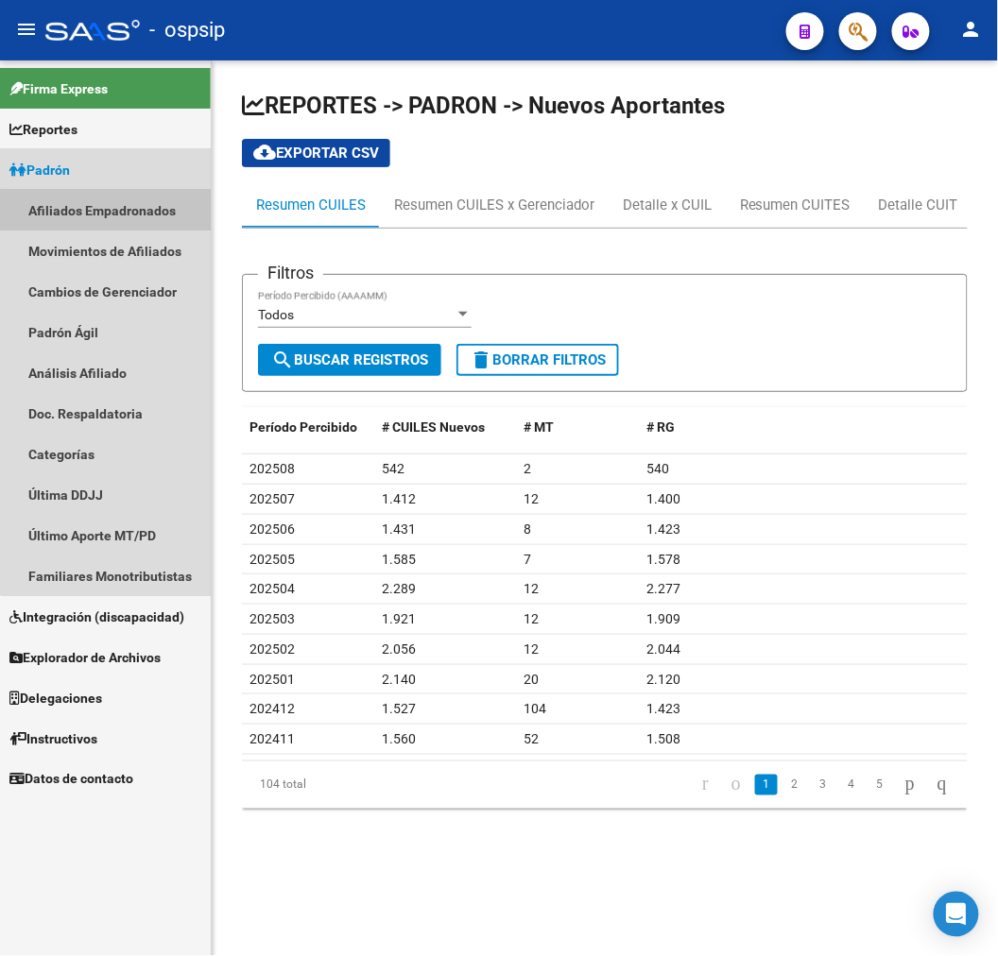
click at [111, 225] on link "Afiliados Empadronados" at bounding box center [105, 210] width 211 height 41
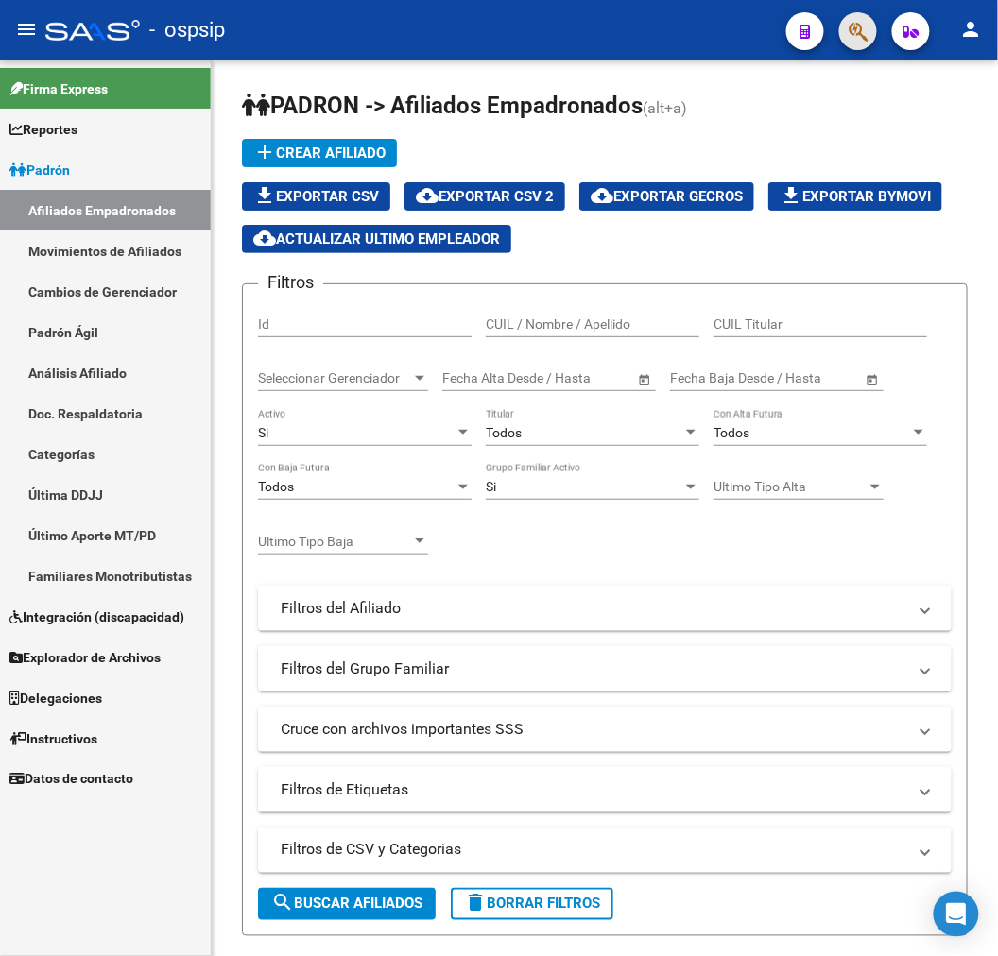
click at [869, 41] on button "button" at bounding box center [858, 31] width 38 height 38
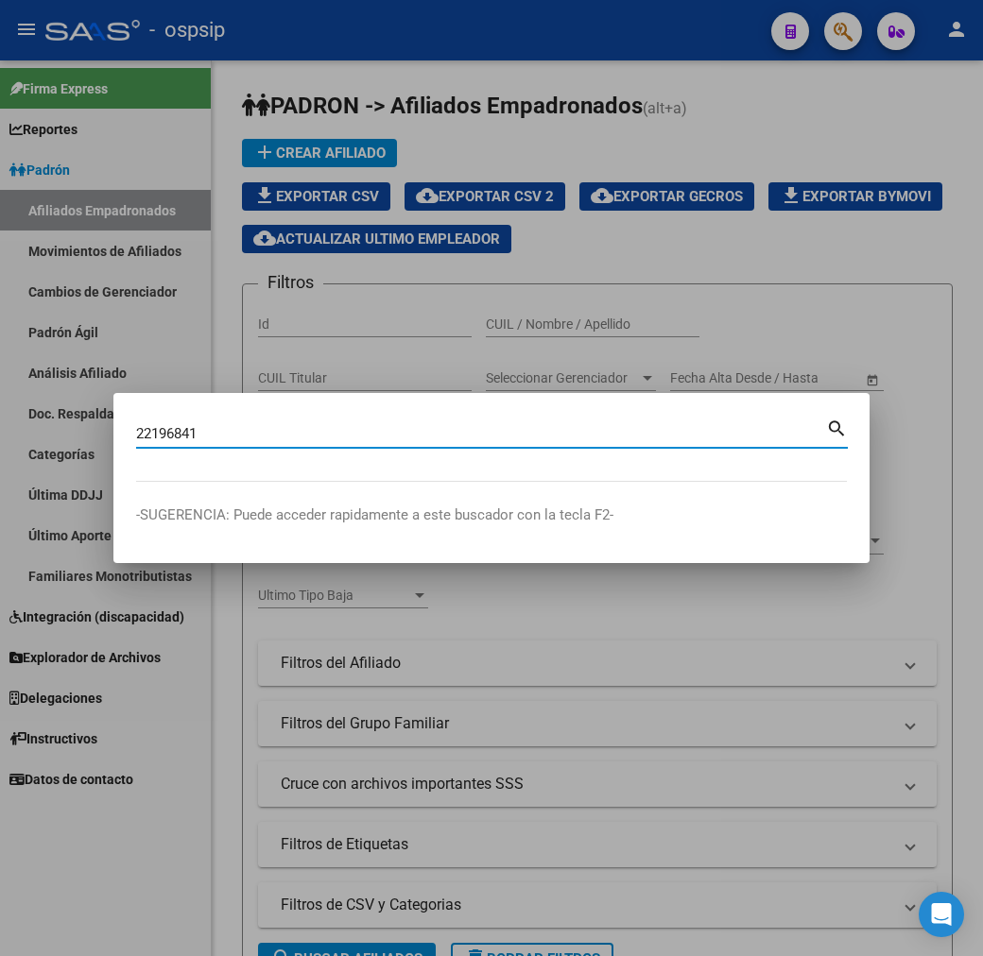
type input "22196841"
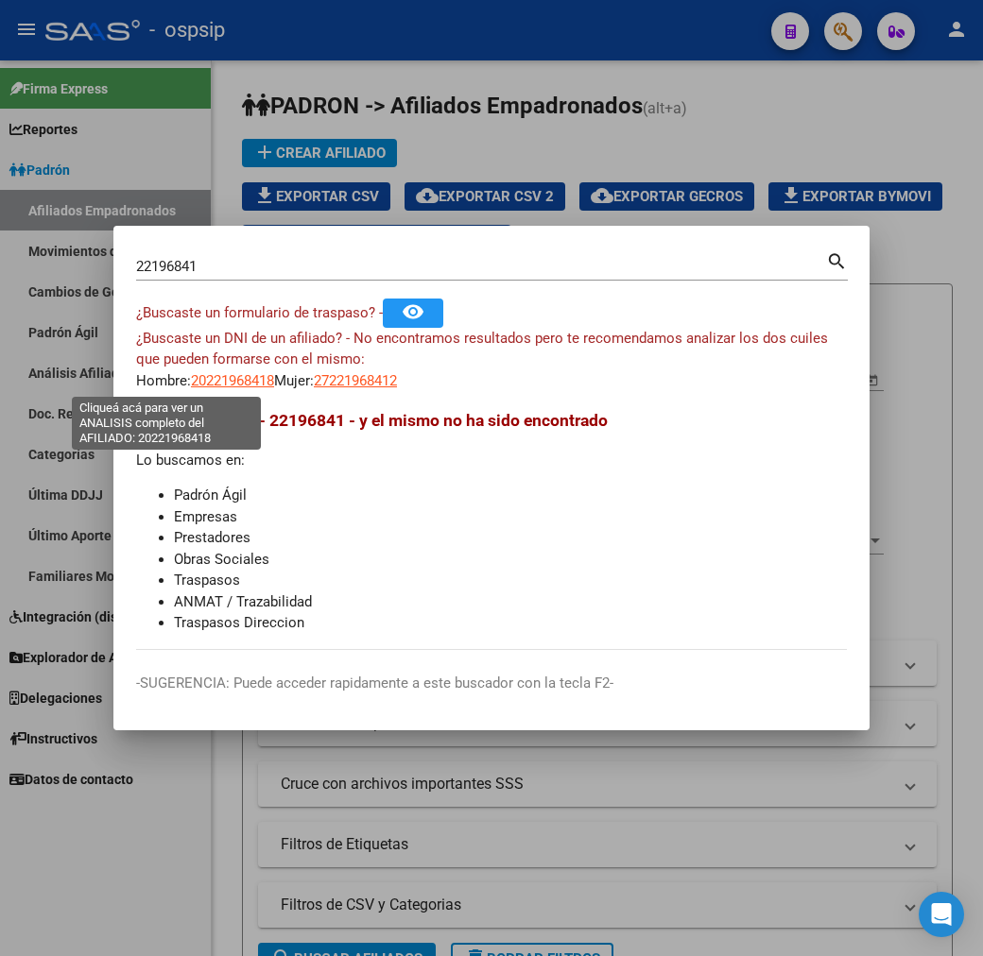
click at [191, 387] on span "20221968418" at bounding box center [232, 380] width 83 height 17
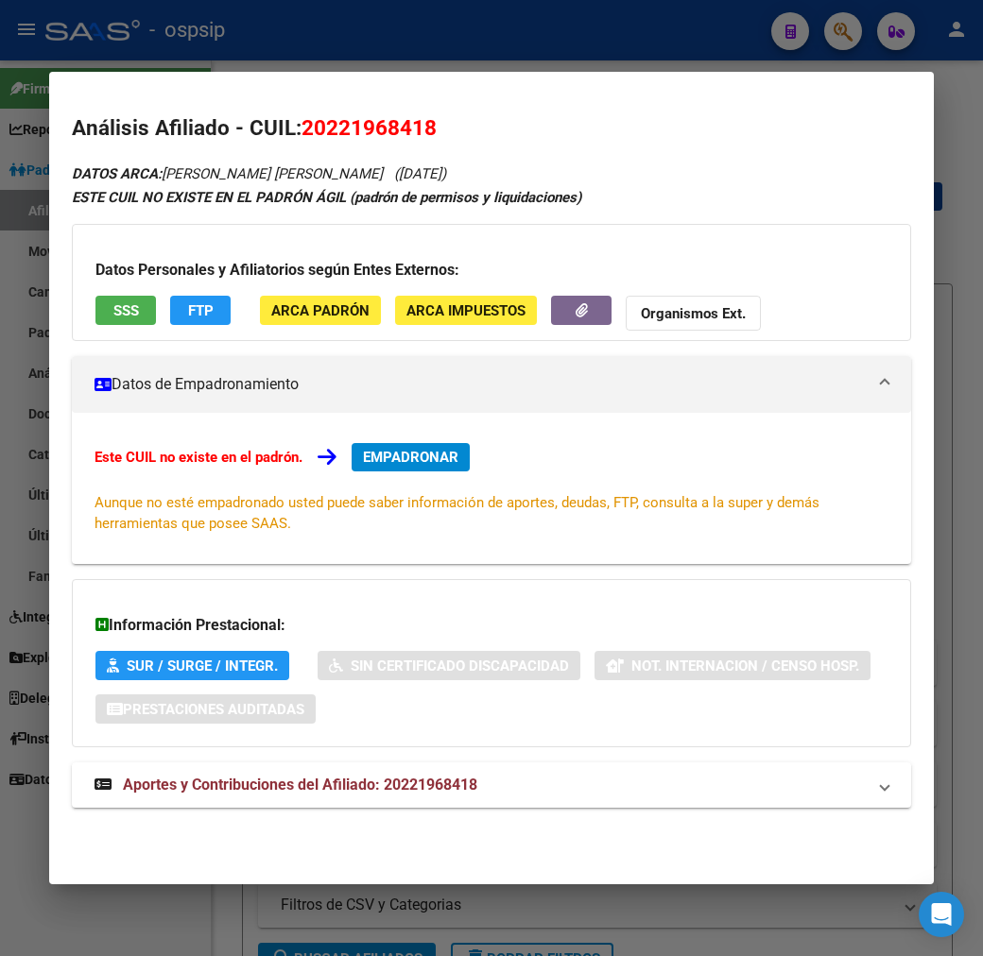
click at [454, 42] on div at bounding box center [491, 478] width 983 height 956
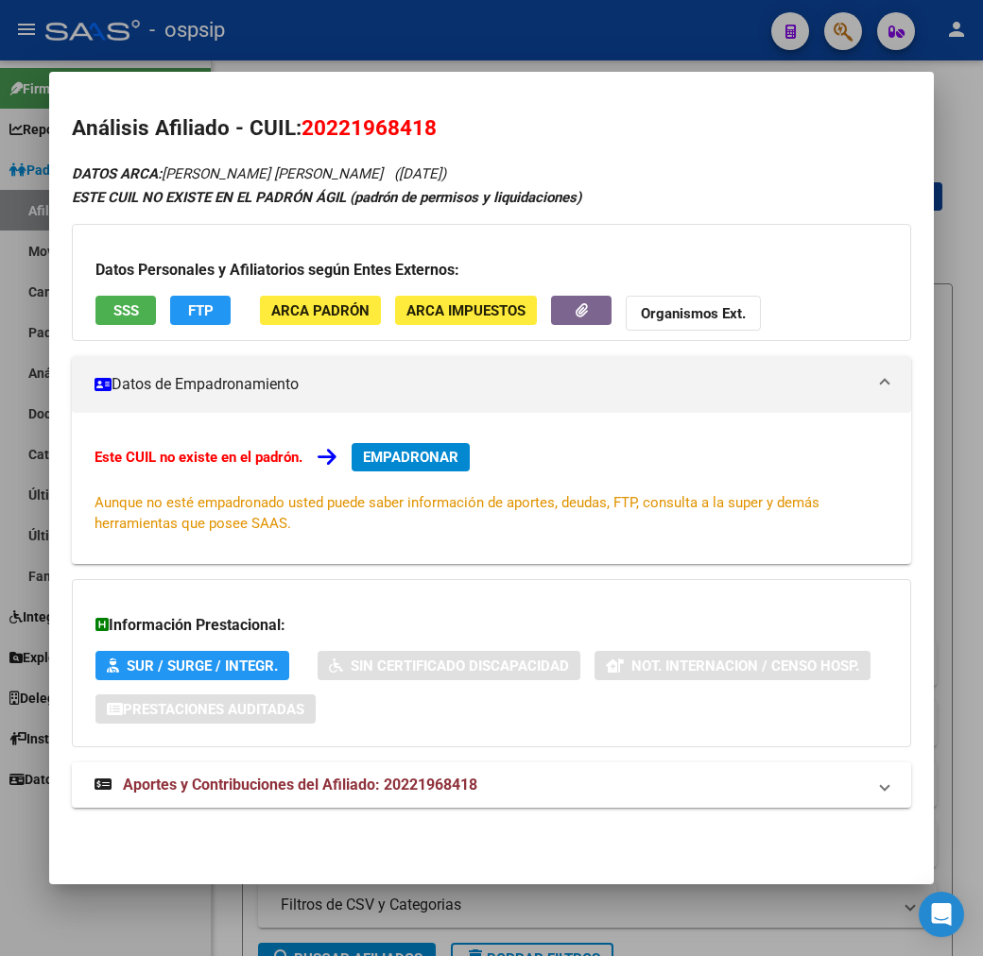
click at [457, 42] on div at bounding box center [491, 478] width 983 height 956
